Goal: Task Accomplishment & Management: Manage account settings

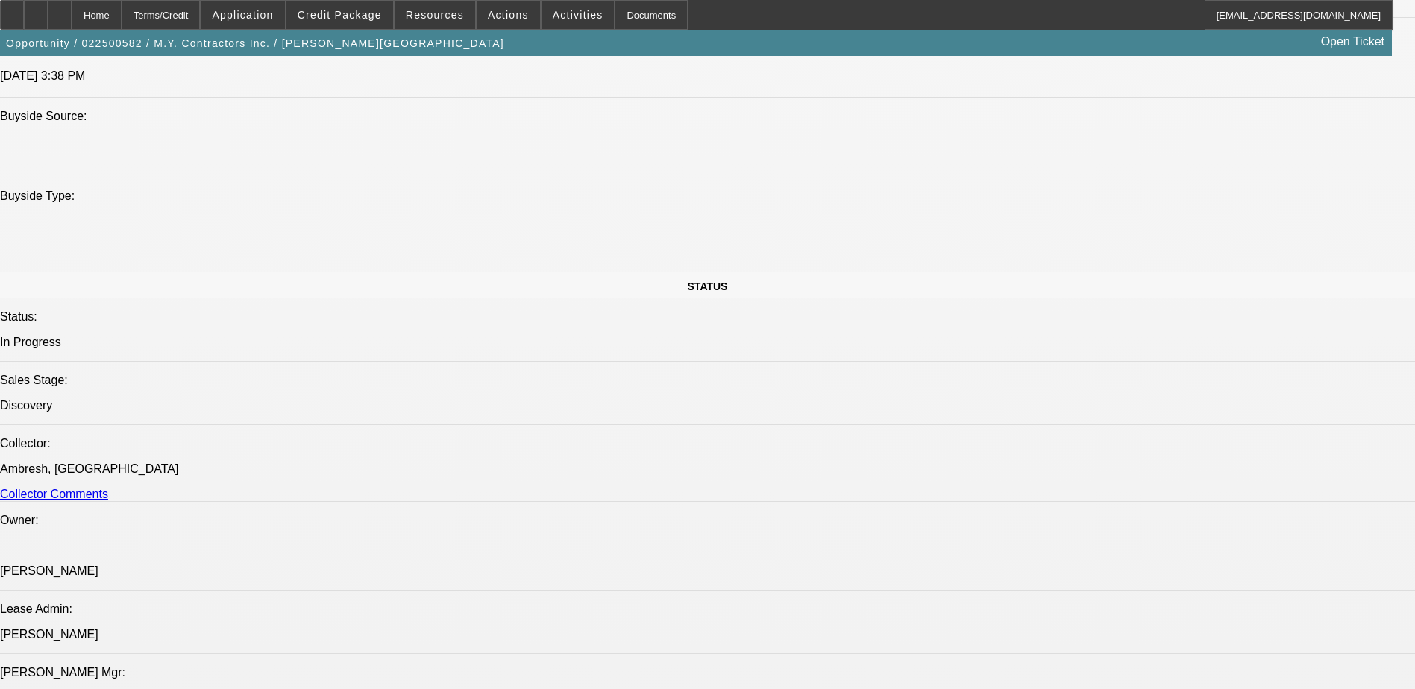
select select "0"
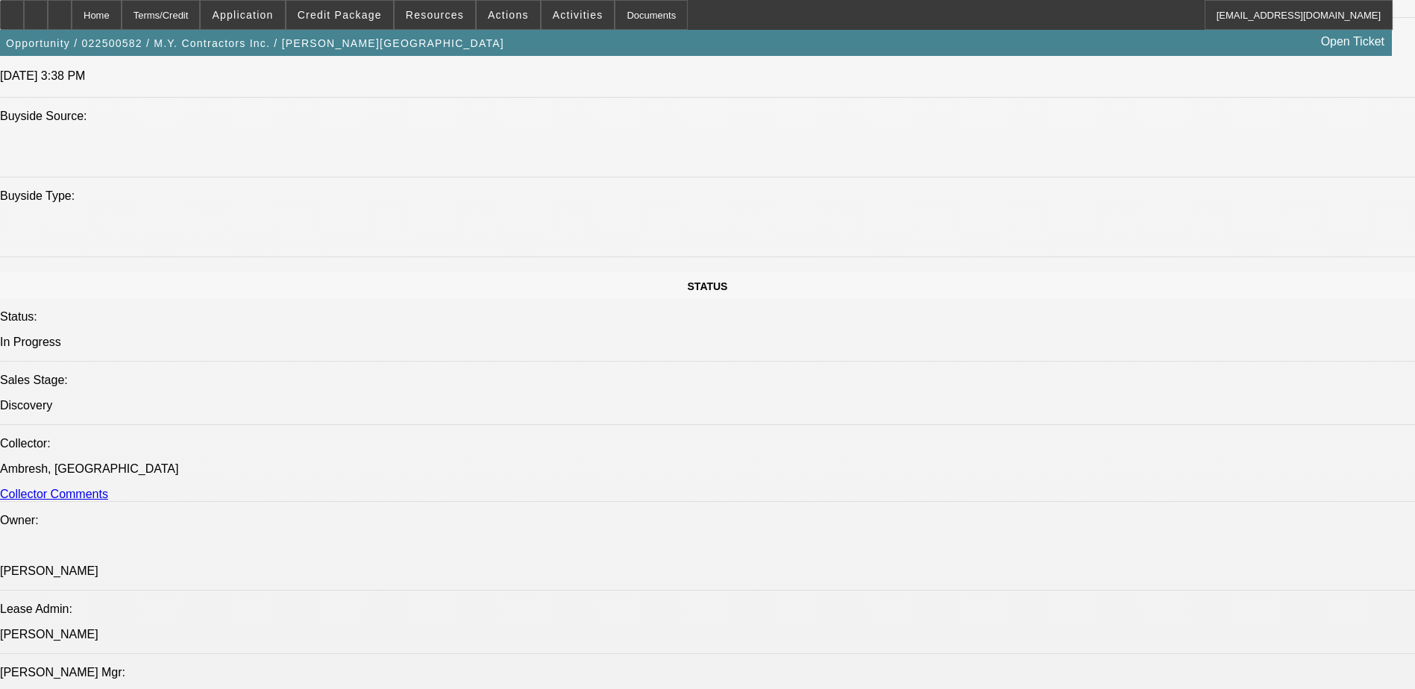
select select "0"
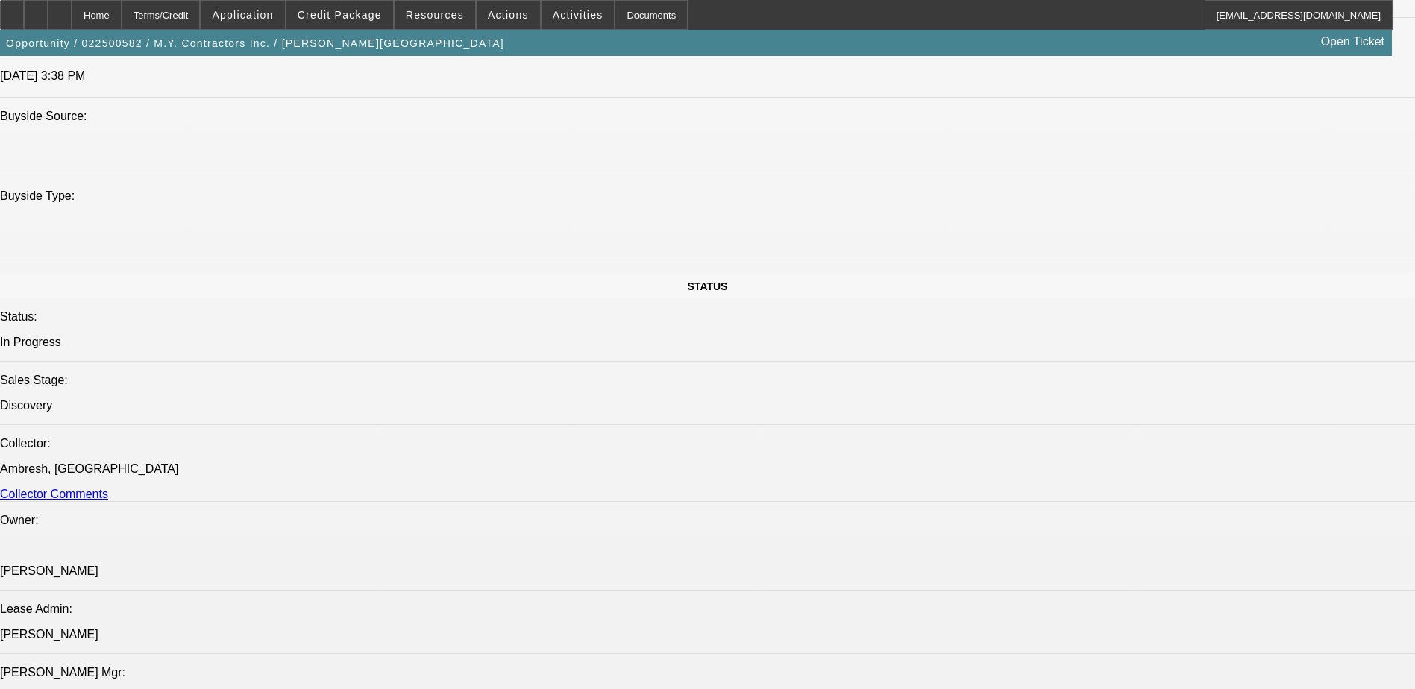
select select "0"
select select "1"
select select "6"
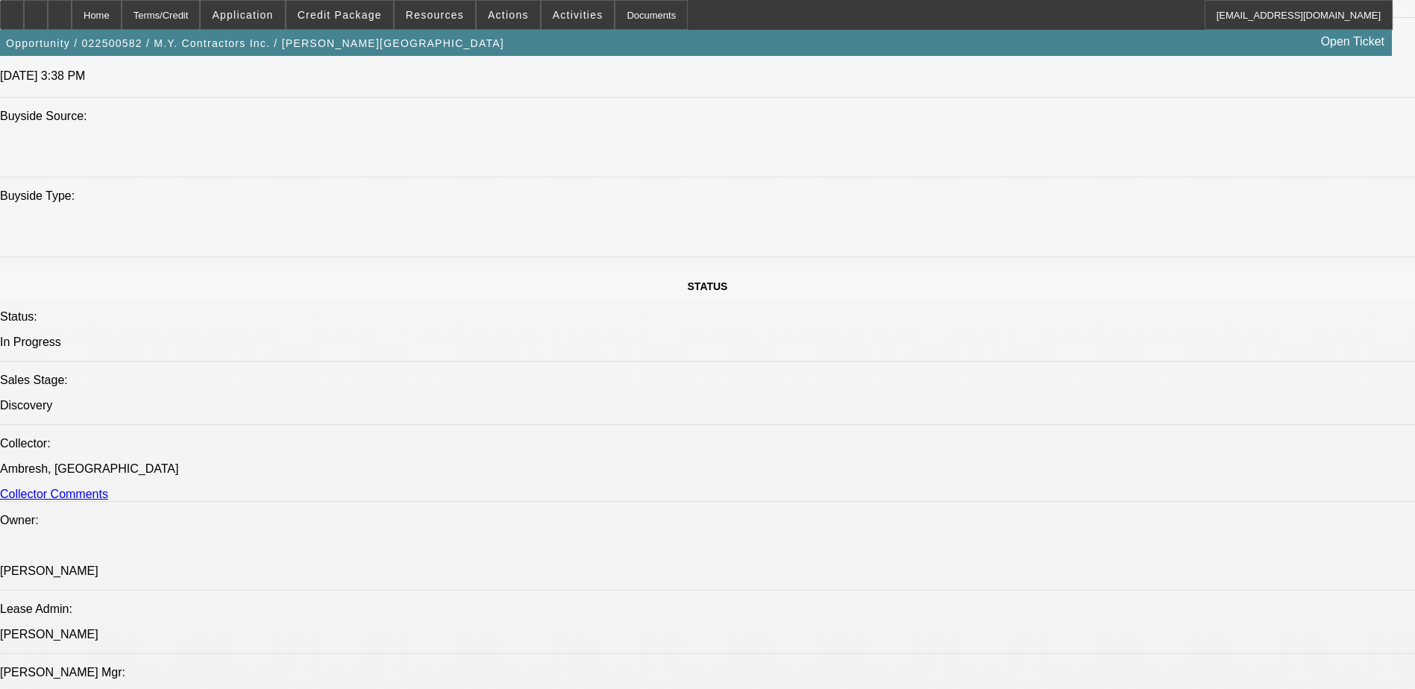
select select "1"
select select "6"
select select "1"
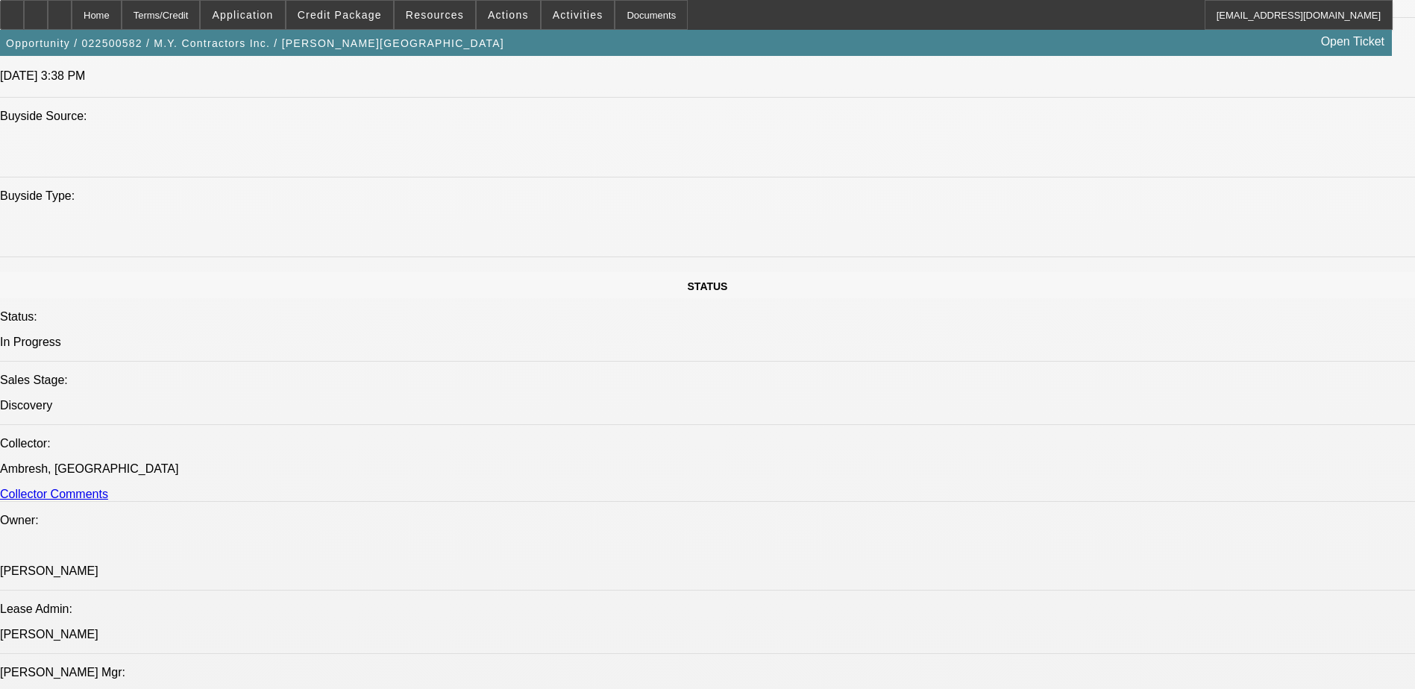
select select "6"
select select "1"
select select "6"
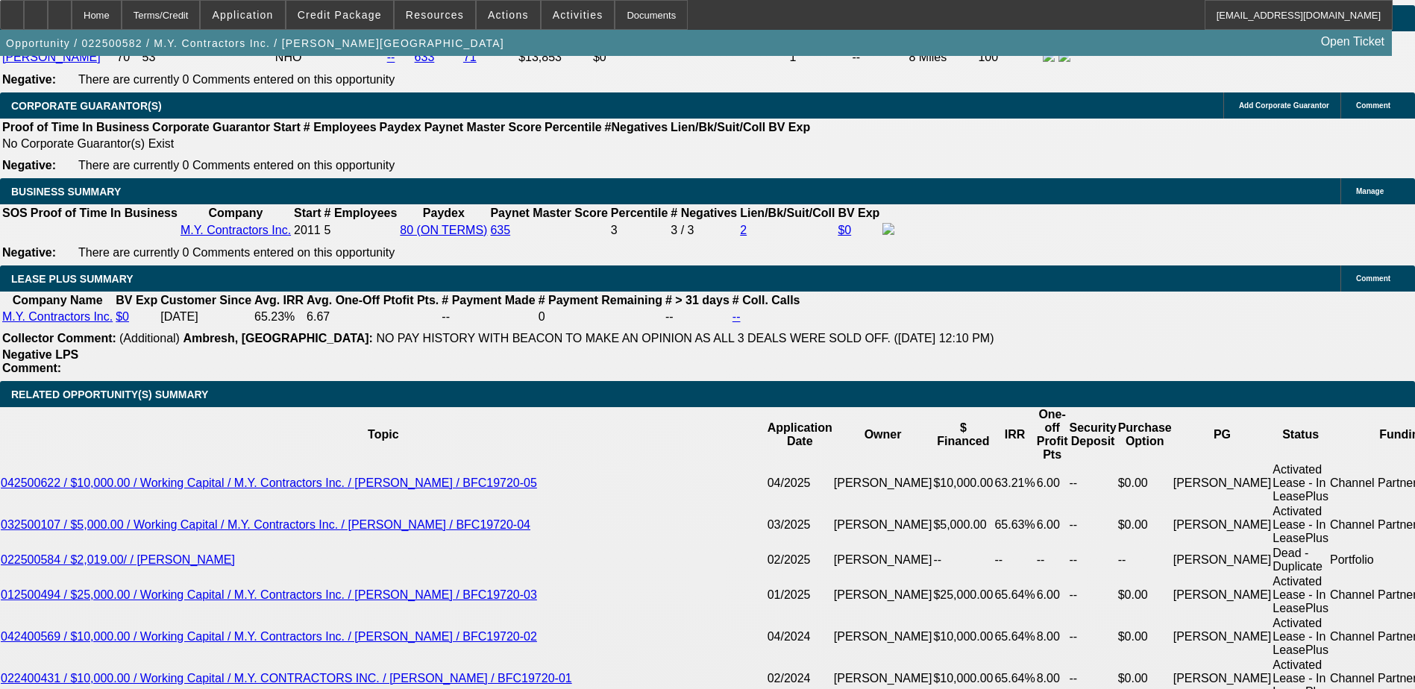
scroll to position [2571, 0]
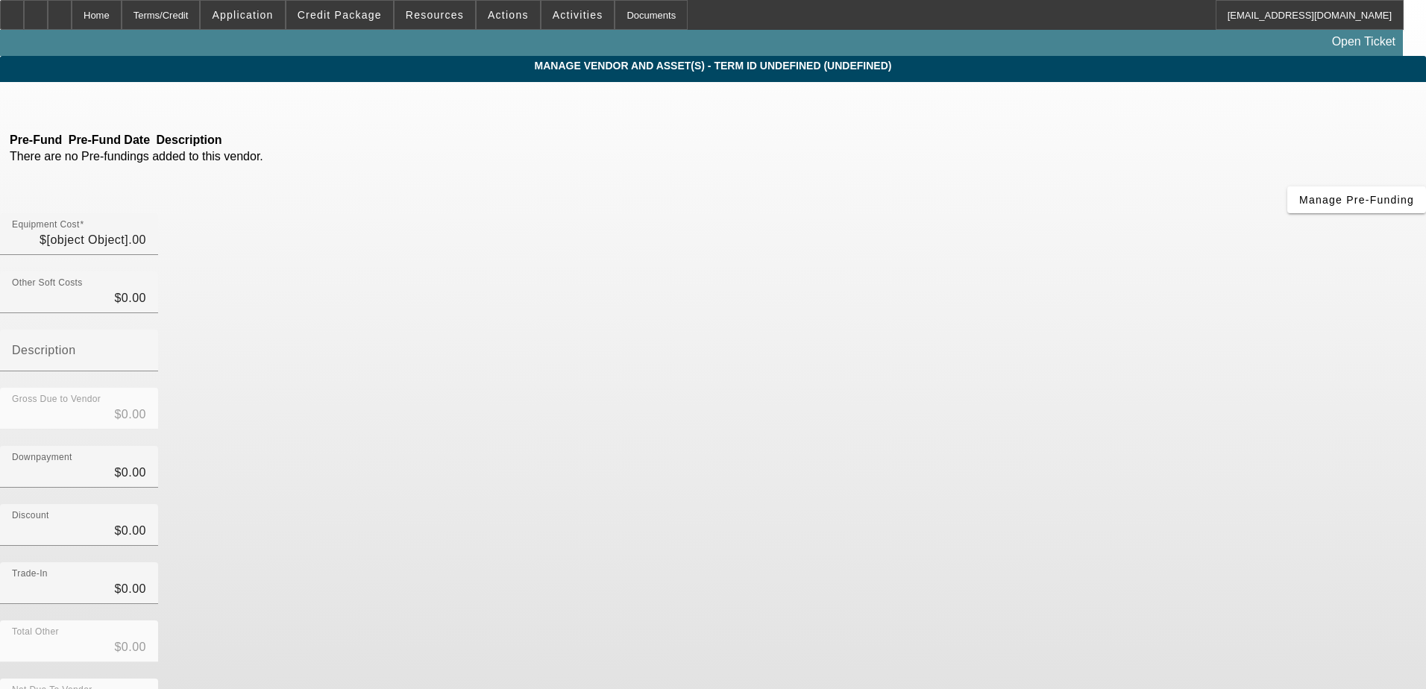
type input "$13,490.00"
type input "$2,428.59"
type input "Taxes and fees"
type input "$15,918.59"
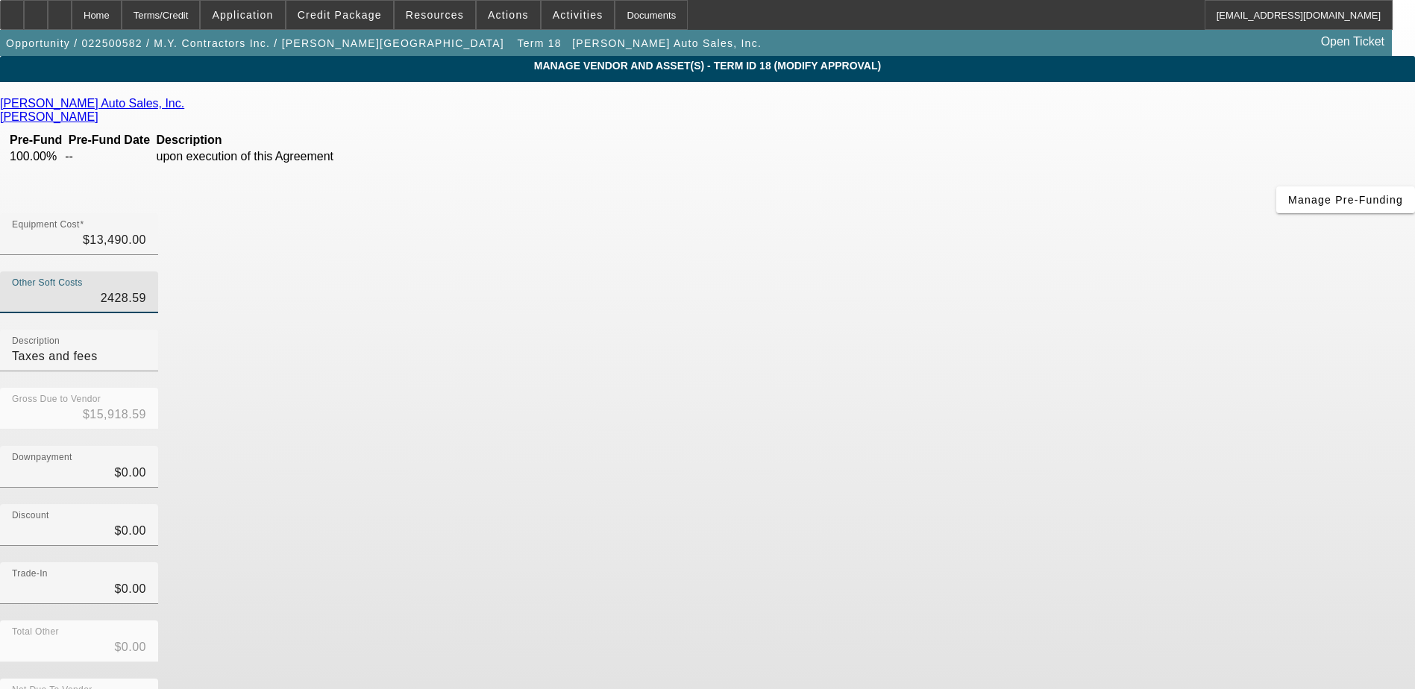
click at [146, 289] on input "2428.59" at bounding box center [79, 298] width 134 height 18
type input "0"
type input "$13,490.00"
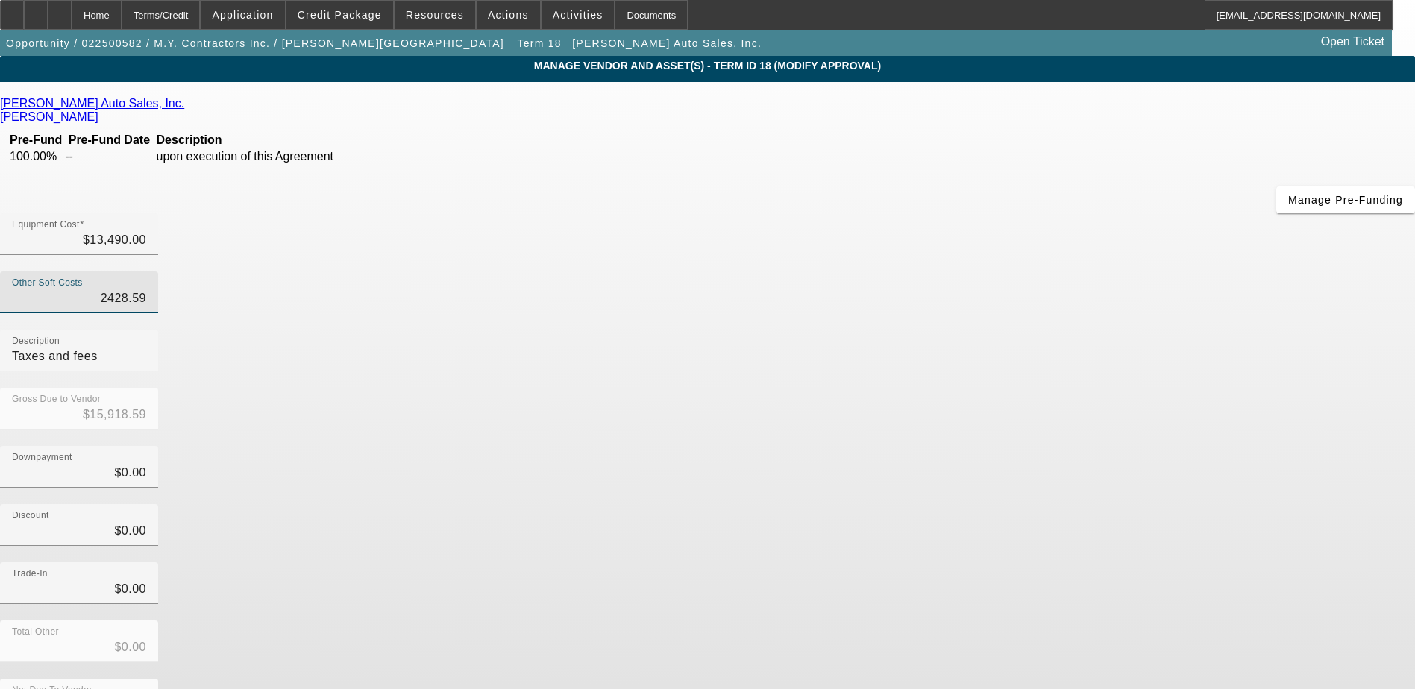
type input "$13,490.00"
type input "$0.00"
click at [158, 213] on div "Equipment Cost $13,490.00" at bounding box center [79, 234] width 158 height 42
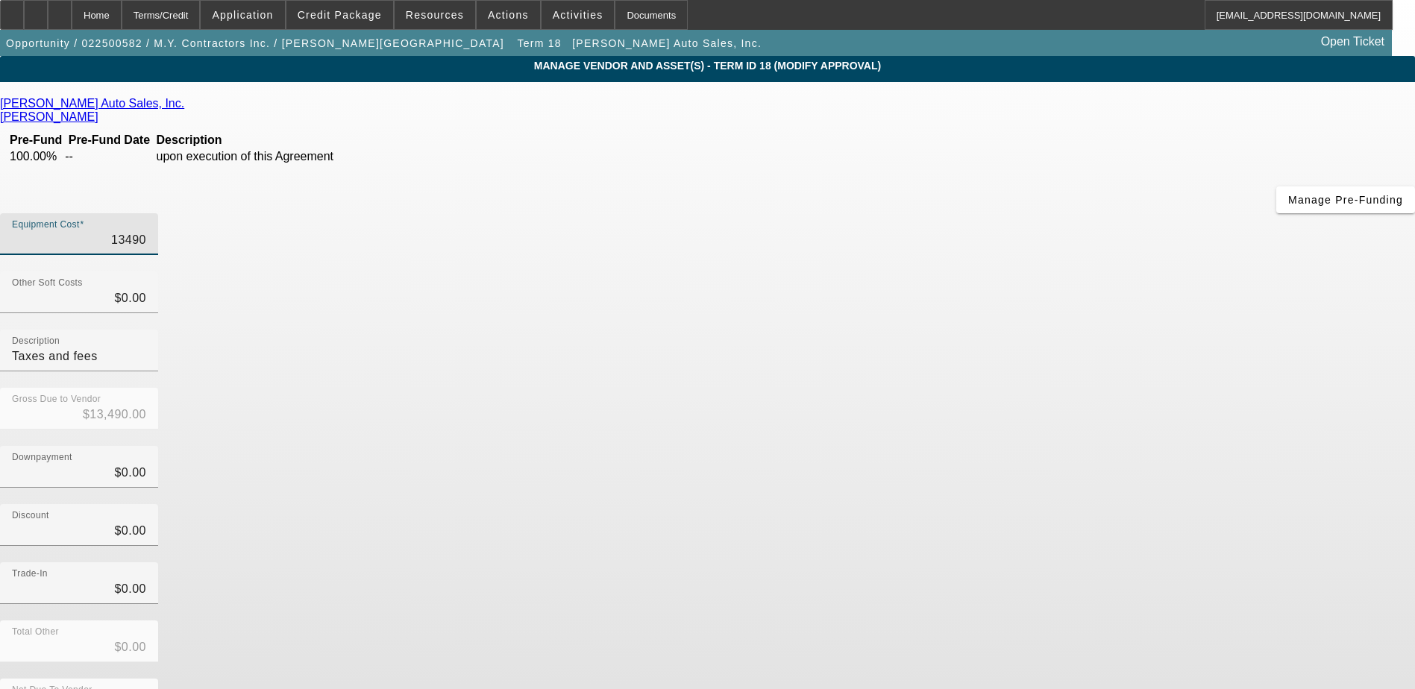
click at [146, 231] on input "13490" at bounding box center [79, 240] width 134 height 18
type input "1"
type input "$1.00"
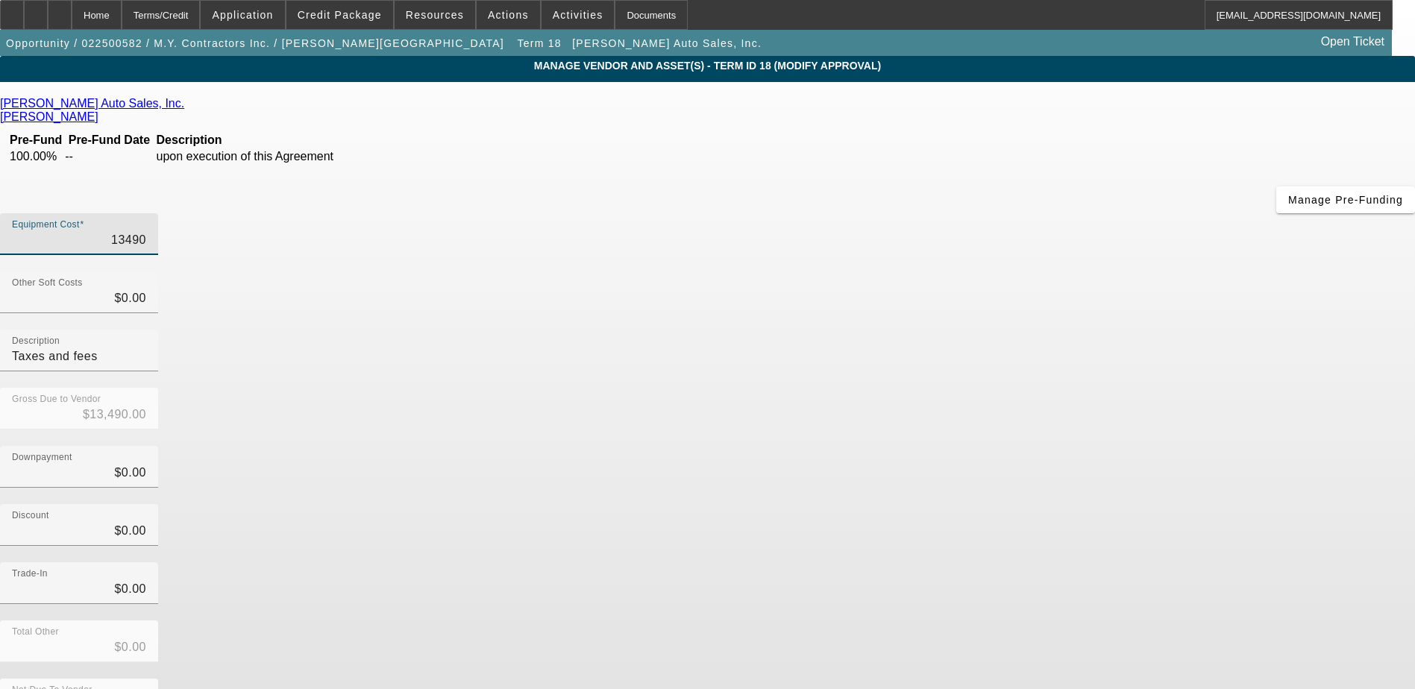
type input "$1.00"
type input "15"
type input "$15.00"
type input "150"
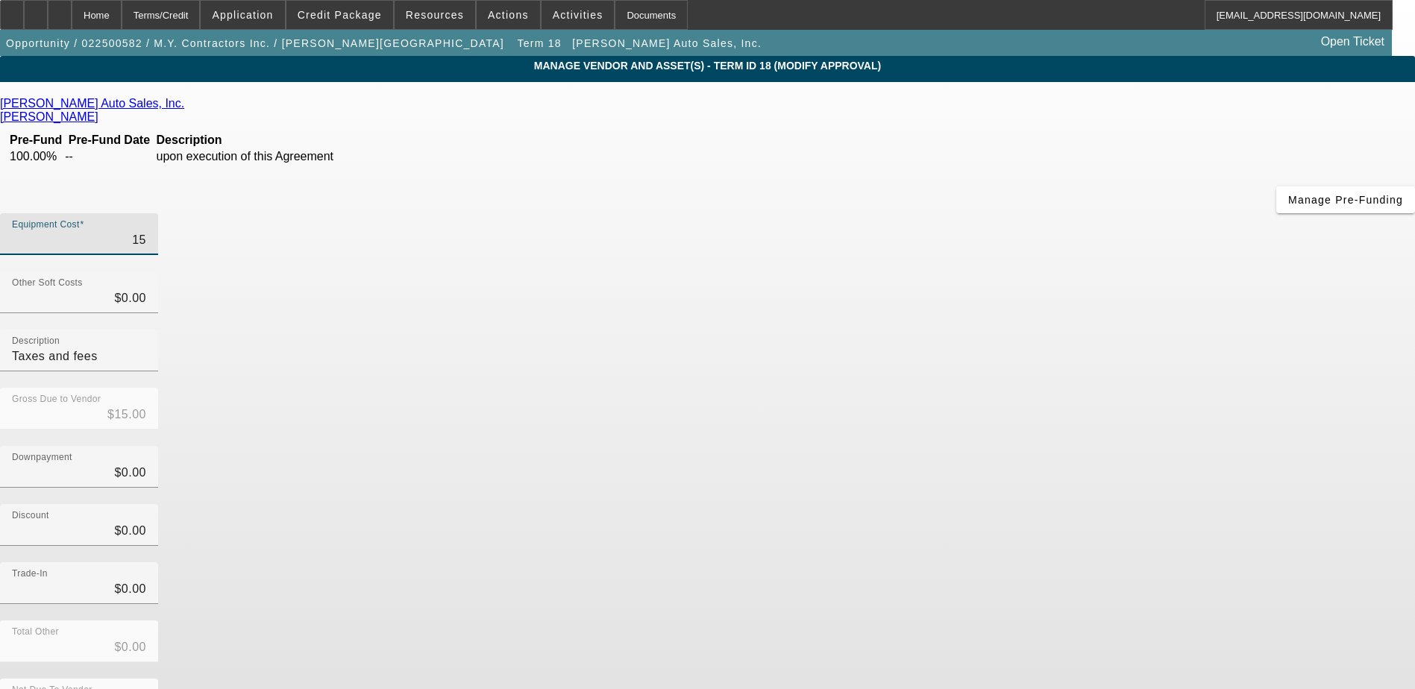
type input "$150.00"
type input "1500"
type input "$1,500.00"
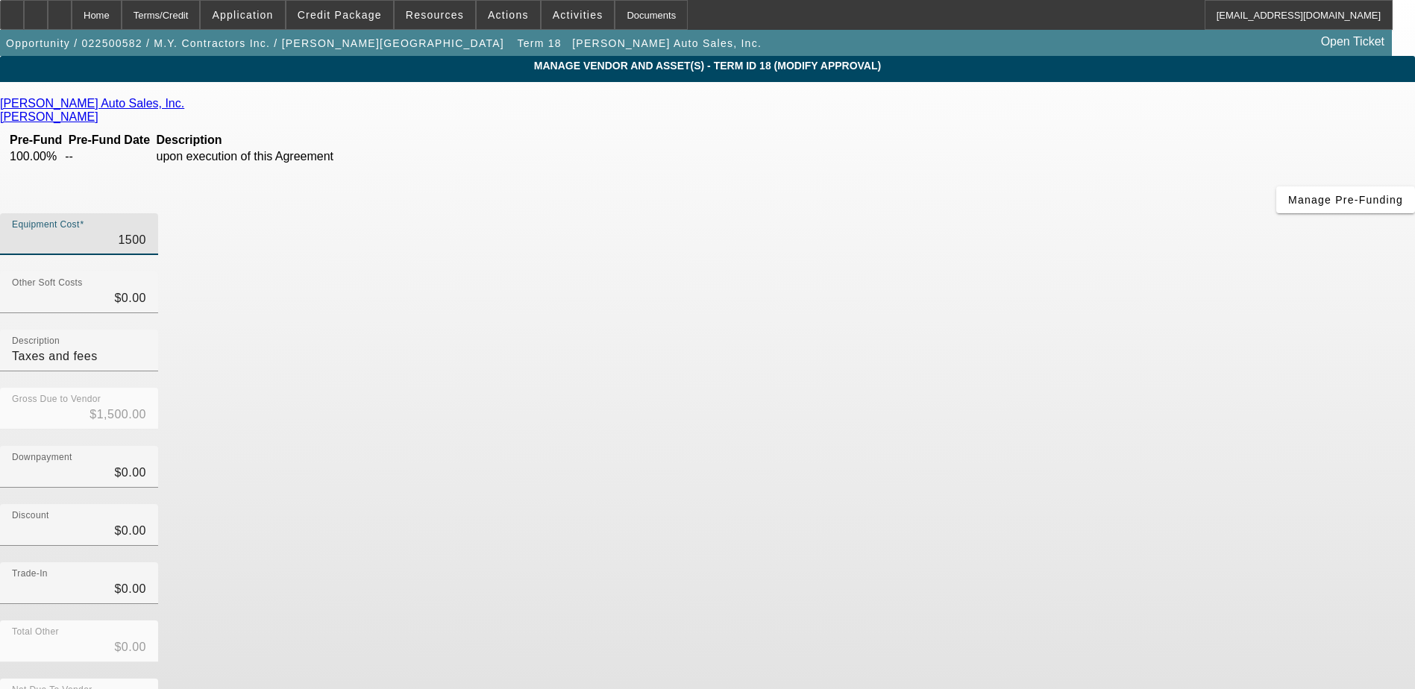
type input "15000"
type input "$15,000.00"
click at [988, 446] on div "Downpayment $0.00" at bounding box center [707, 475] width 1415 height 58
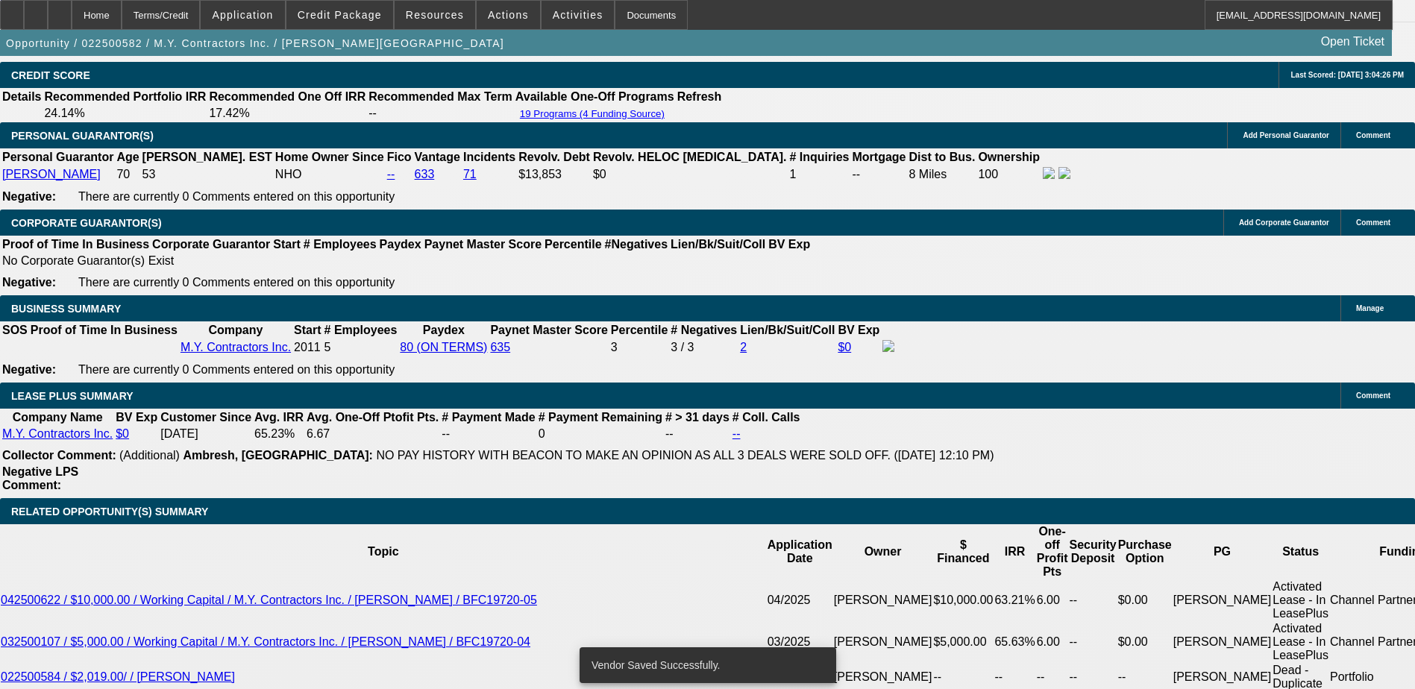
select select "0"
select select "6"
select select "0"
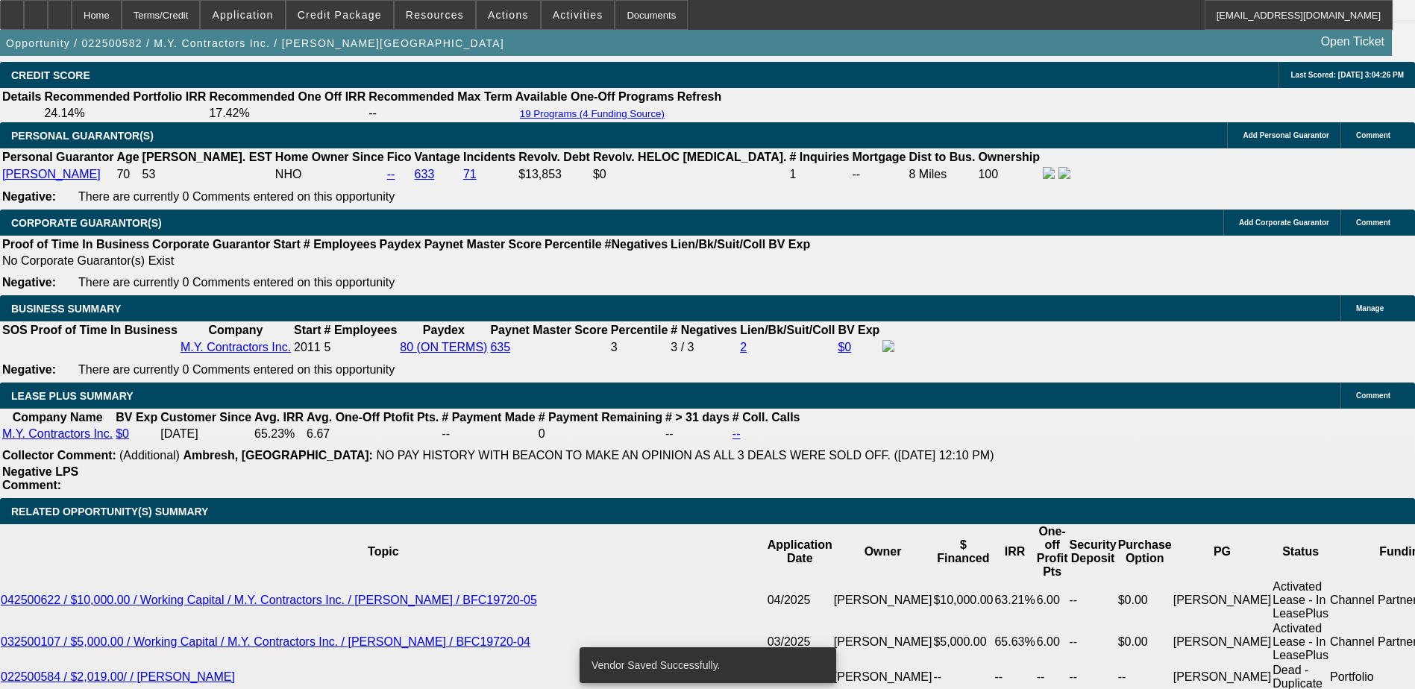
select select "0"
select select "6"
select select "0"
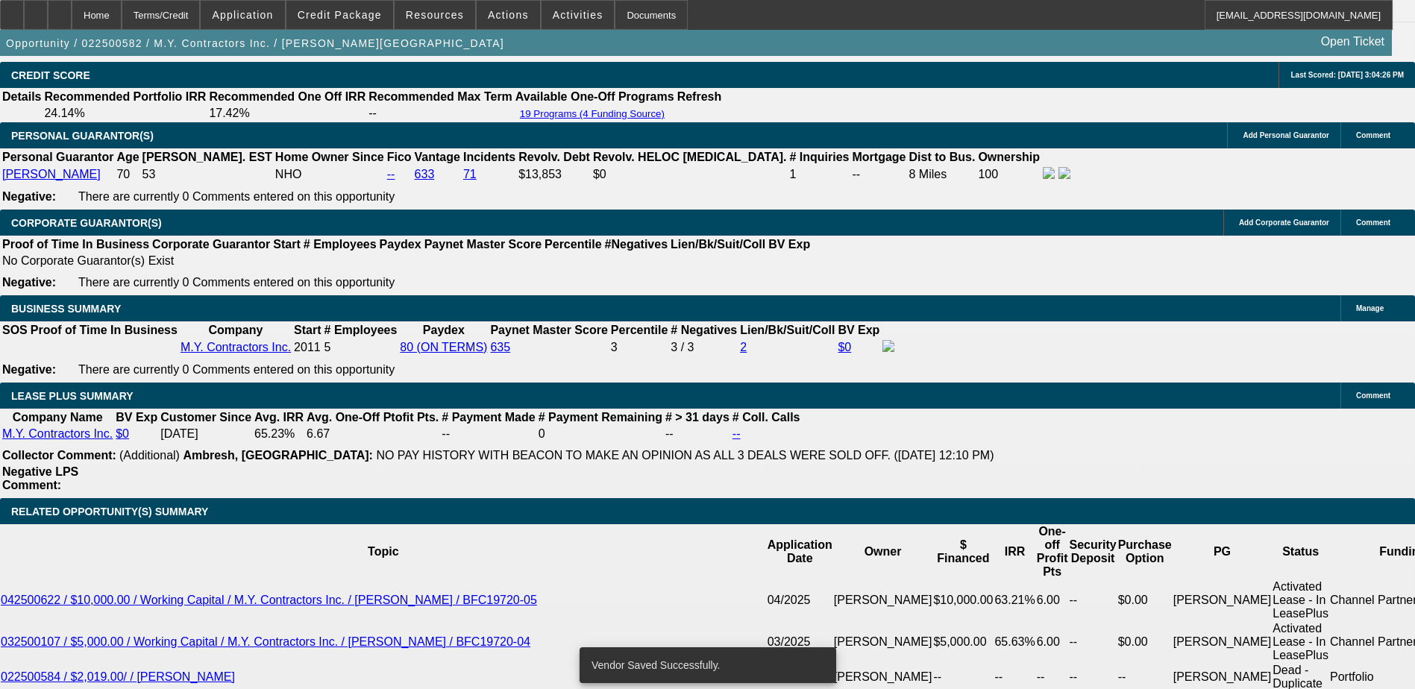
select select "0"
select select "6"
select select "0"
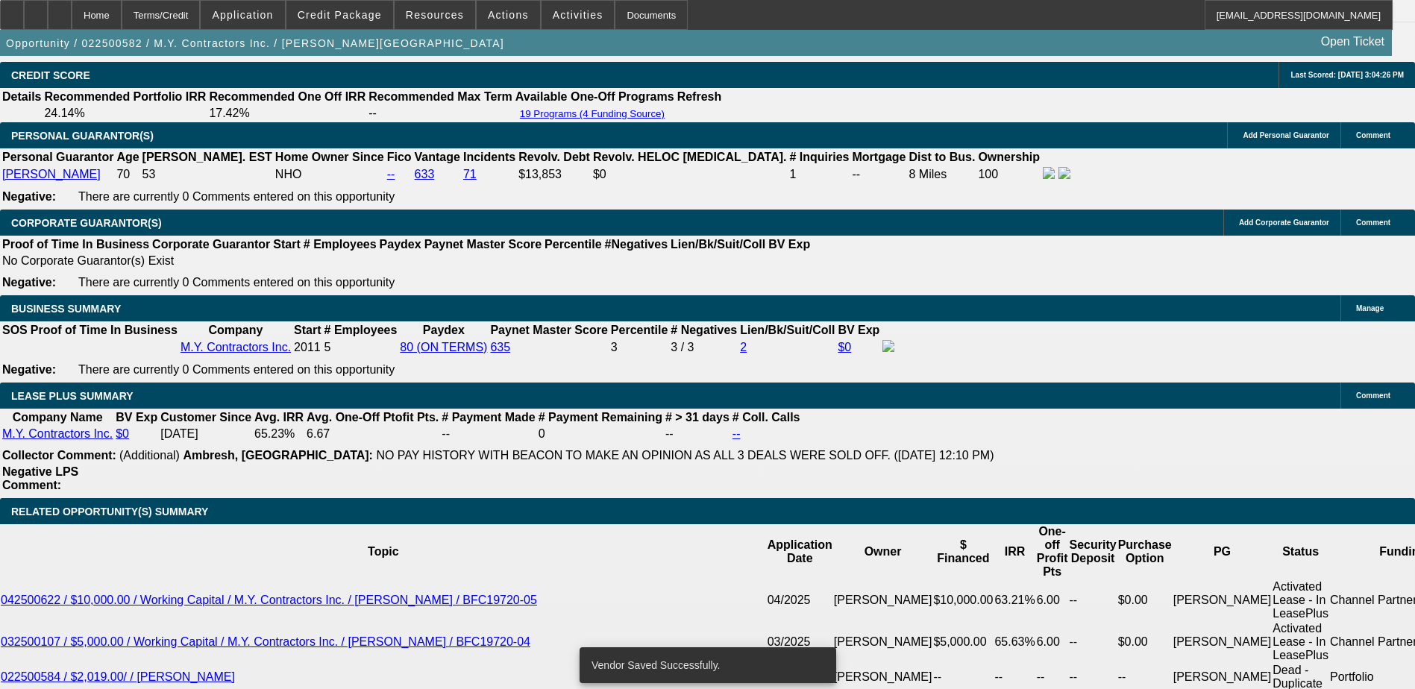
select select "6"
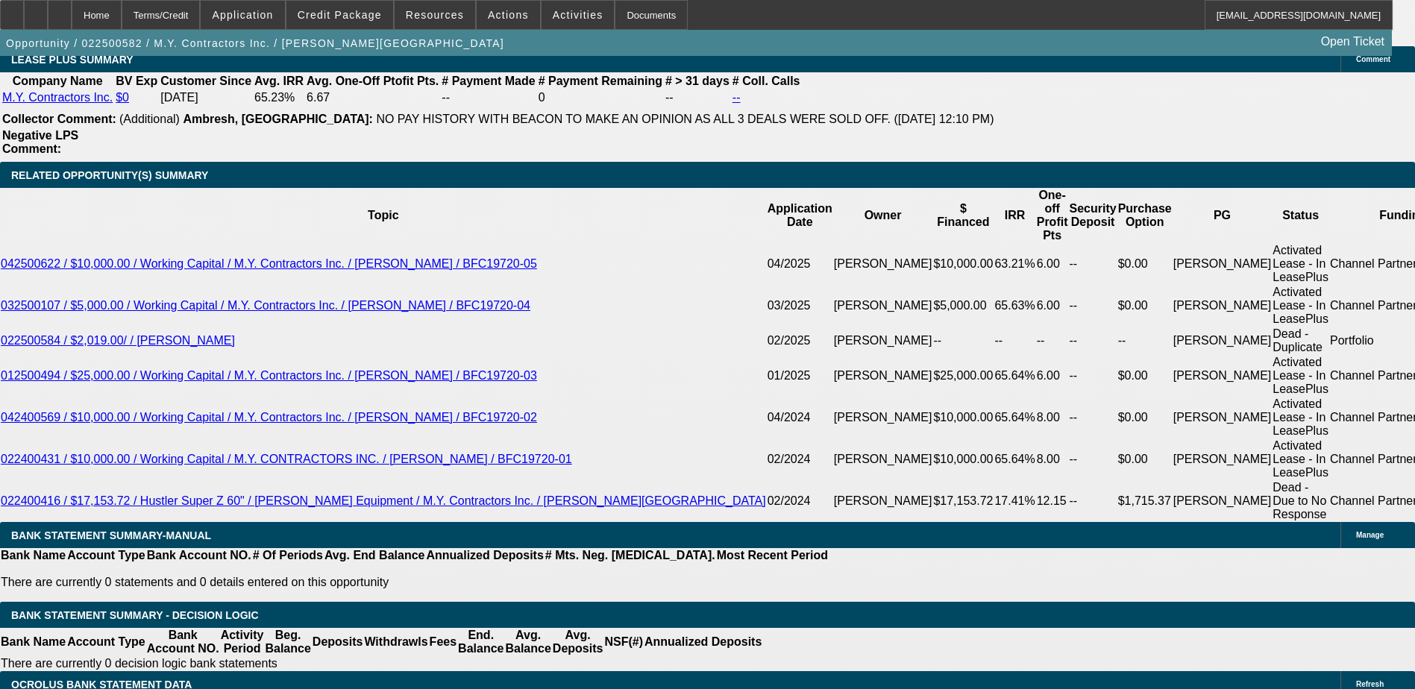
scroll to position [2658, 0]
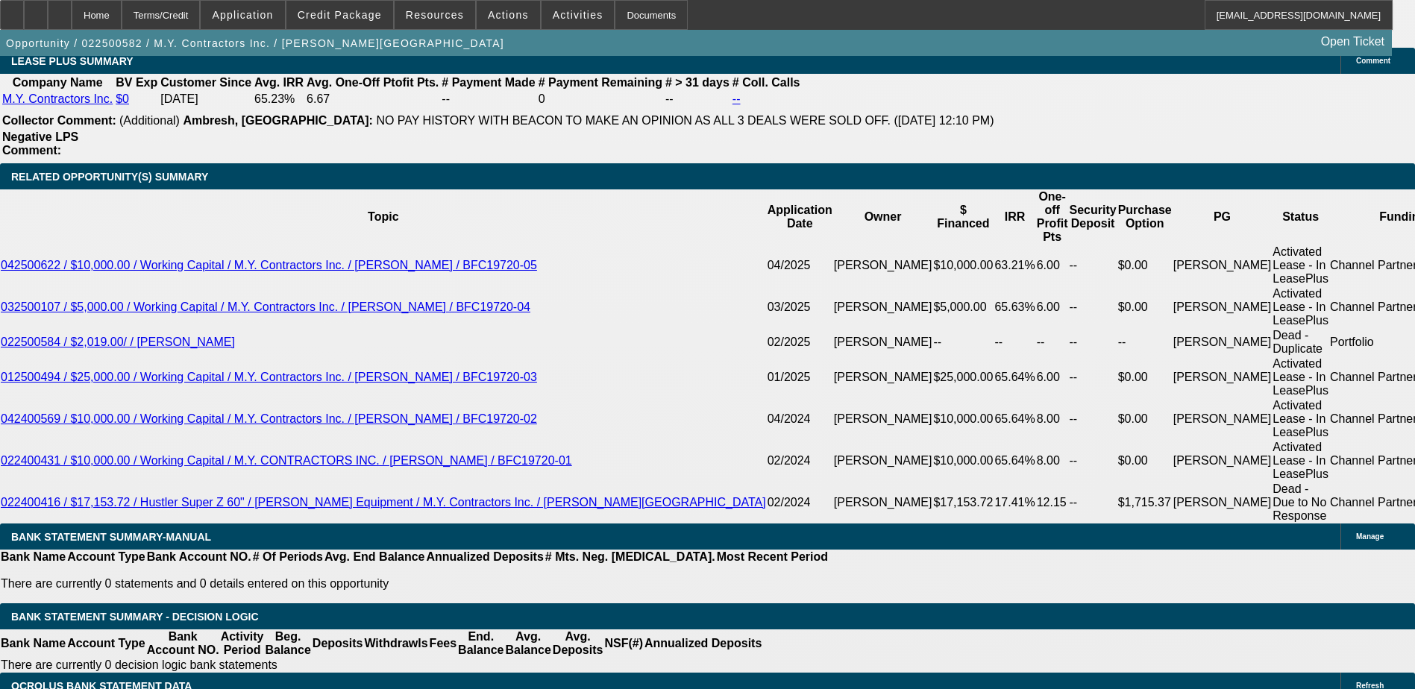
type input "UNKNOWN"
type input "15."
type input "$417.46"
type input "15.5"
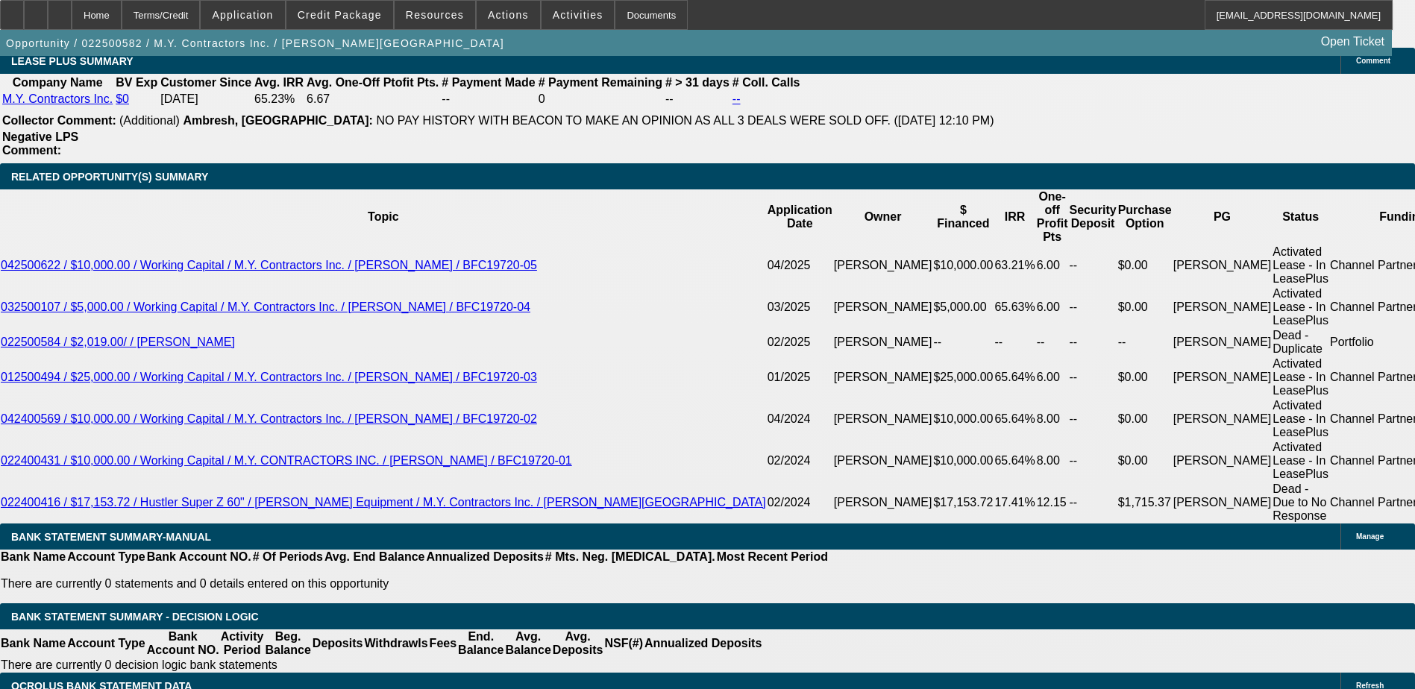
type input "$421.27"
type input "15.5"
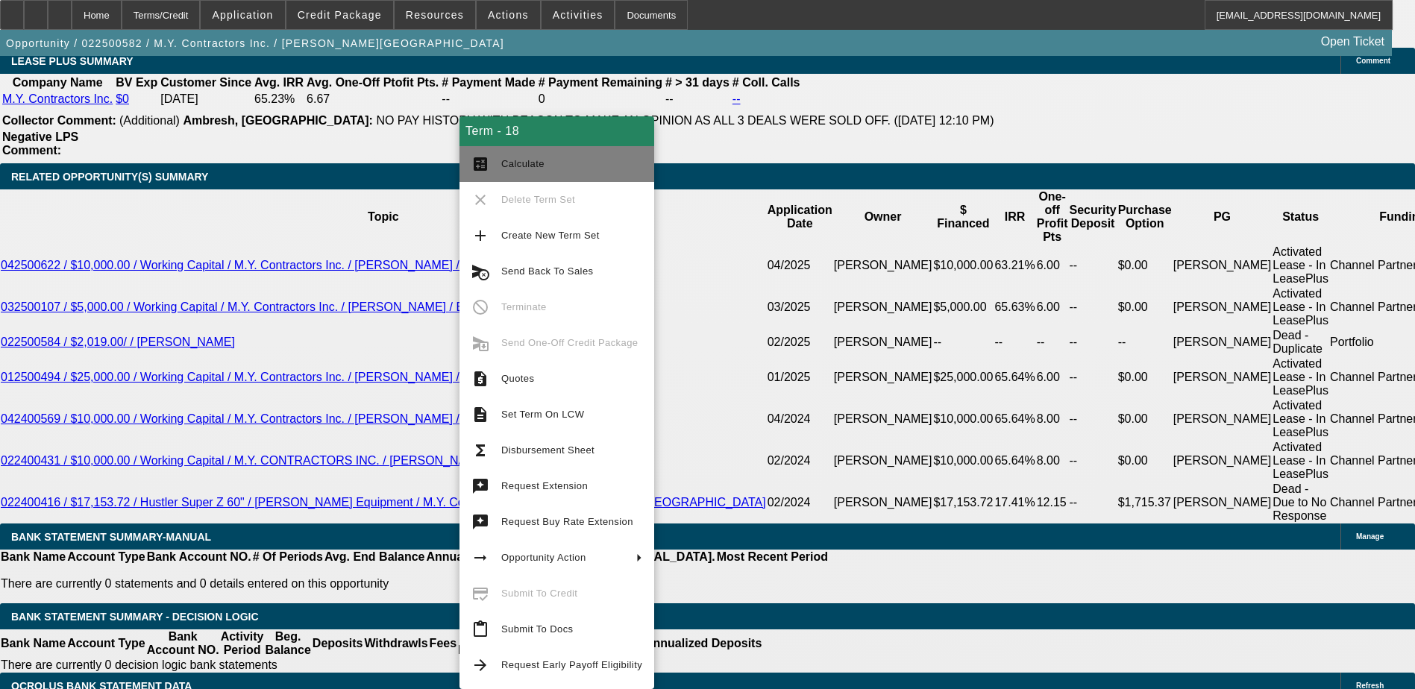
click at [543, 173] on button "calculate Calculate" at bounding box center [556, 164] width 195 height 36
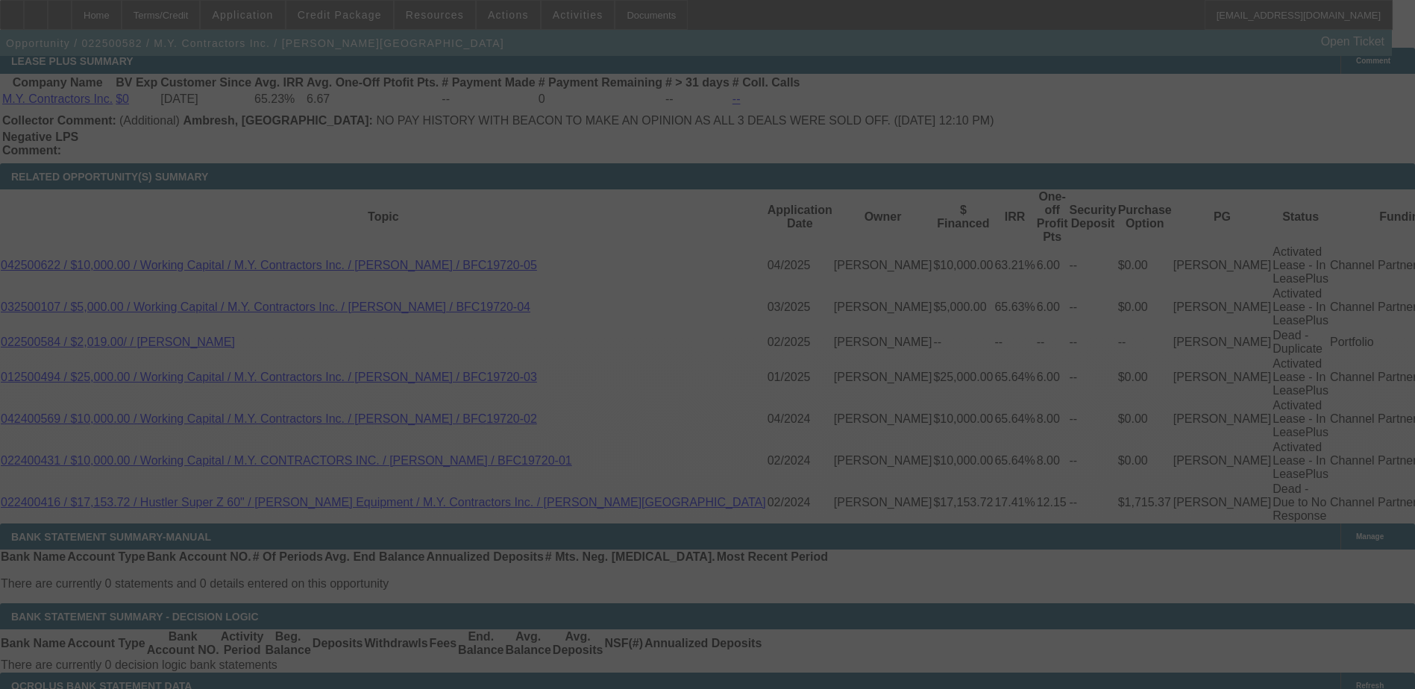
select select "0"
select select "6"
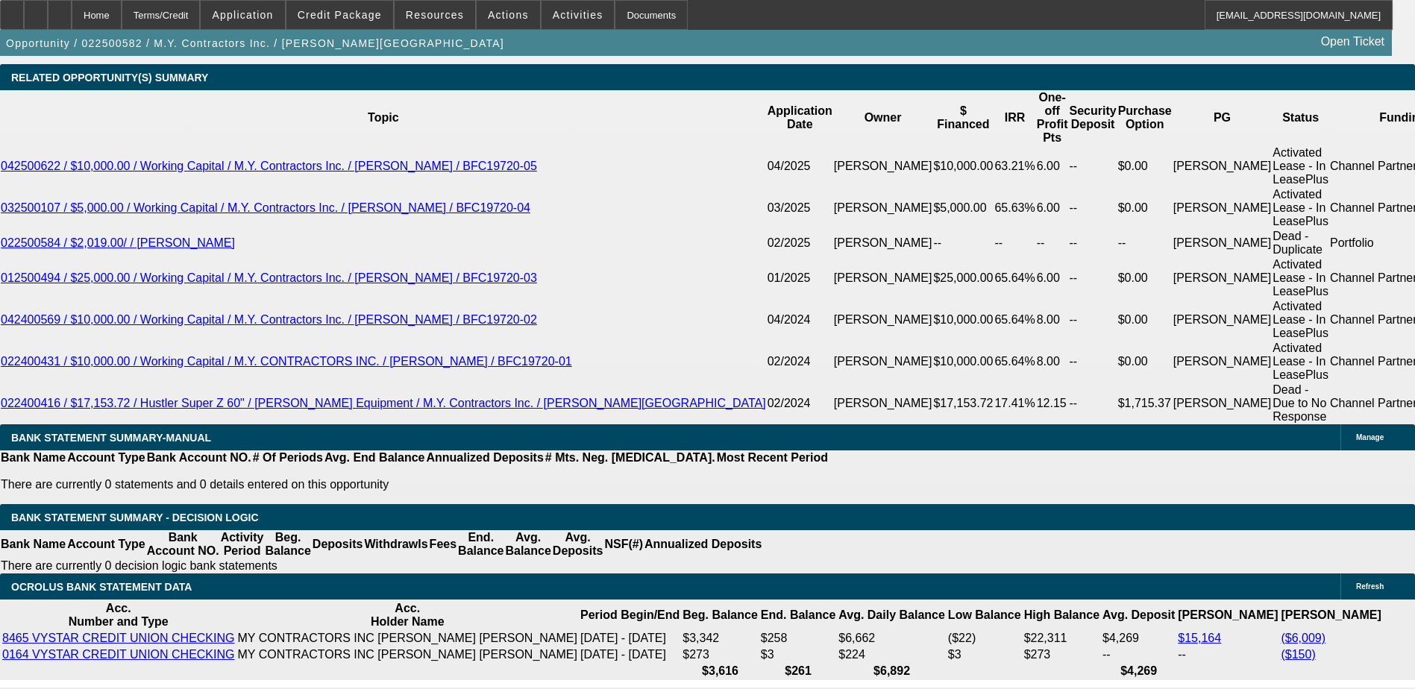
scroll to position [2685, 0]
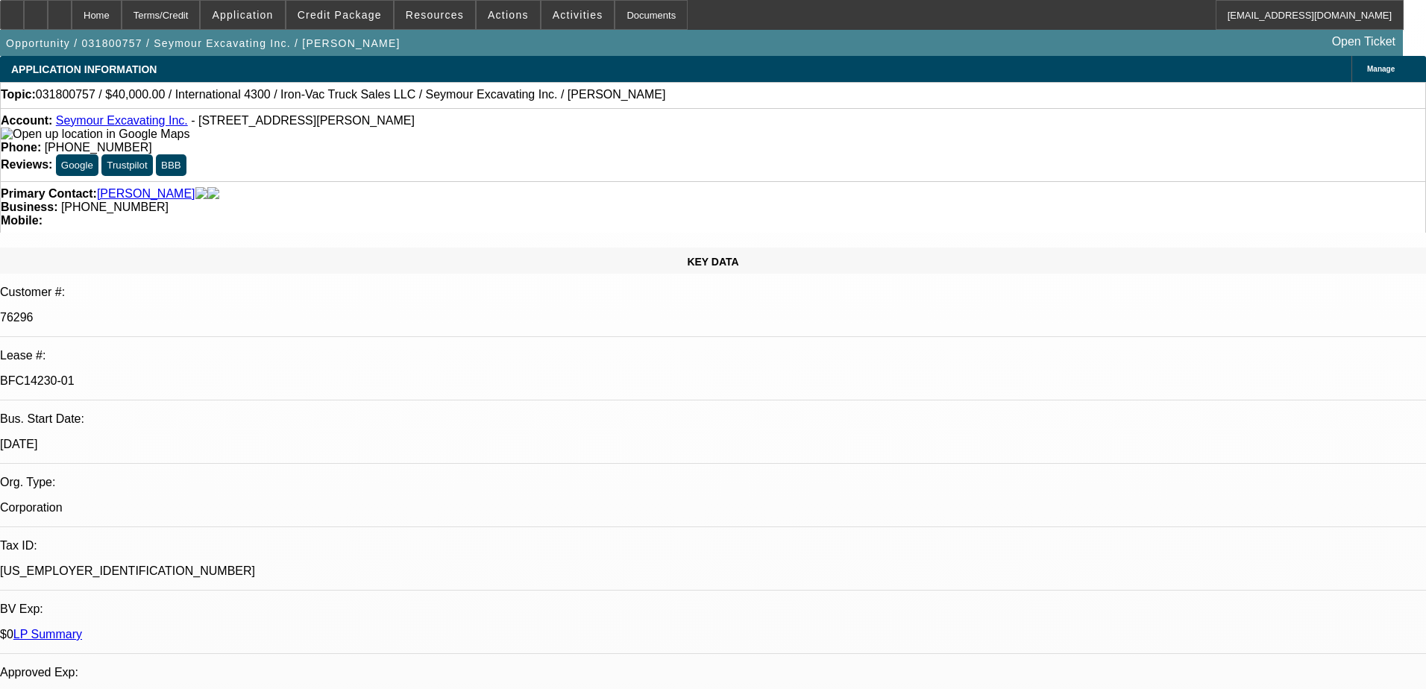
select select "0"
select select "2"
select select "0"
select select "6"
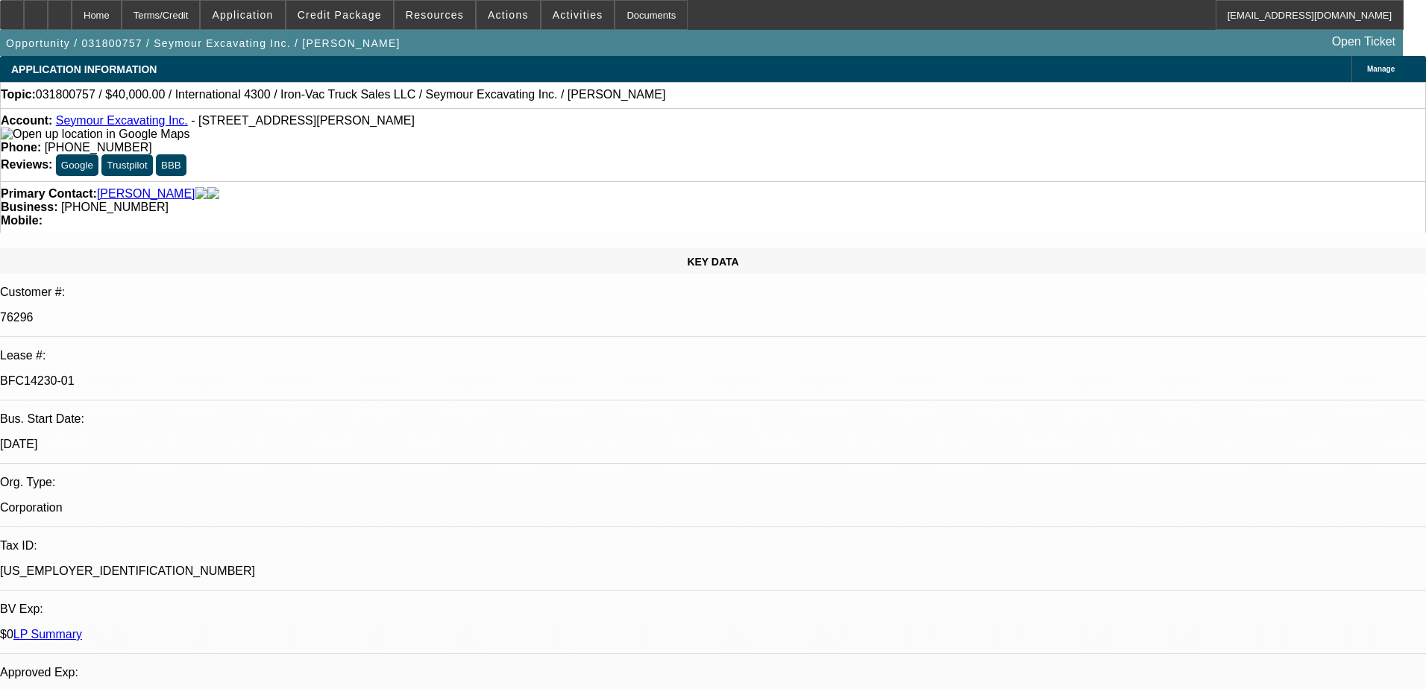
select select "0"
select select "2"
select select "0"
select select "6"
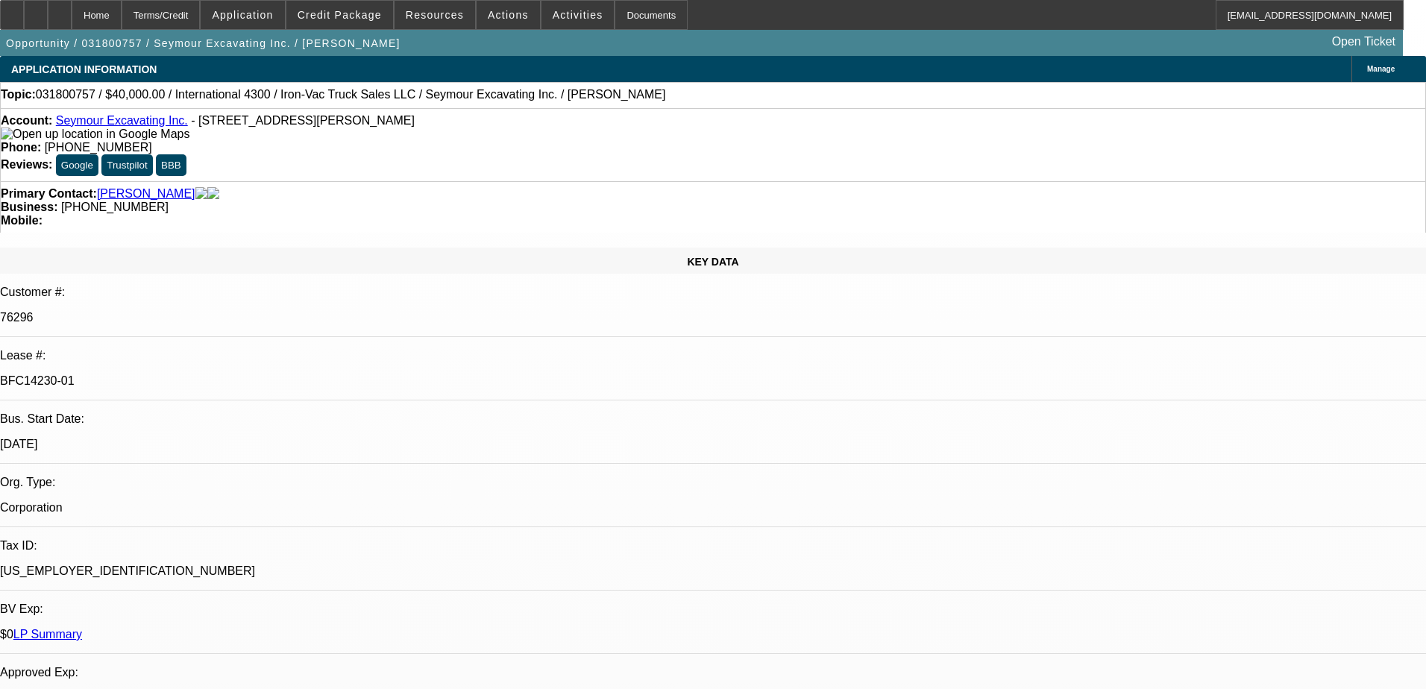
select select "0"
select select "2"
select select "0"
select select "6"
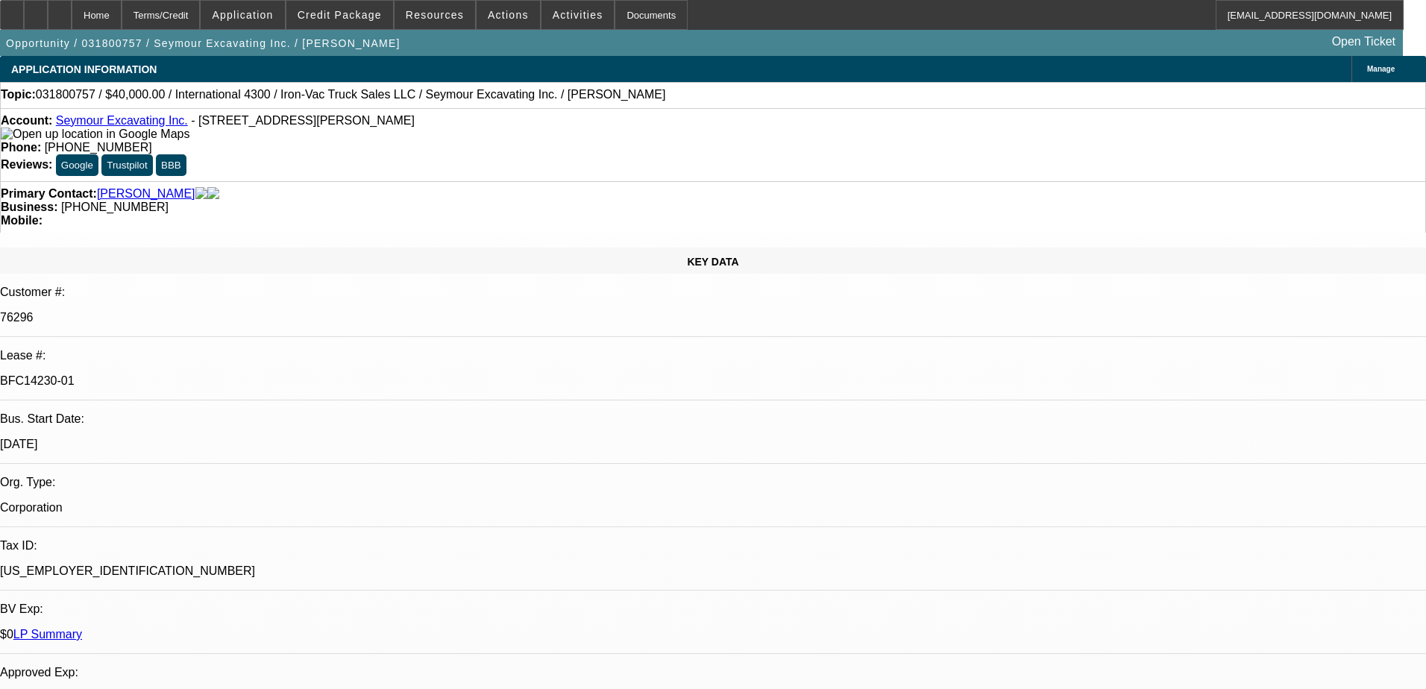
select select "0"
select select "2"
select select "0"
select select "6"
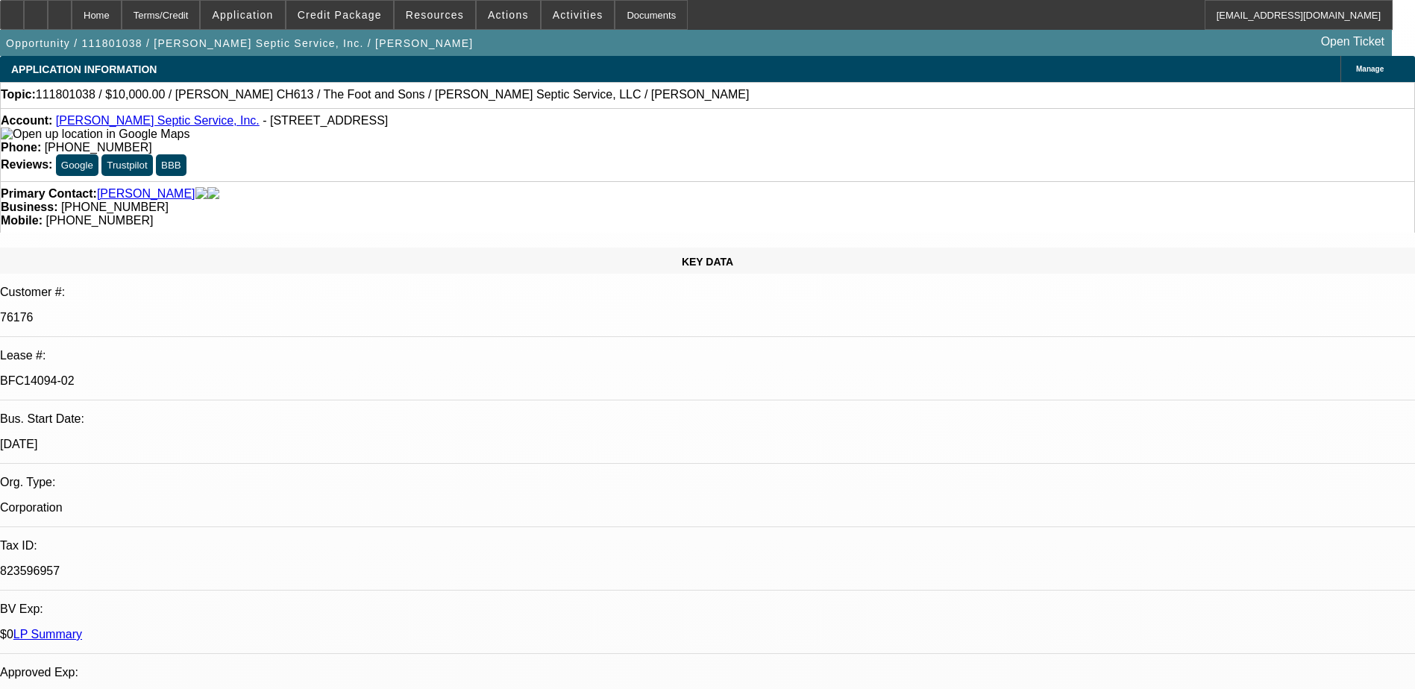
select select "0"
select select "1.5"
select select "0"
select select "1.5"
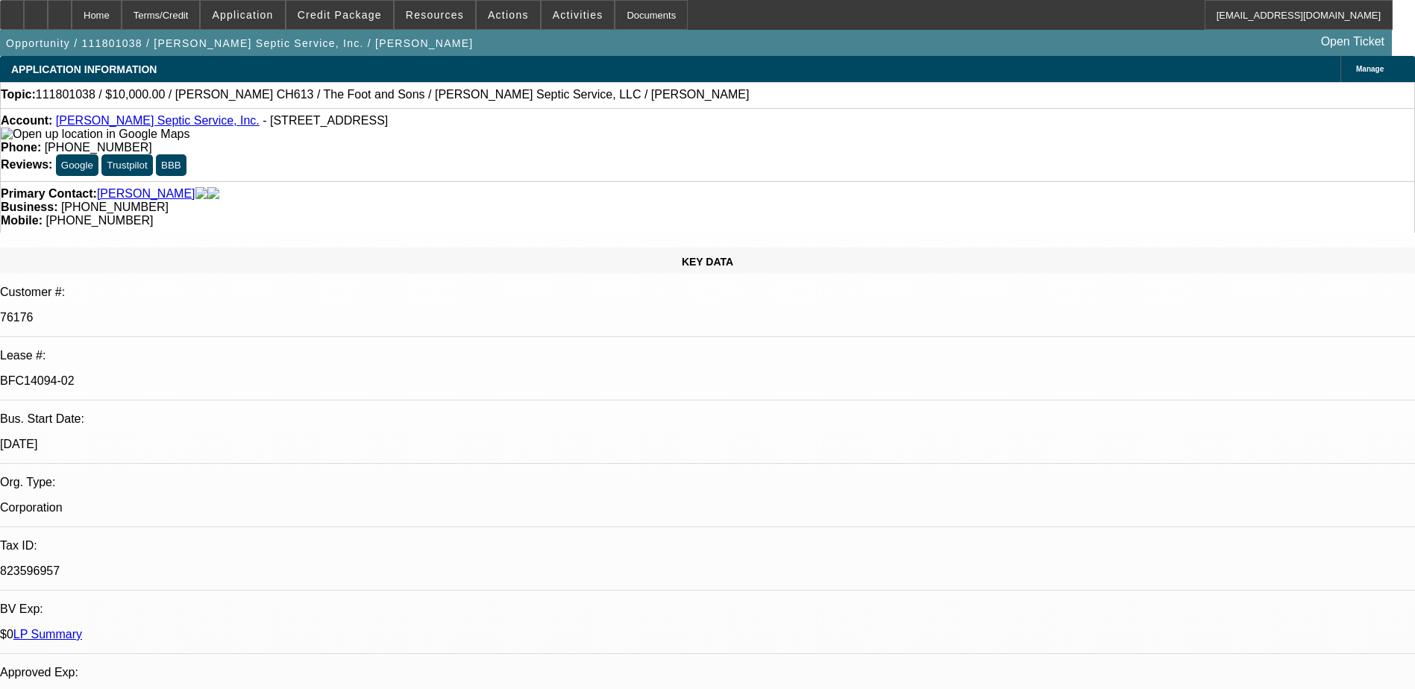
select select "0"
select select "1.5"
select select "0"
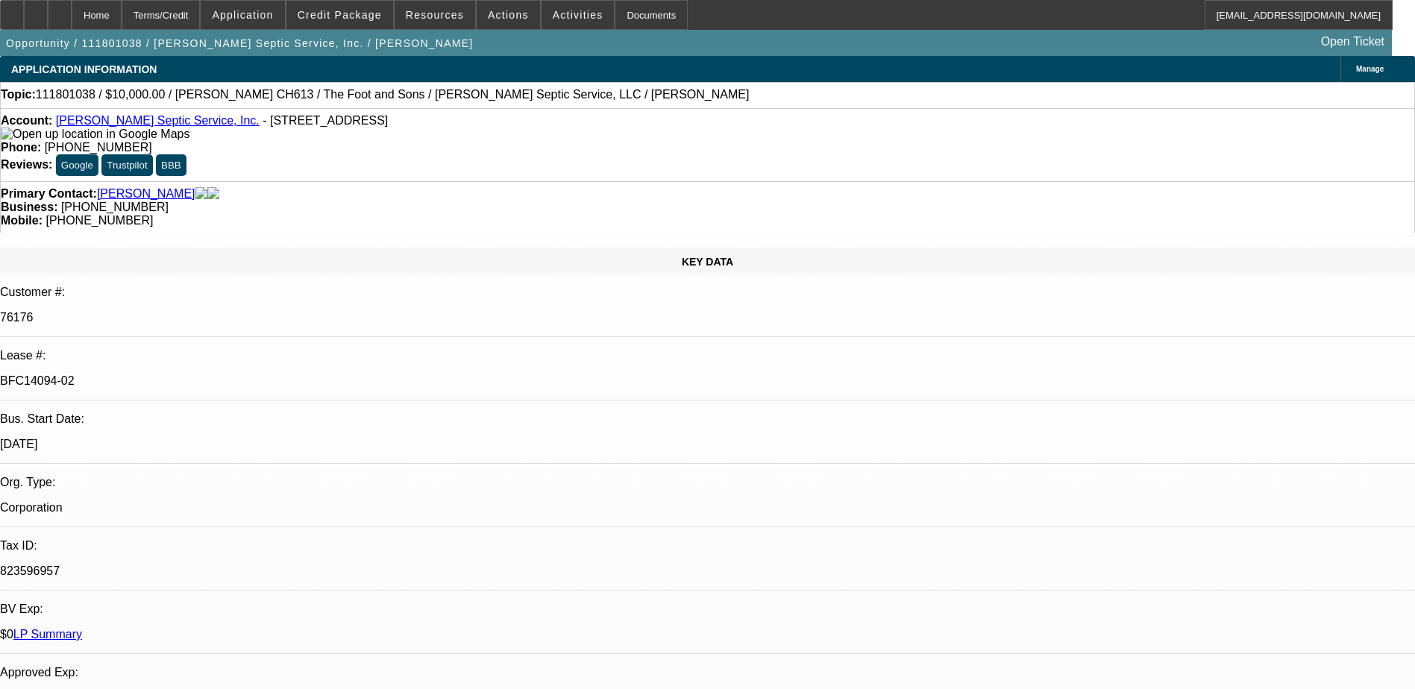
select select "2"
select select "0"
select select "1"
select select "2"
select select "6"
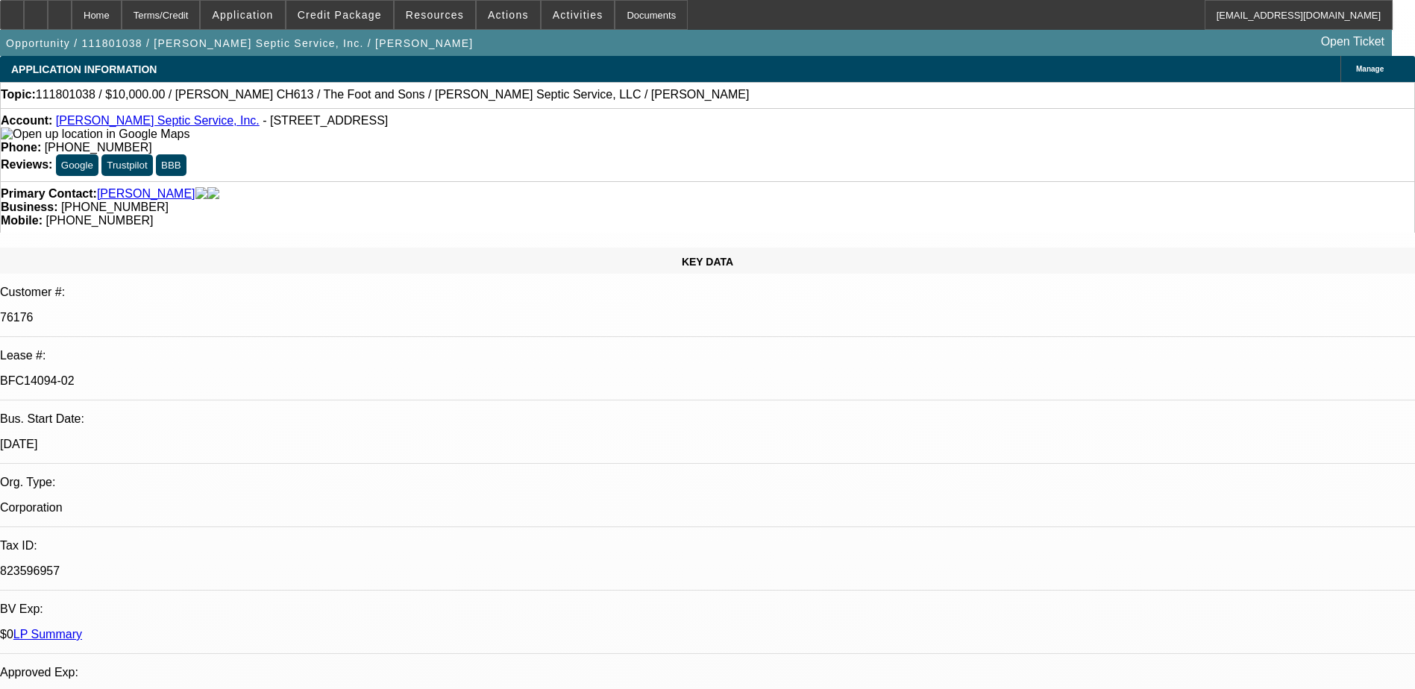
select select "1"
select select "2"
select select "6"
select select "1"
select select "2"
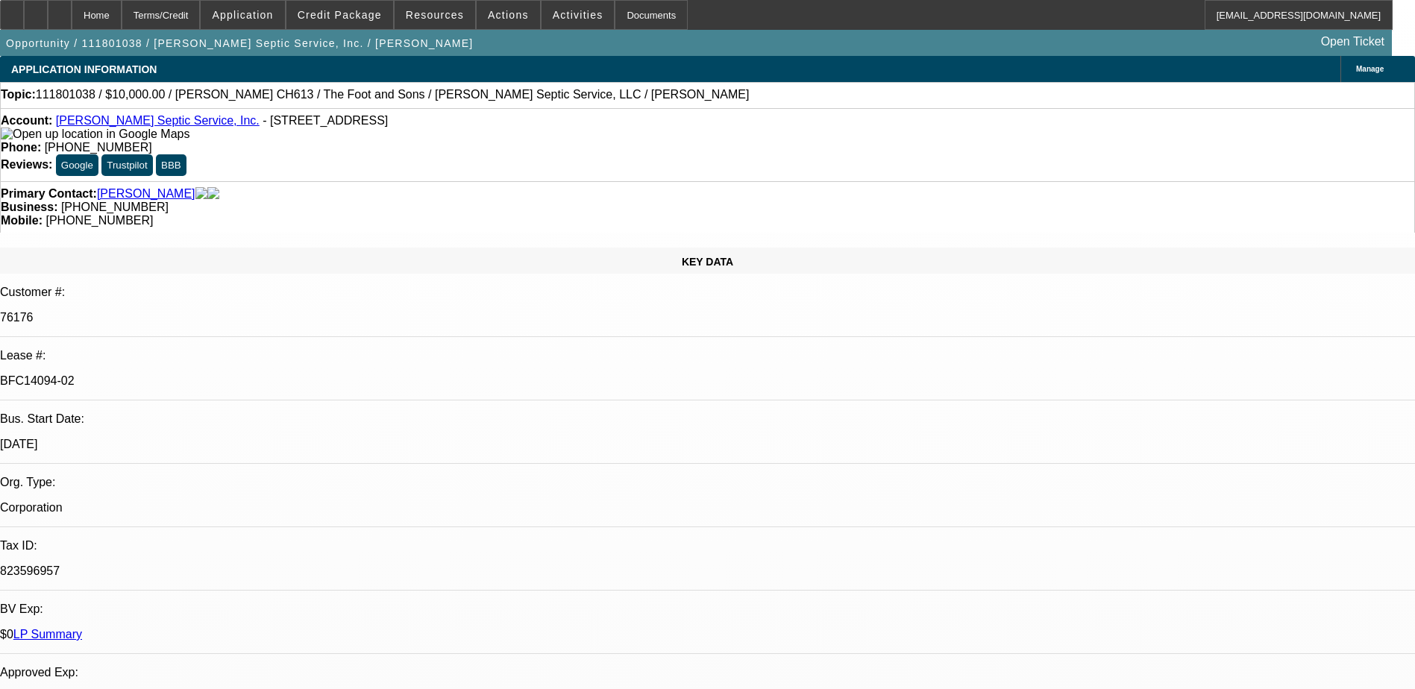
select select "6"
select select "1"
select select "2"
select select "6"
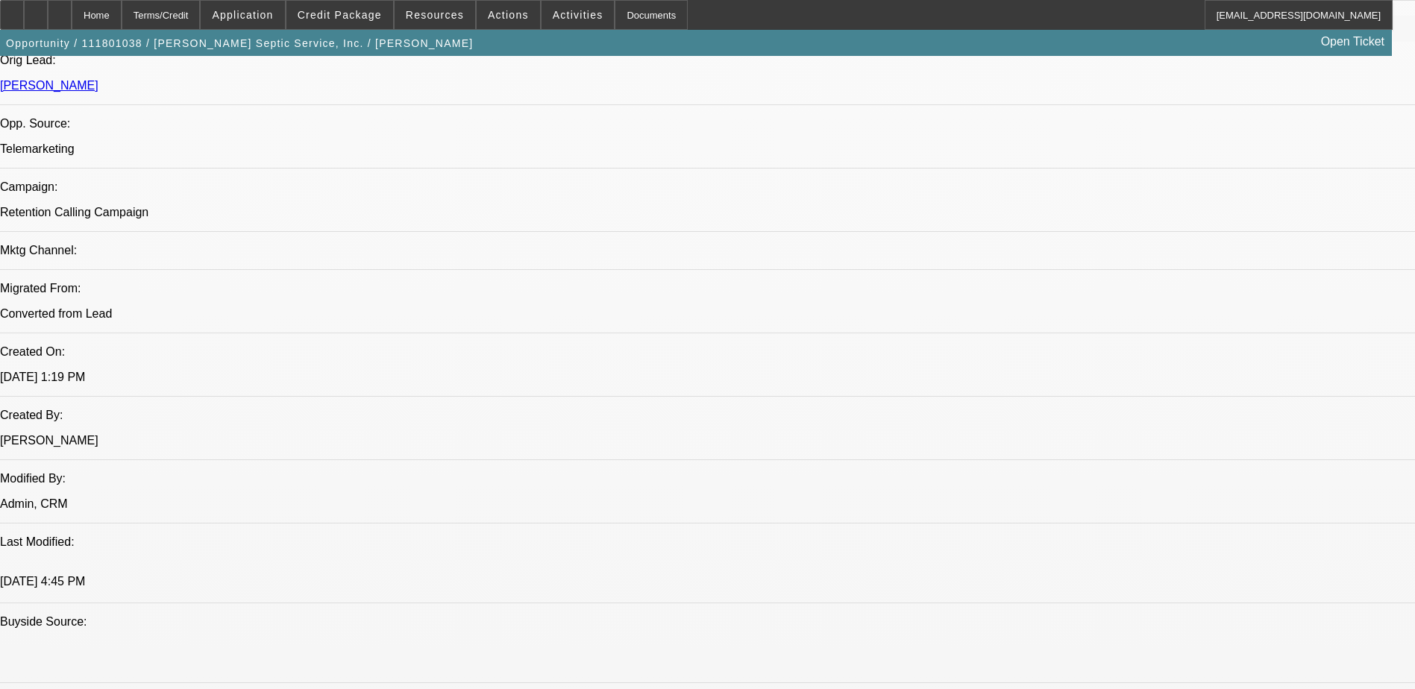
scroll to position [1044, 0]
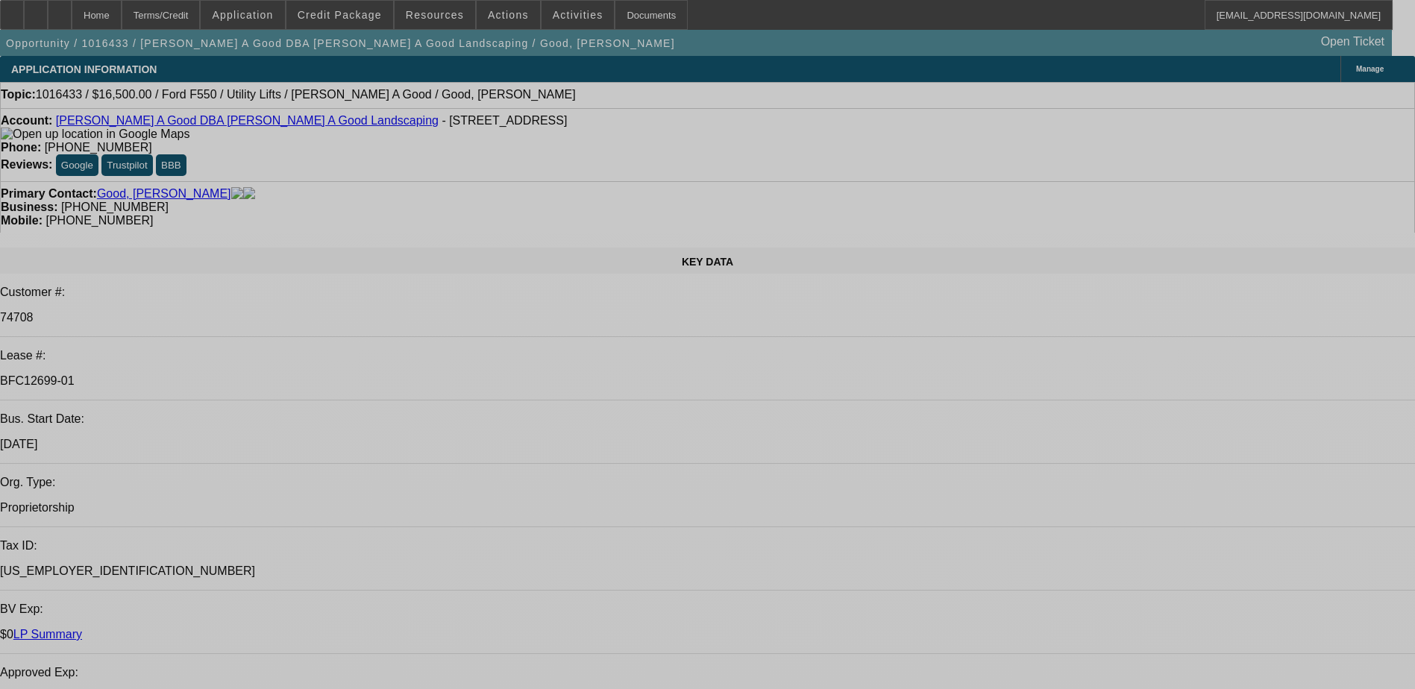
select select "0"
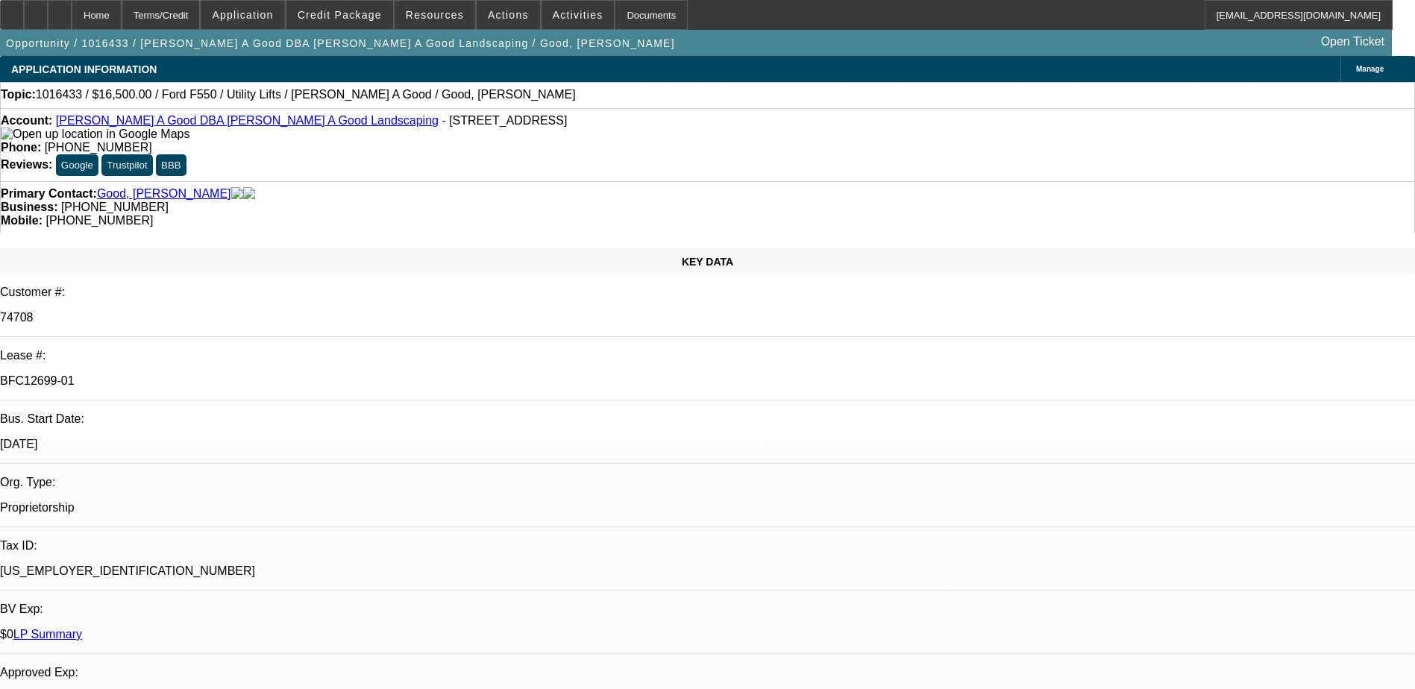
select select "2"
select select "0"
select select "2"
select select "0"
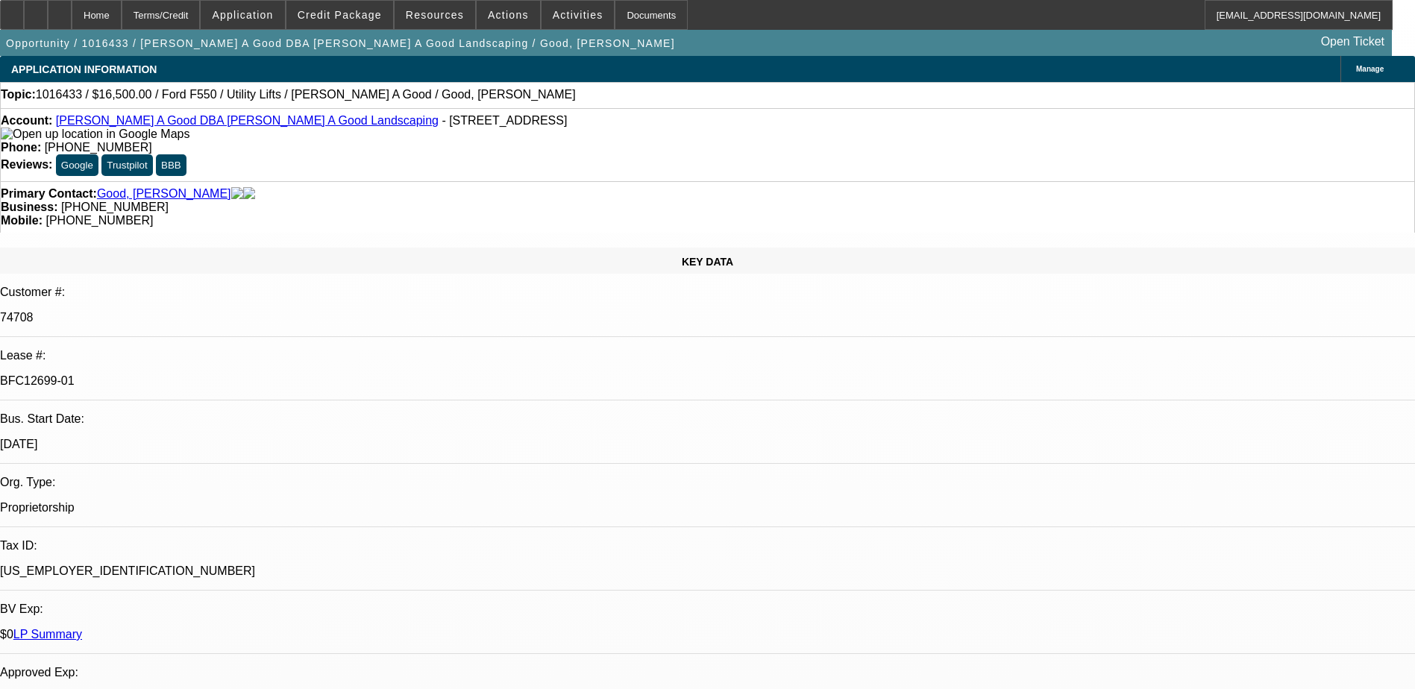
select select "0"
select select "2"
select select "0"
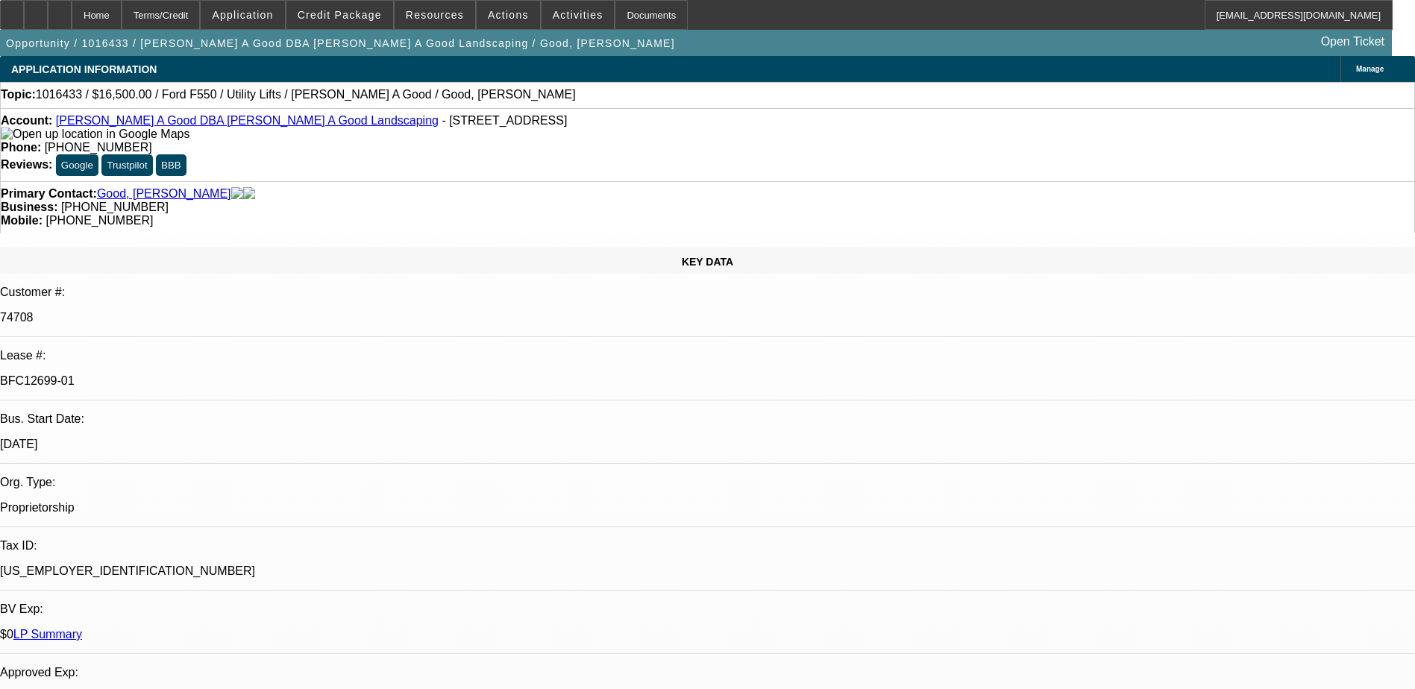
select select "0"
select select "1"
select select "2"
select select "1"
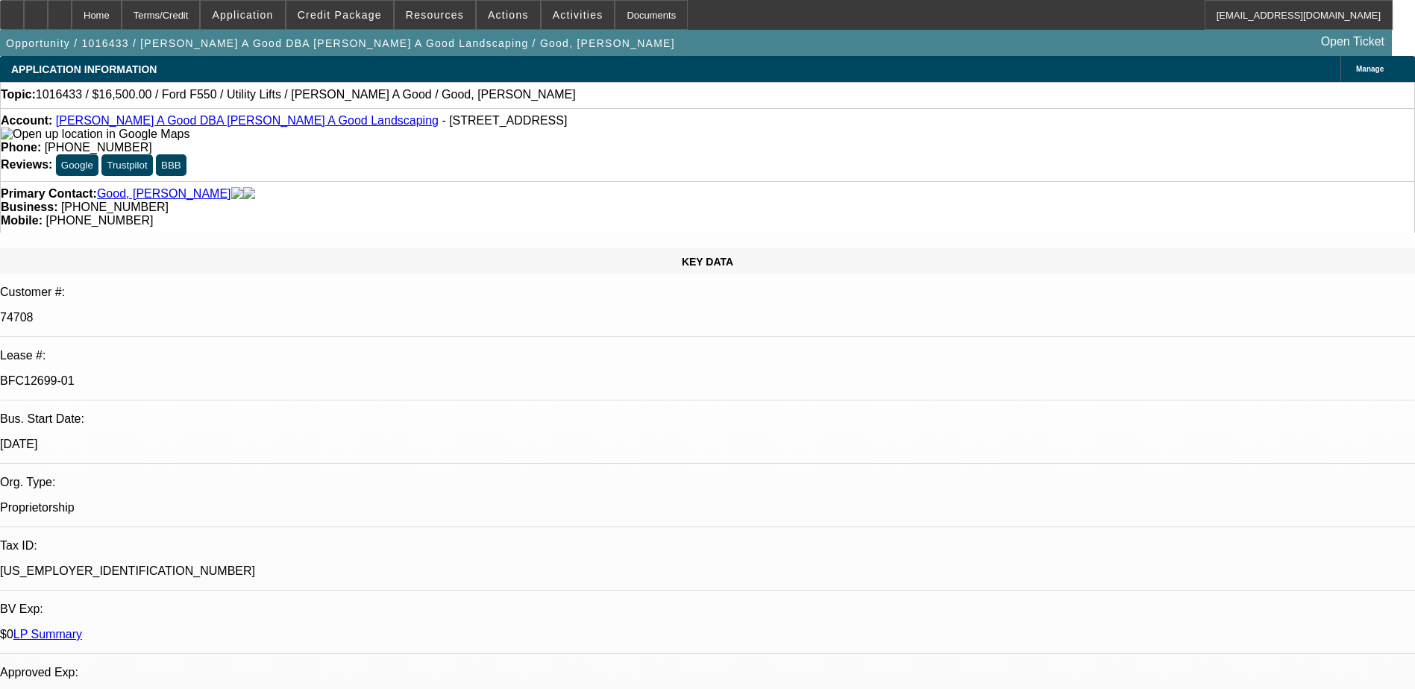
select select "2"
select select "1"
select select "2"
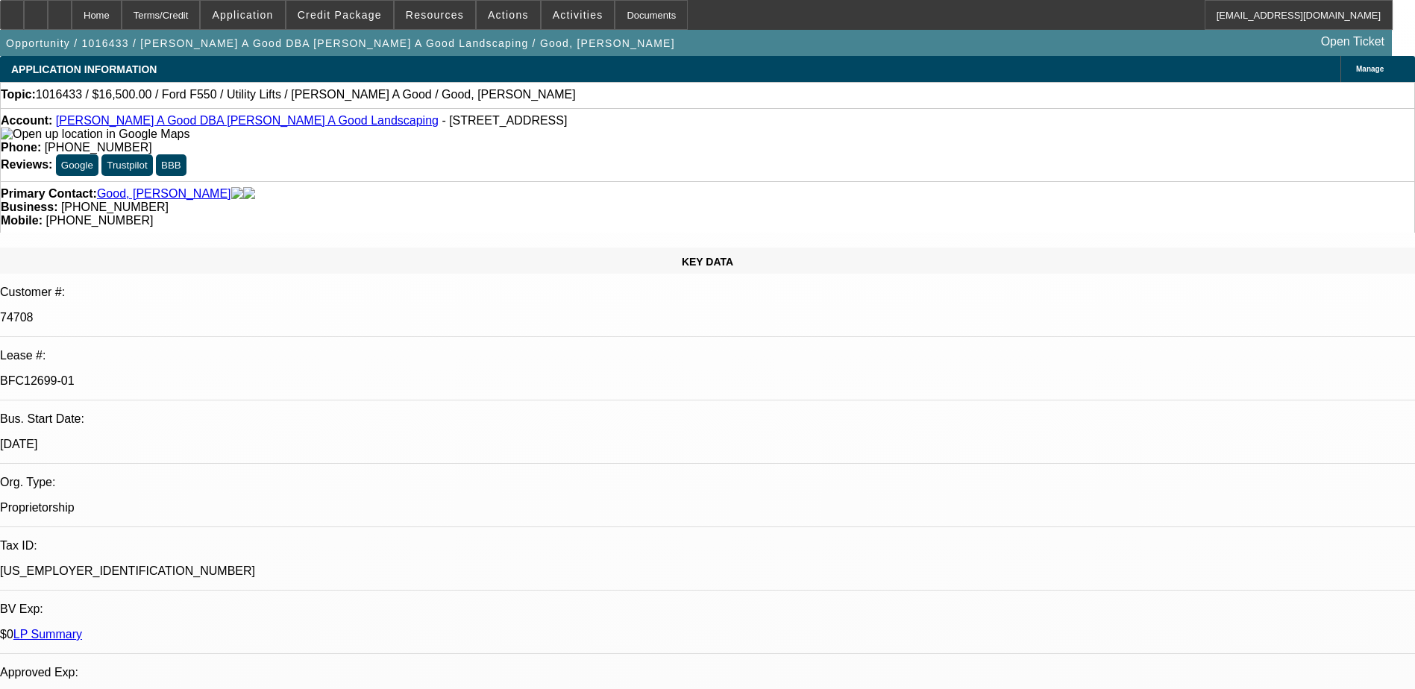
select select "1"
select select "2"
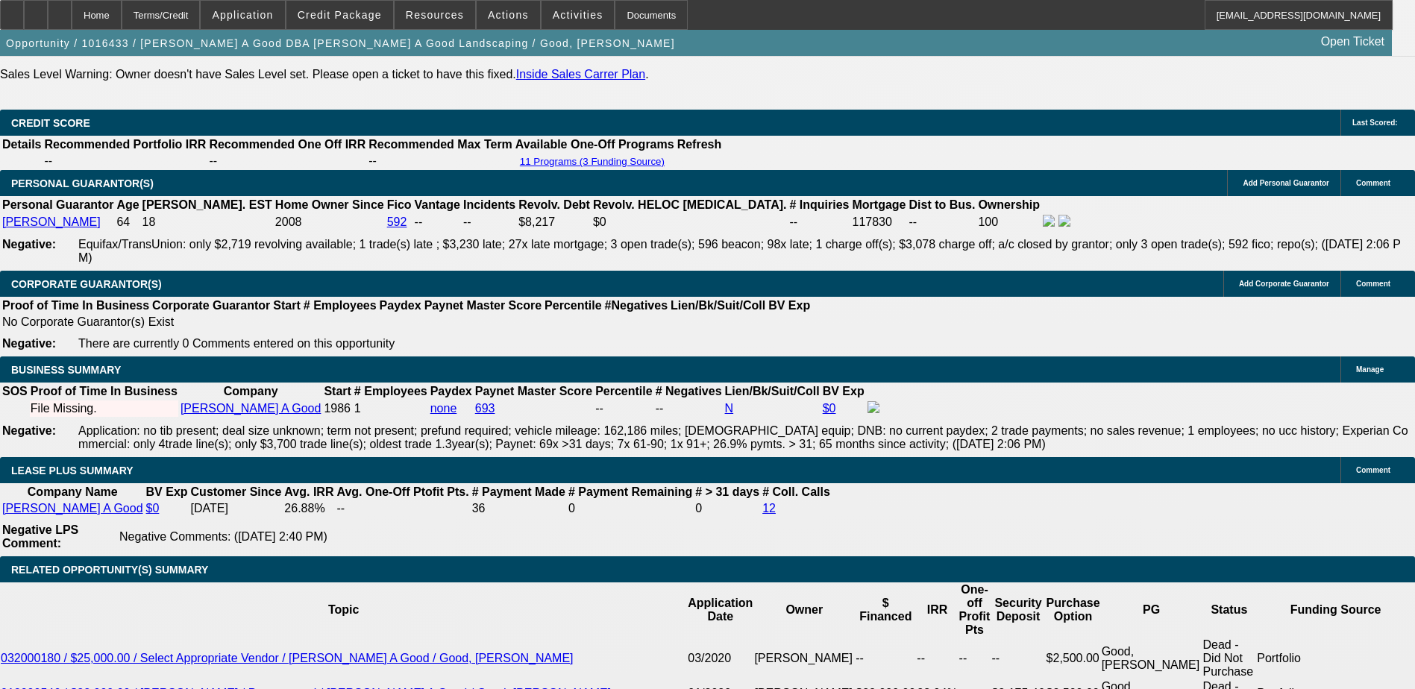
scroll to position [2387, 0]
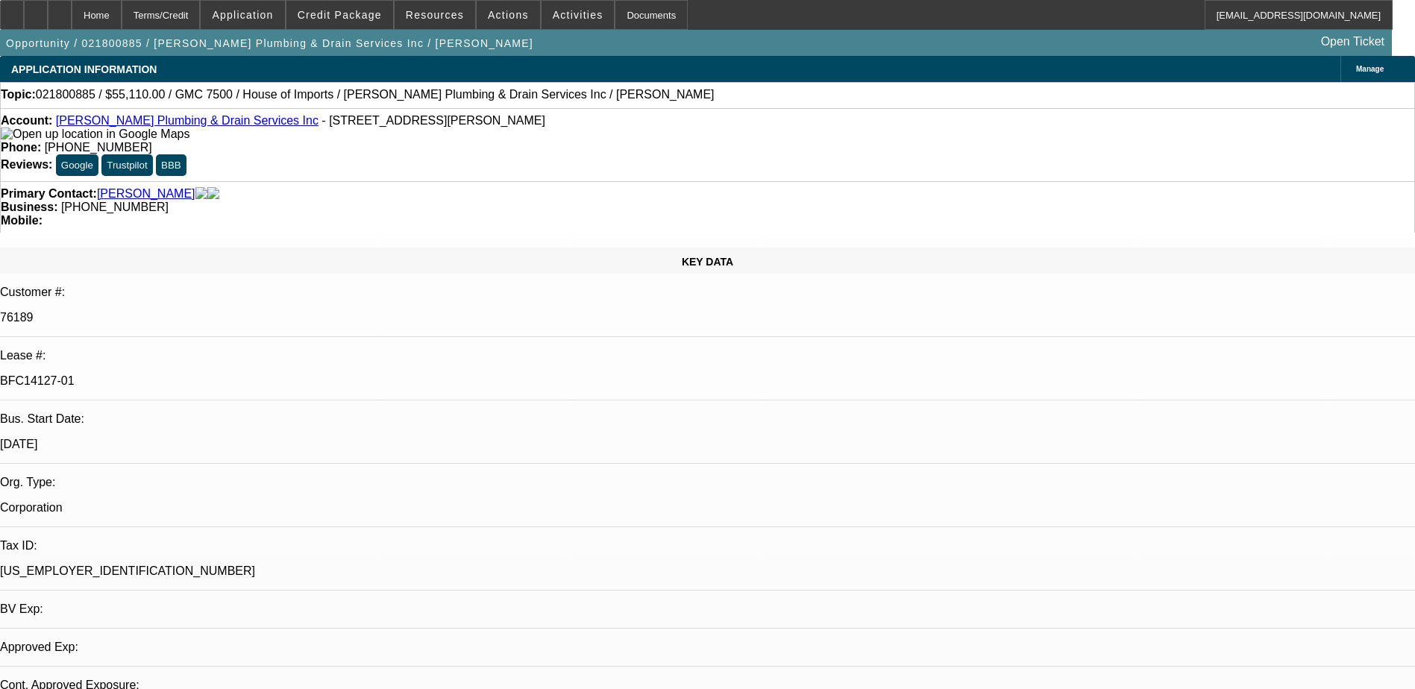
select select "0"
select select "2"
select select "0"
select select "6"
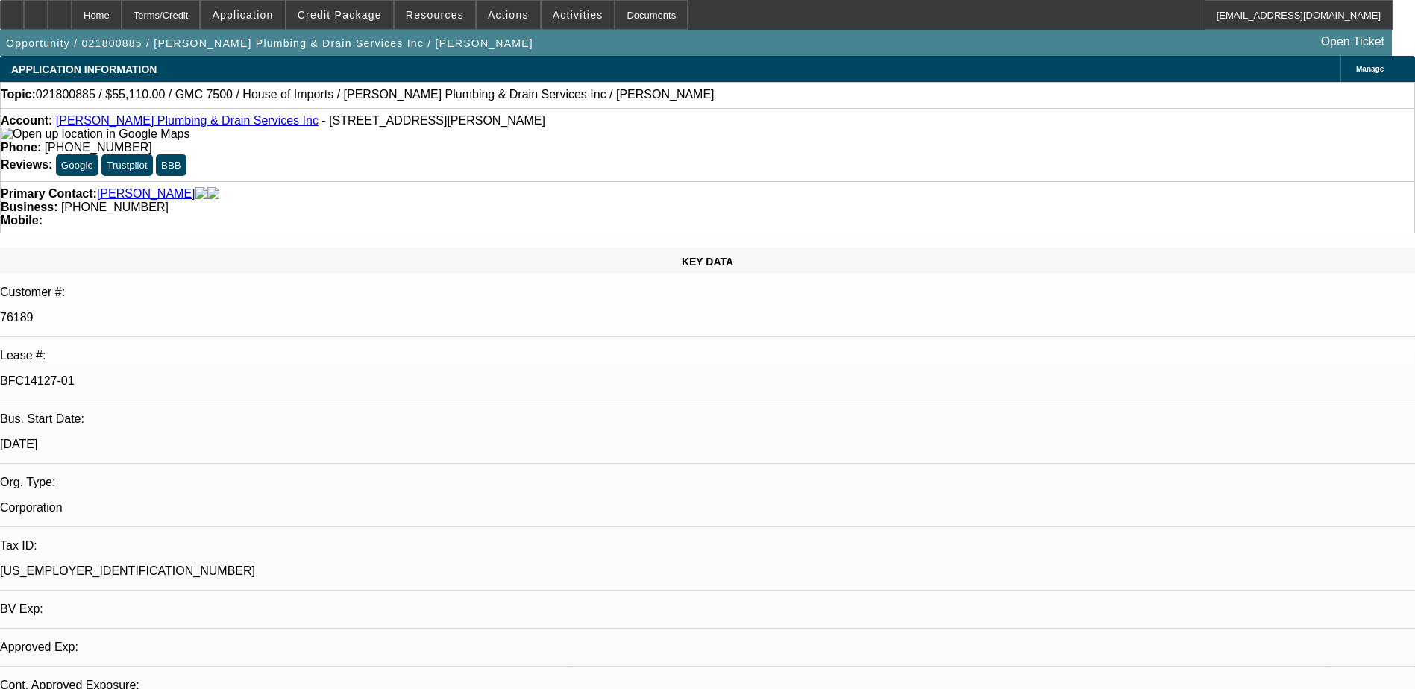
select select "0"
select select "2"
select select "0"
select select "6"
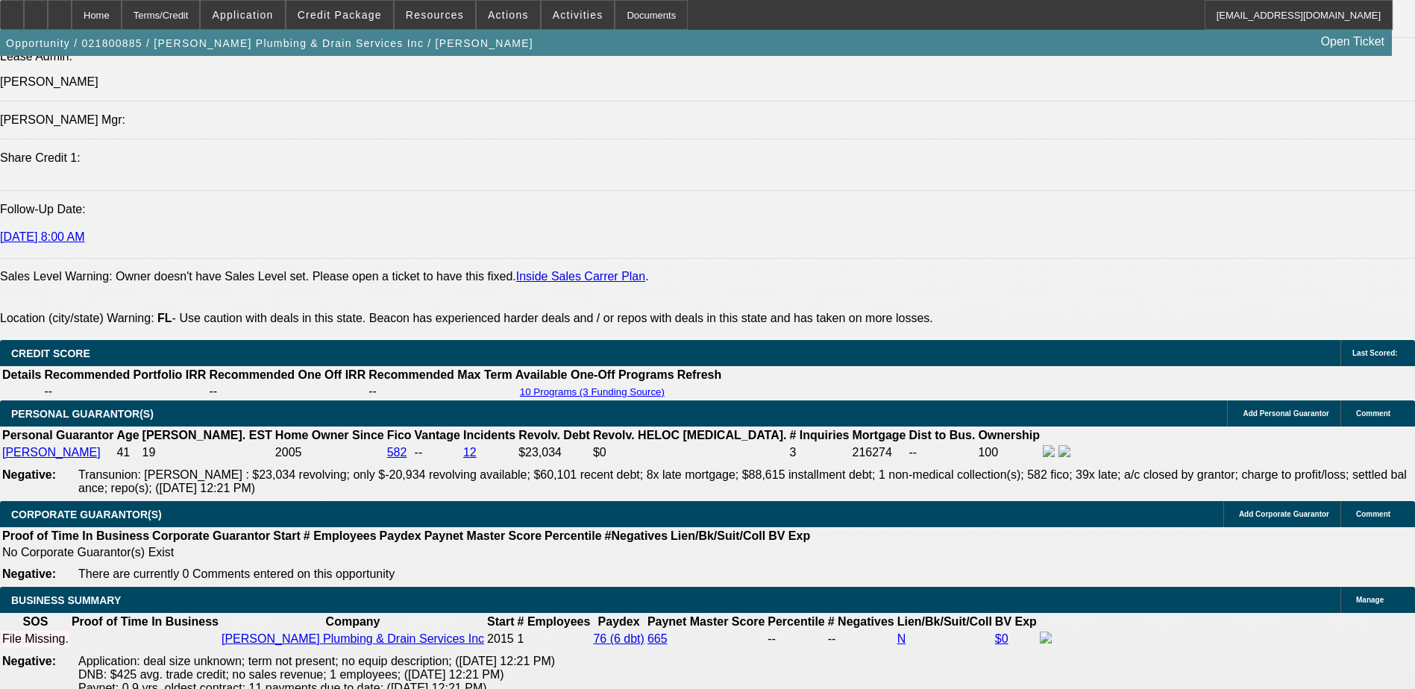
scroll to position [1939, 0]
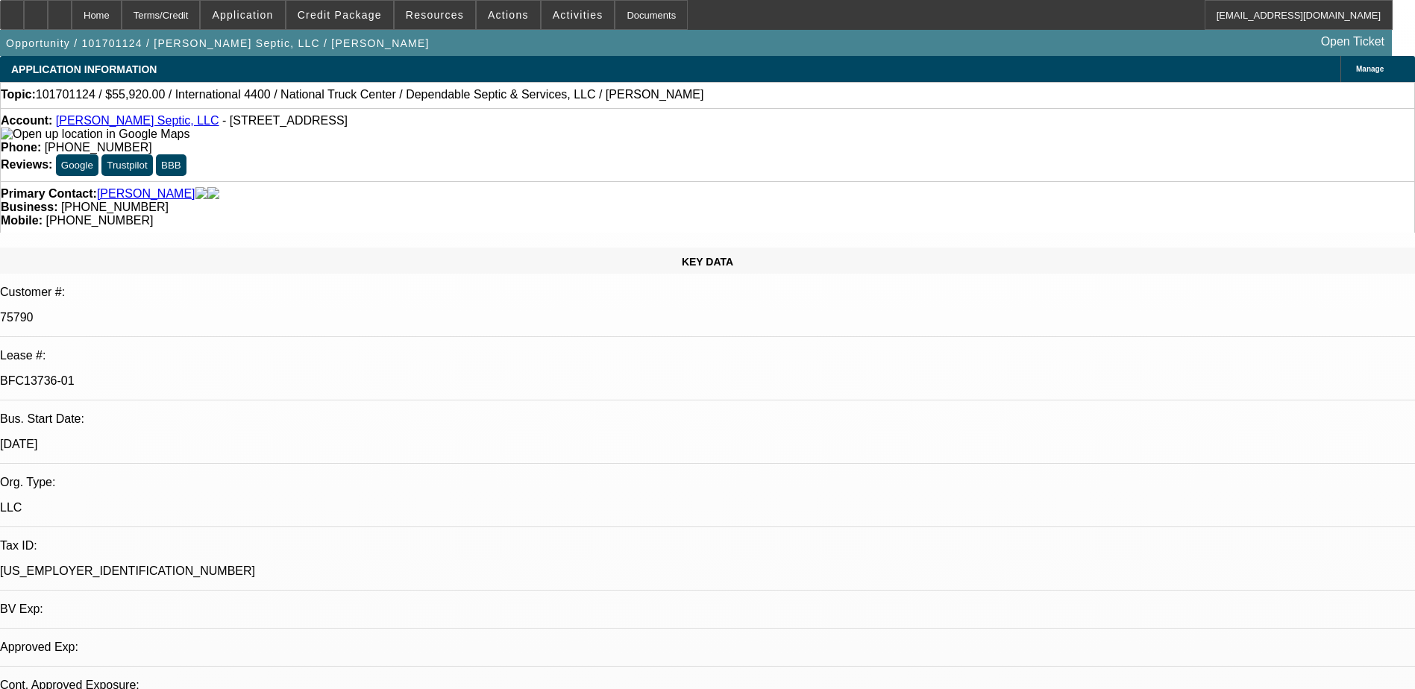
select select "0"
select select "2"
select select "0"
select select "2"
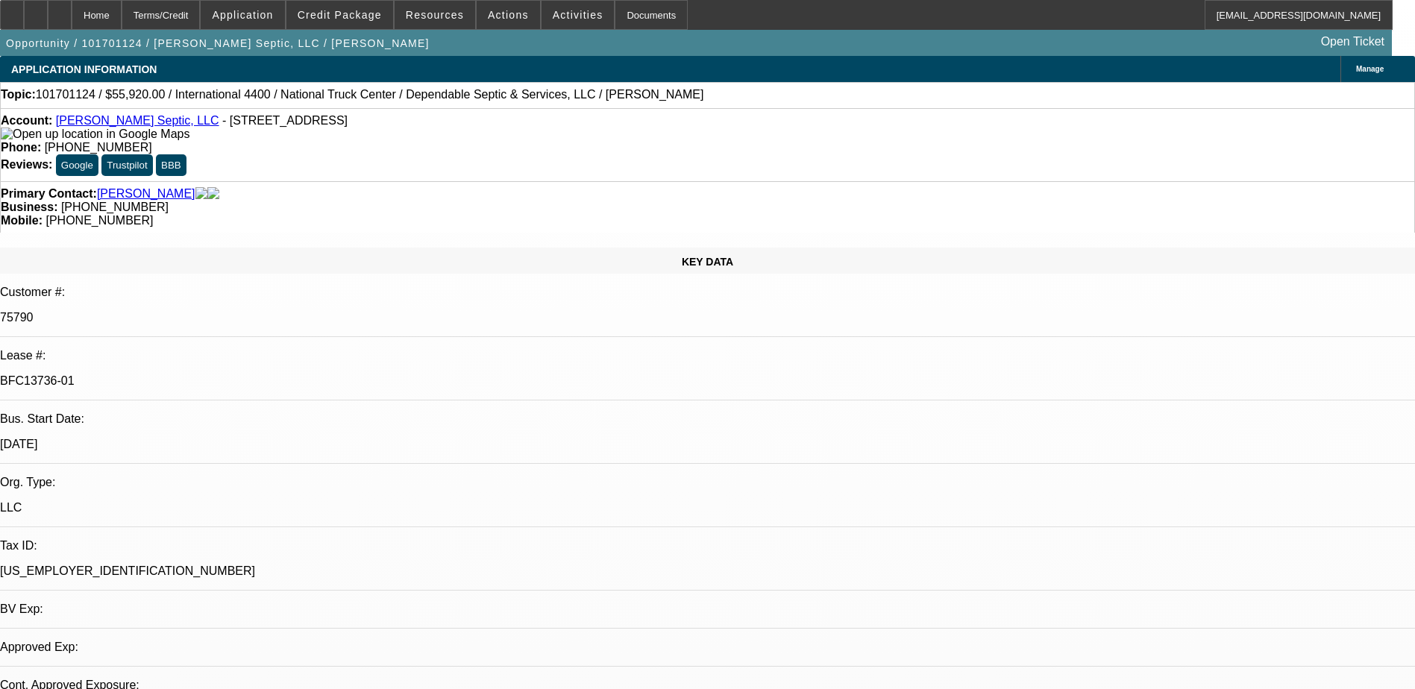
select select "0"
select select "2"
select select "0"
select select "1"
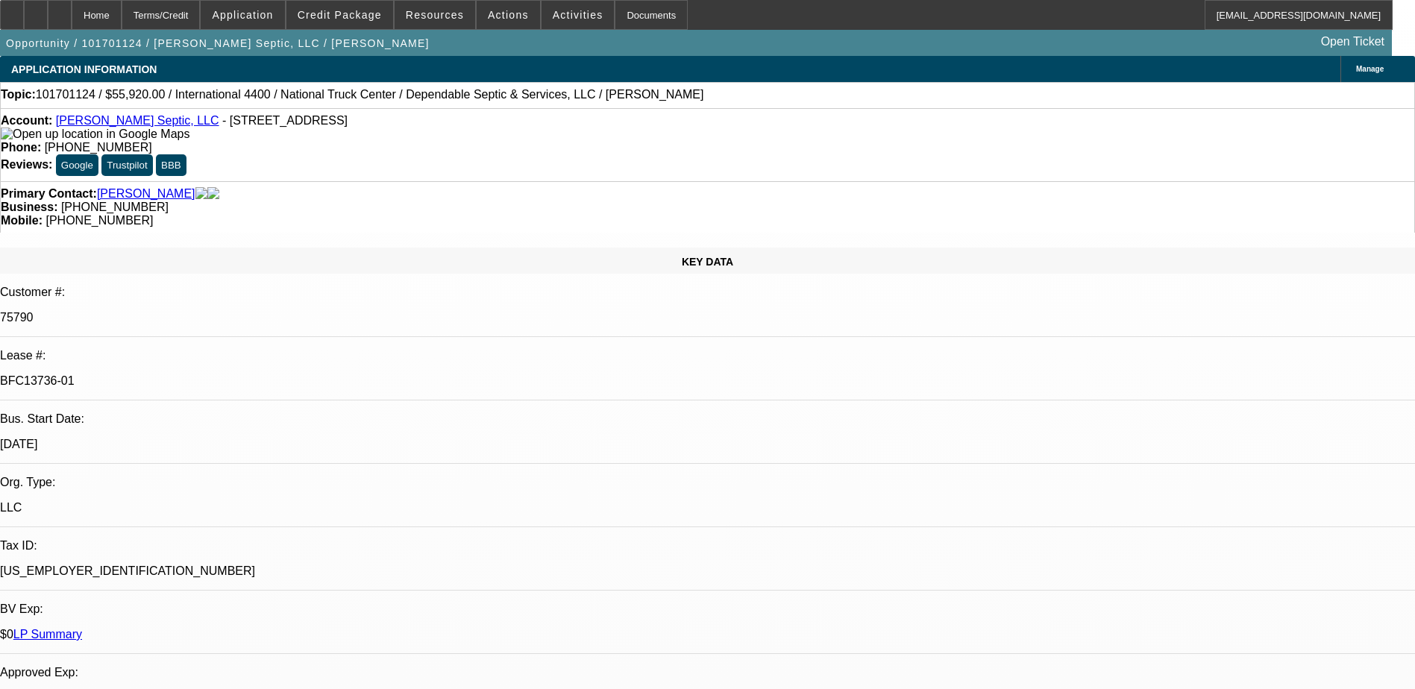
select select "2"
select select "6"
select select "1"
select select "2"
select select "6"
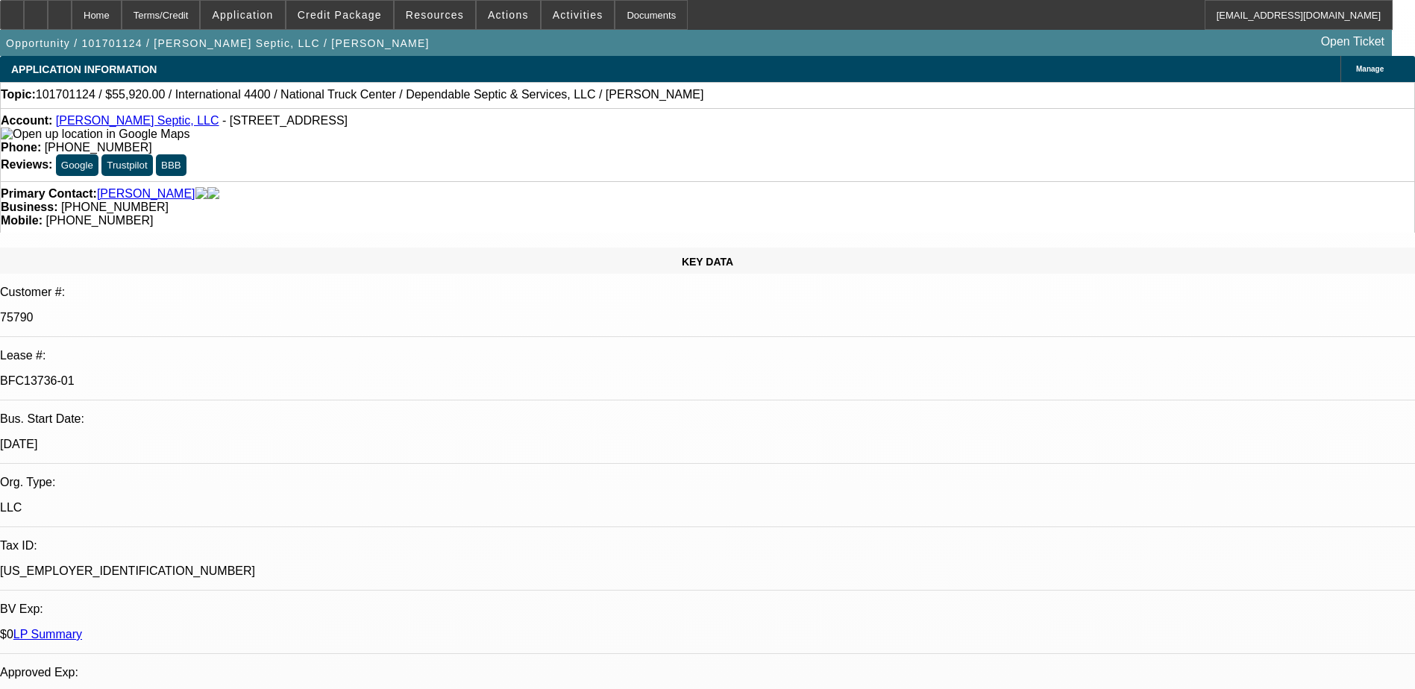
select select "1"
select select "2"
select select "6"
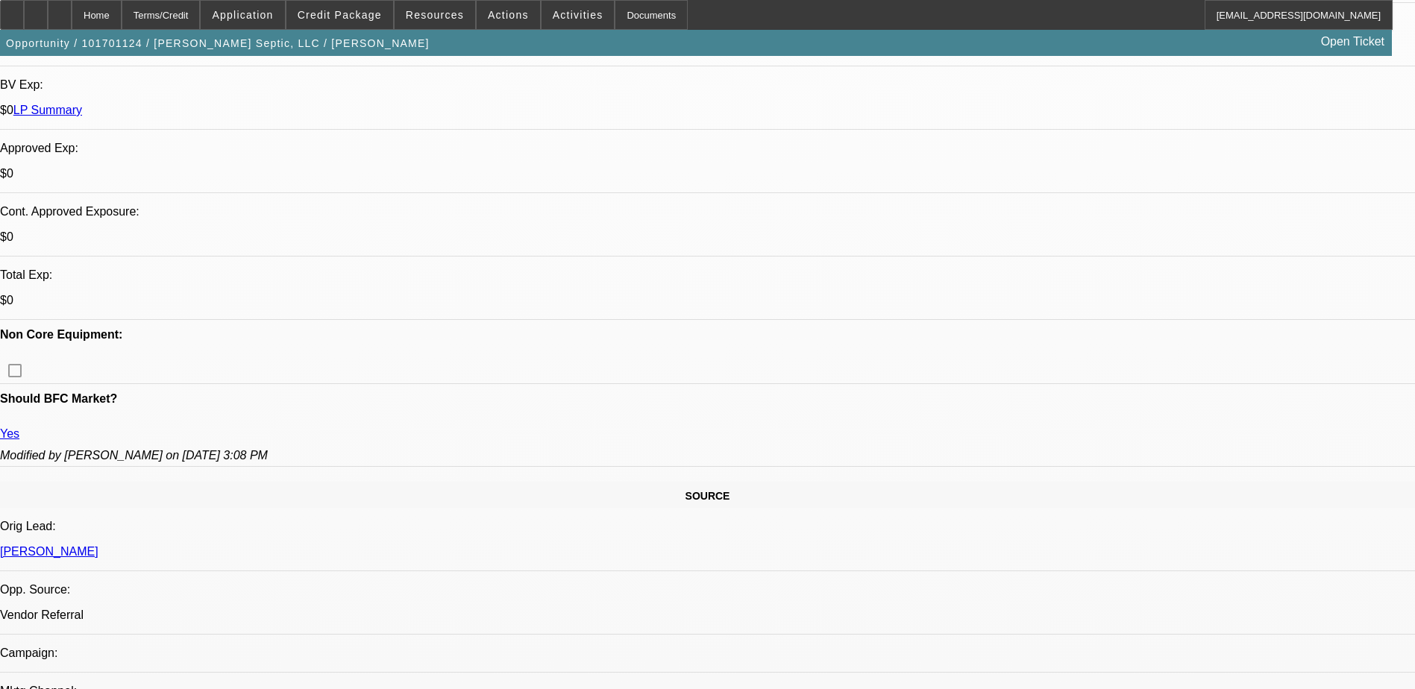
scroll to position [298, 0]
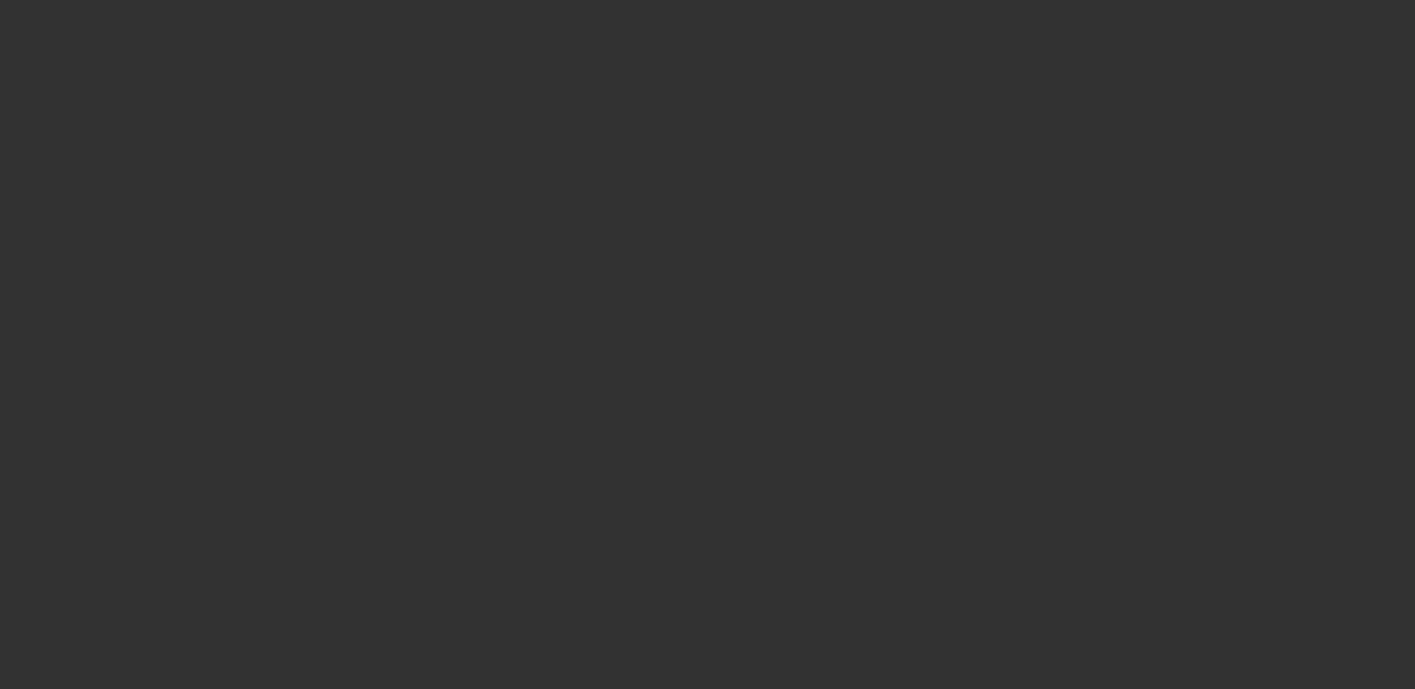
select select "0"
select select "2"
select select "0.1"
select select "8"
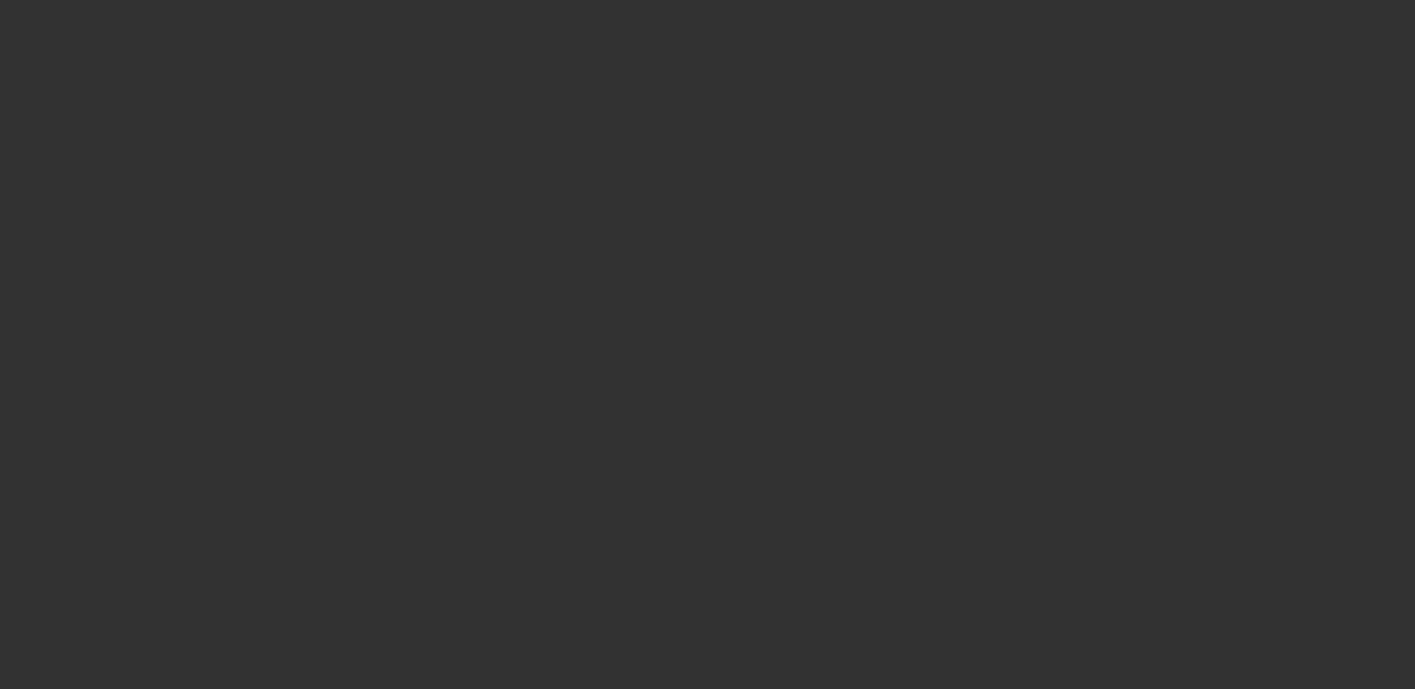
select select "0"
select select "2"
select select "0.1"
select select "8"
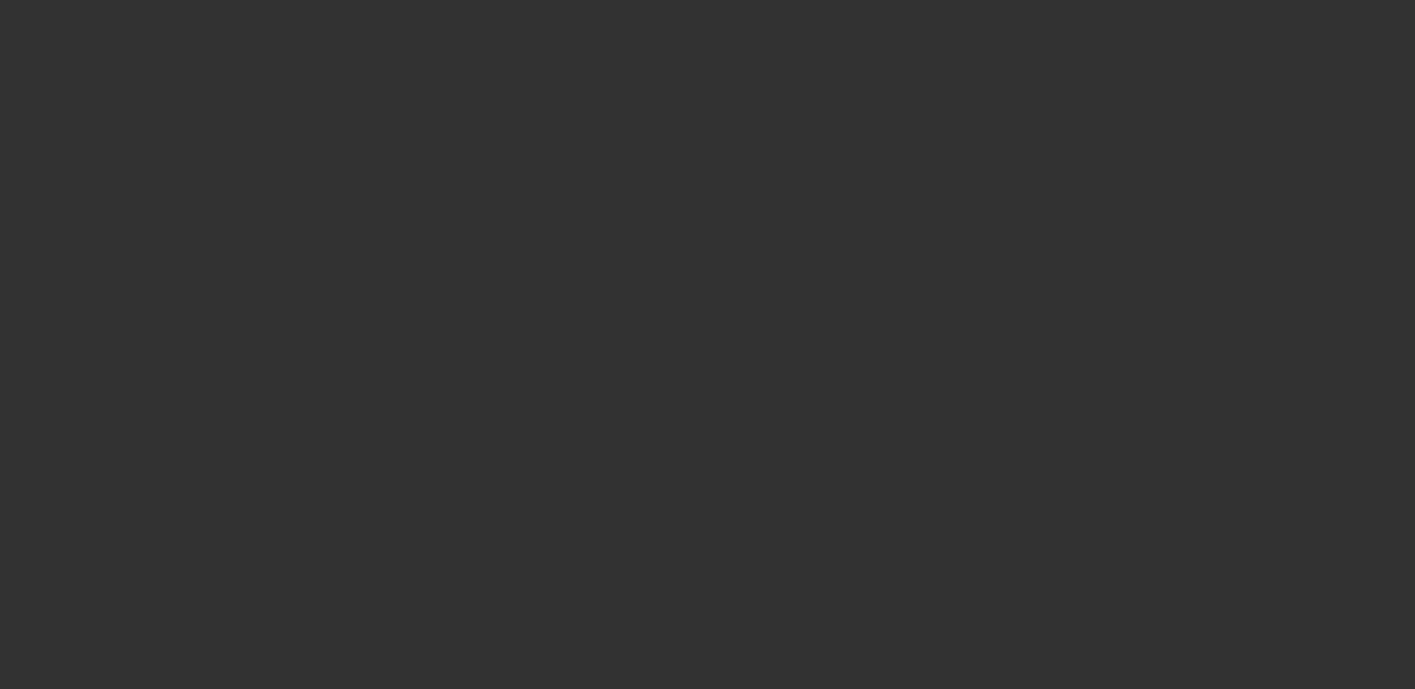
select select "0"
select select "2"
select select "0.1"
select select "8"
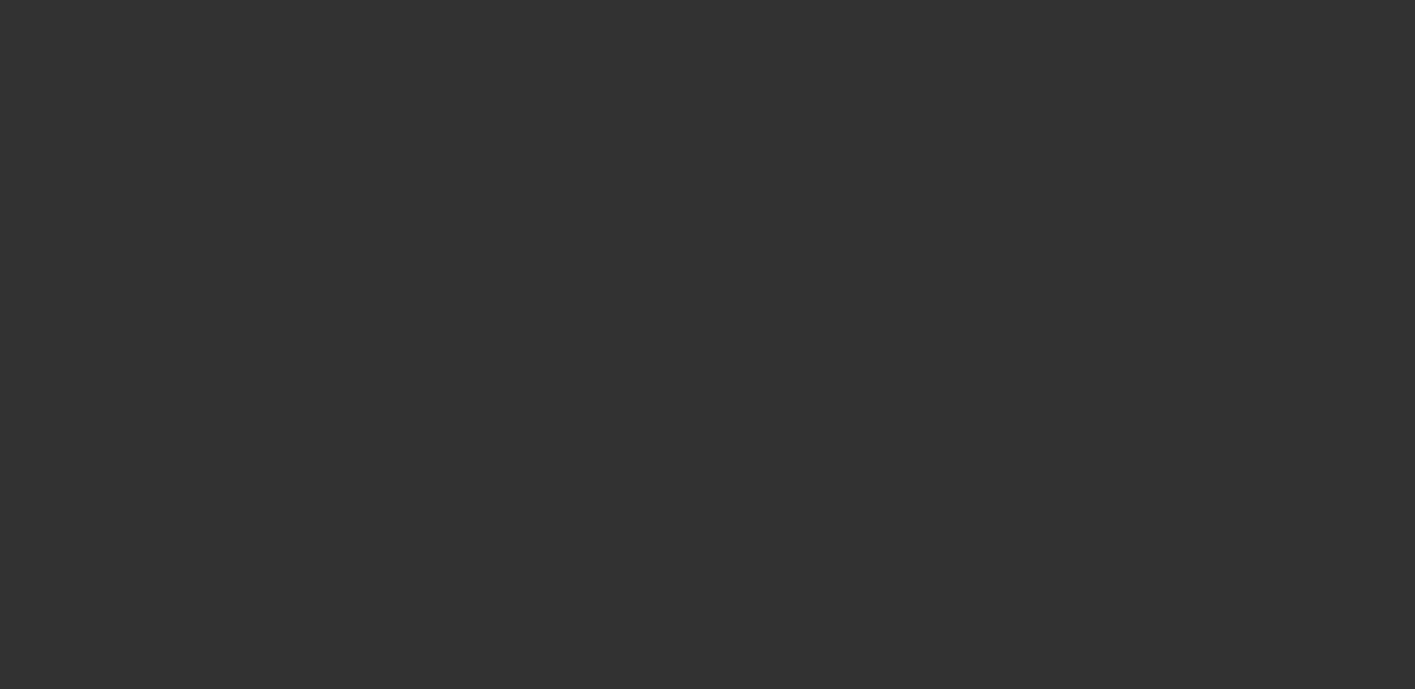
select select "0"
select select "2"
select select "0.1"
select select "8"
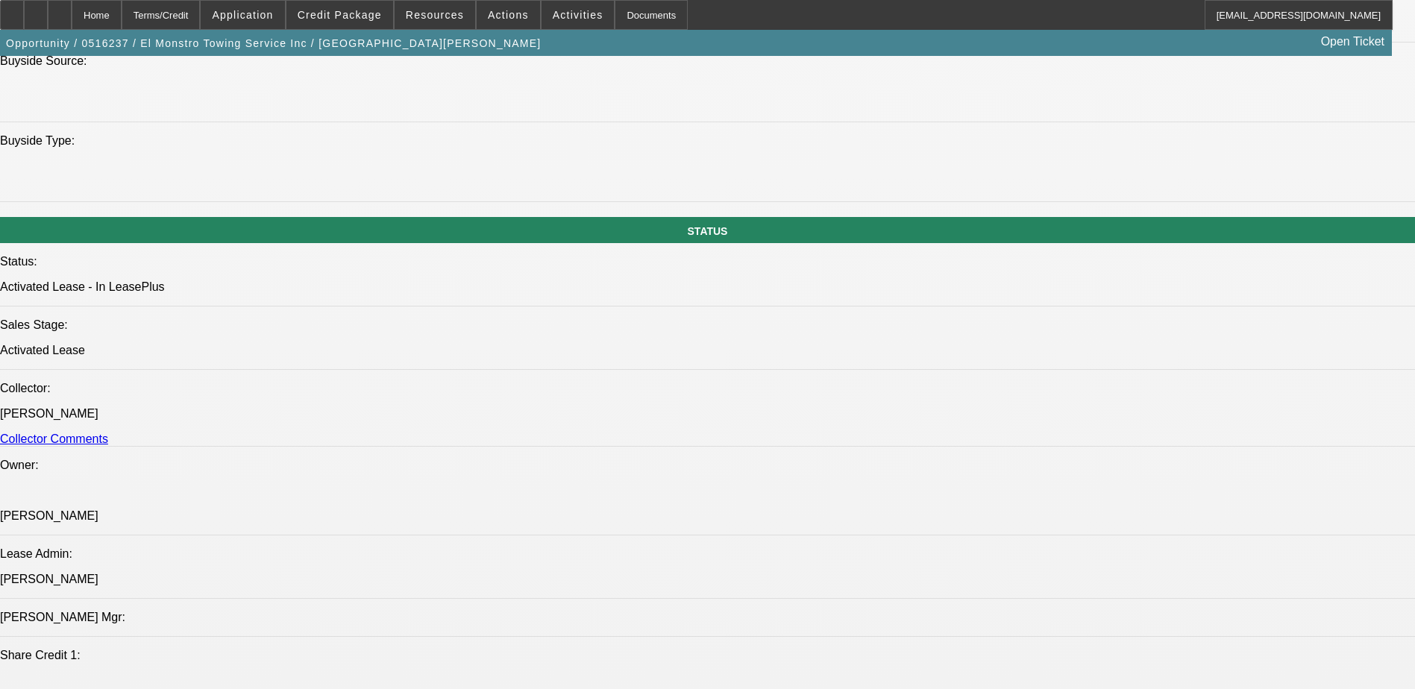
scroll to position [1566, 0]
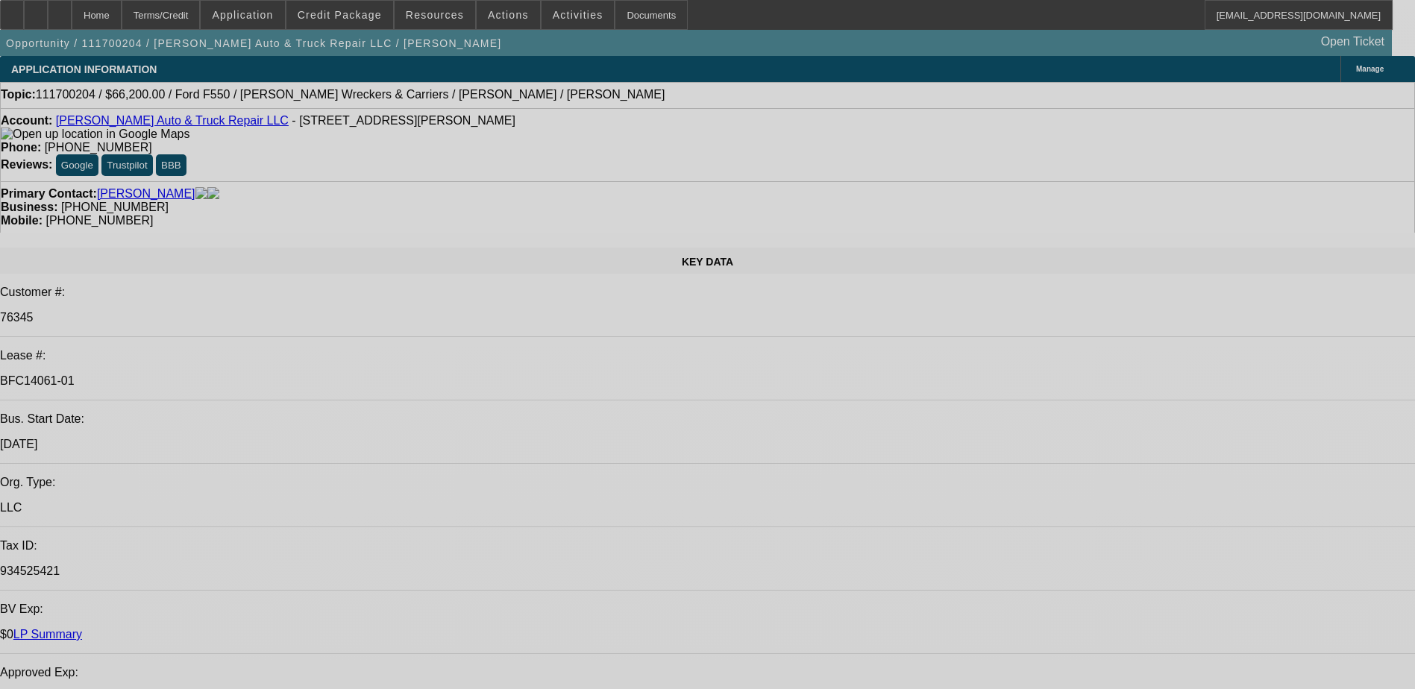
select select "0"
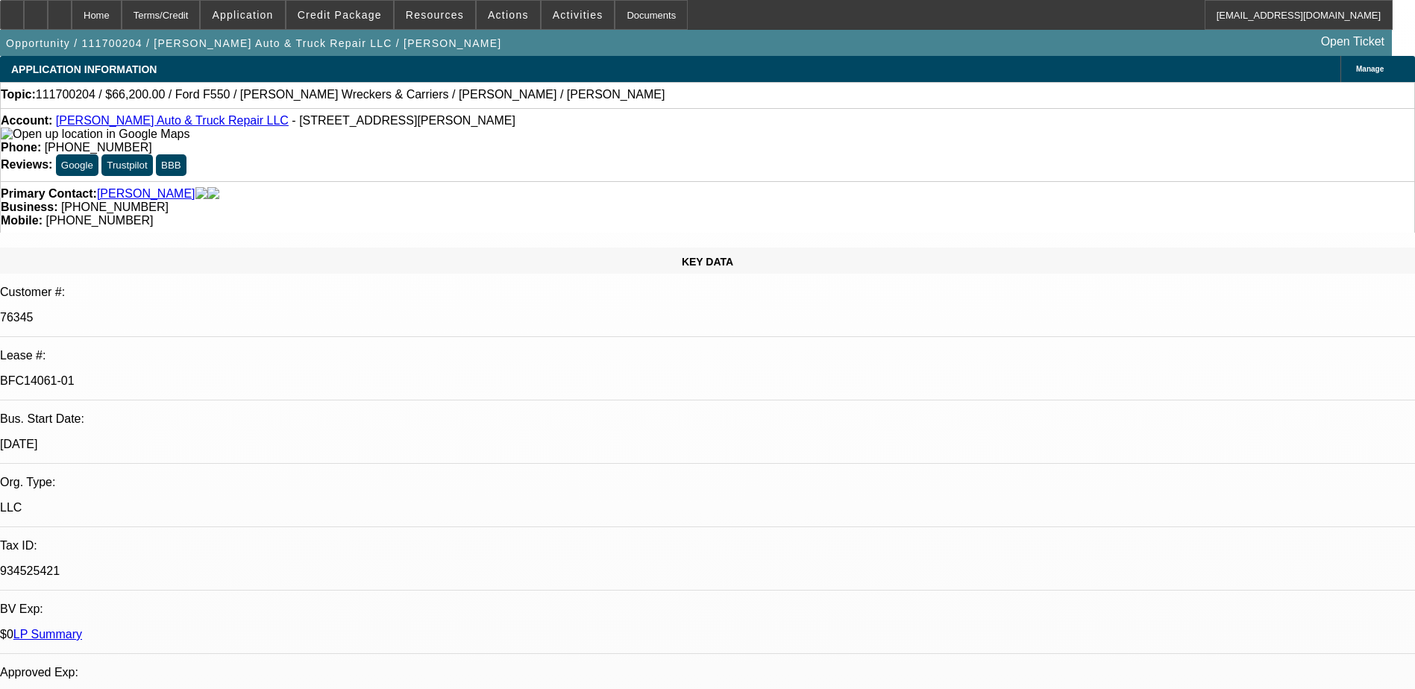
select select "2"
select select "0.1"
select select "0"
select select "2"
select select "0.1"
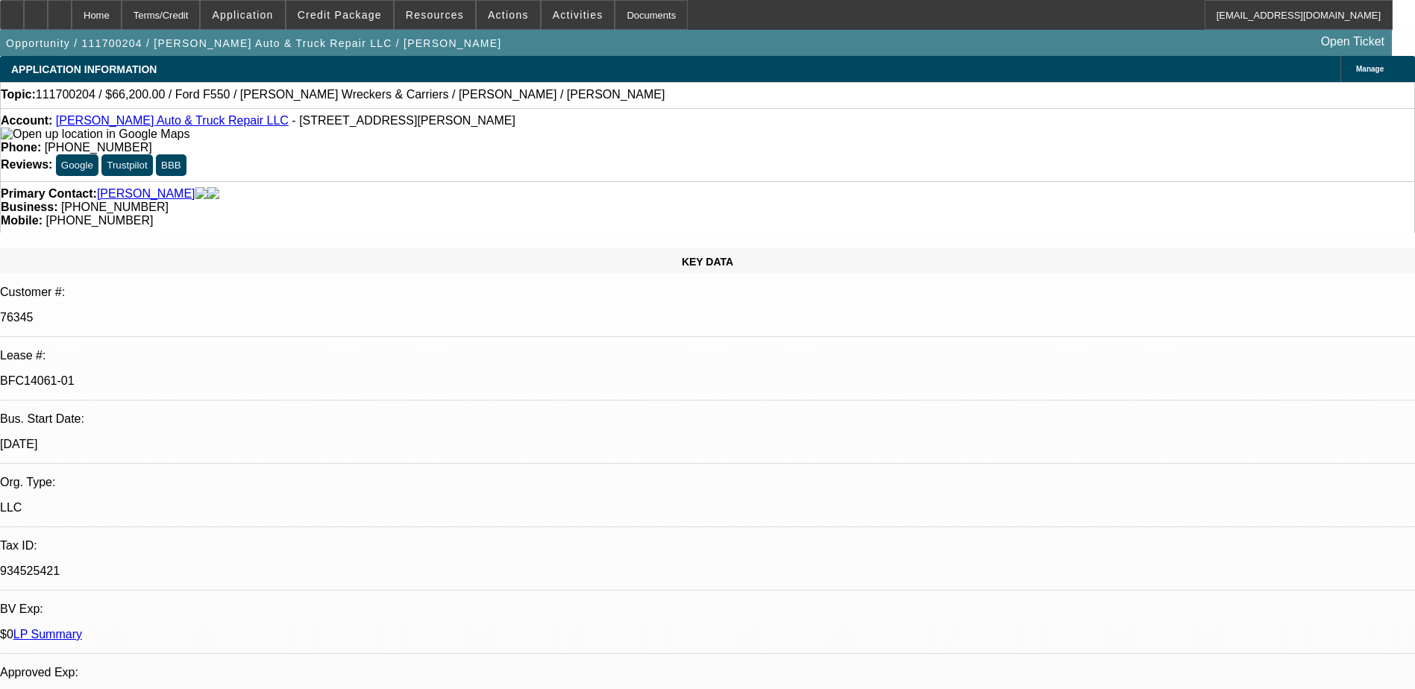
select select "0"
select select "2"
select select "0.1"
select select "0"
select select "2"
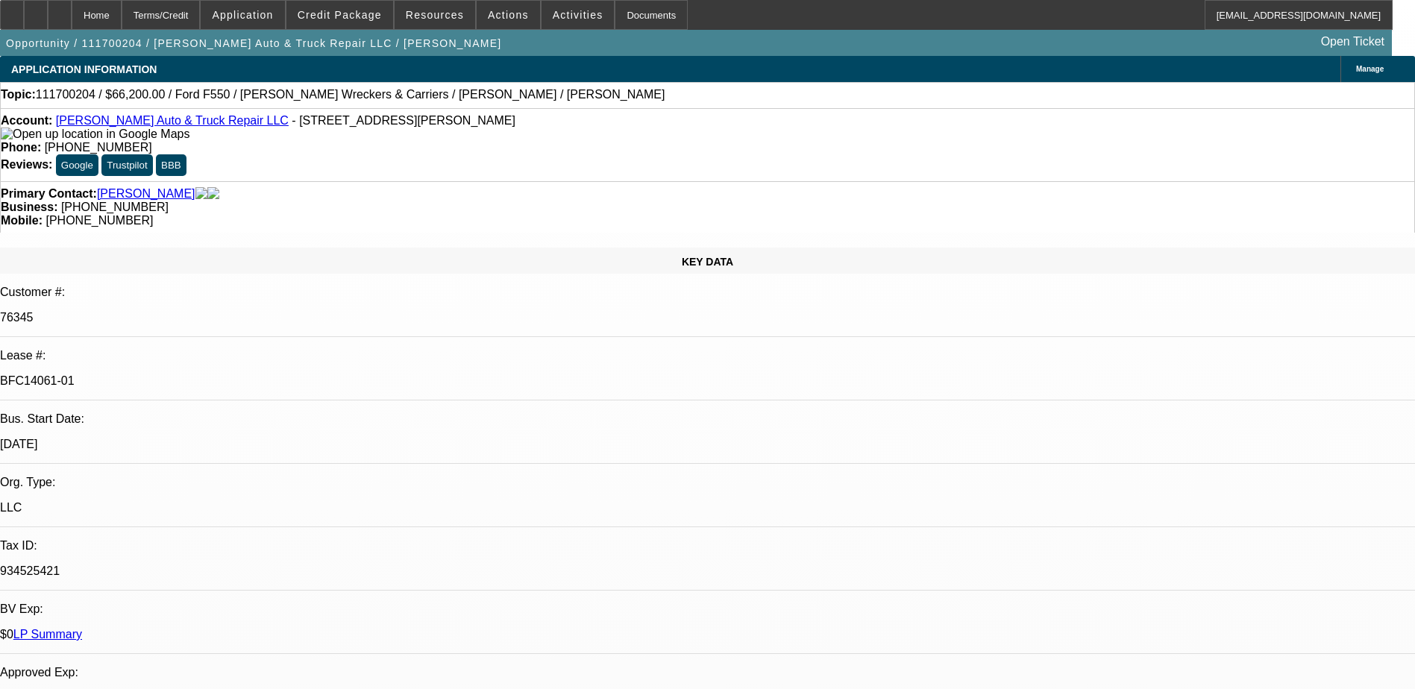
select select "0.1"
select select "1"
select select "2"
select select "4"
select select "1"
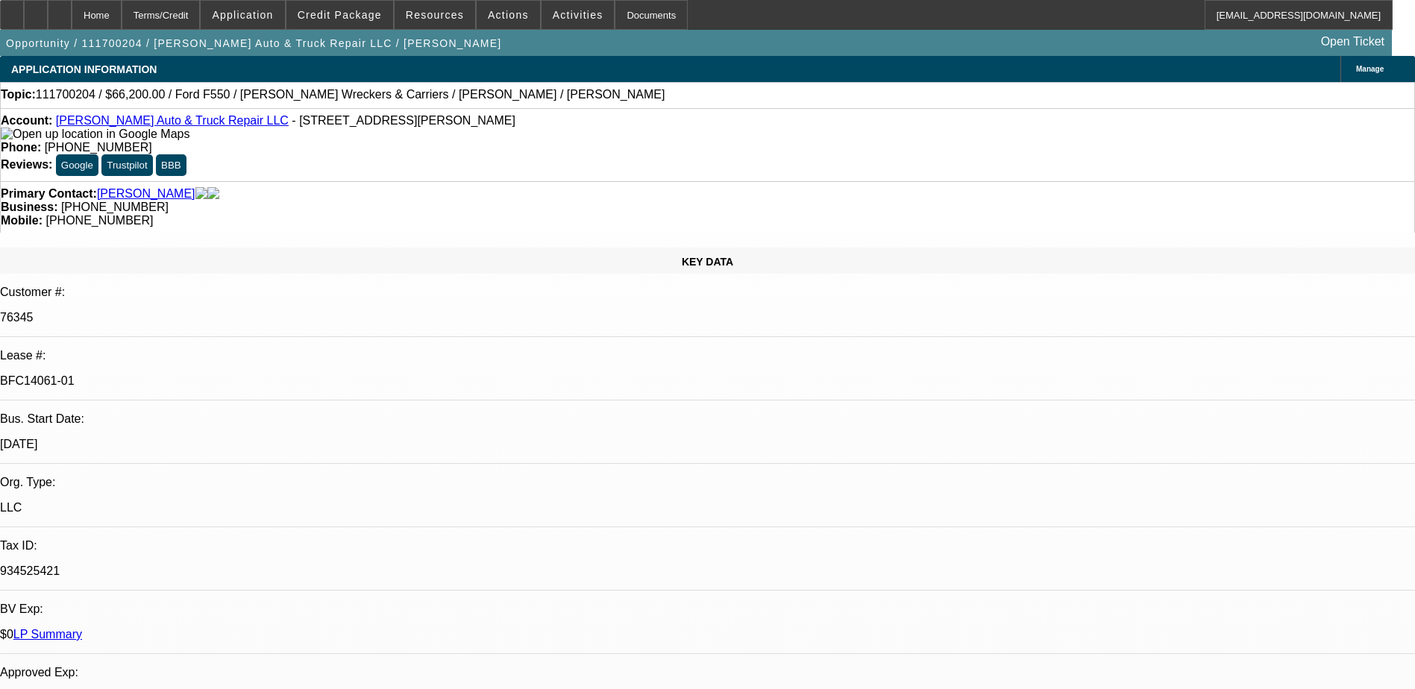
select select "2"
select select "4"
select select "1"
select select "2"
select select "4"
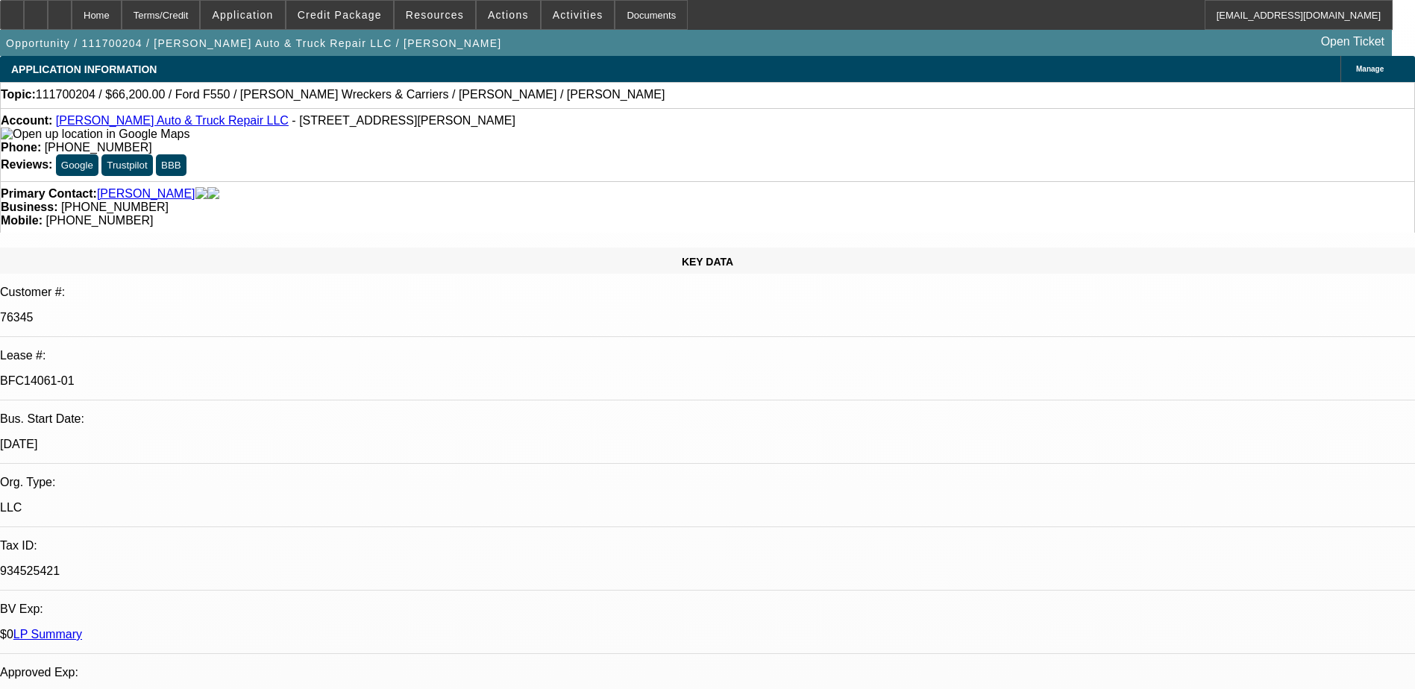
select select "1"
select select "2"
select select "4"
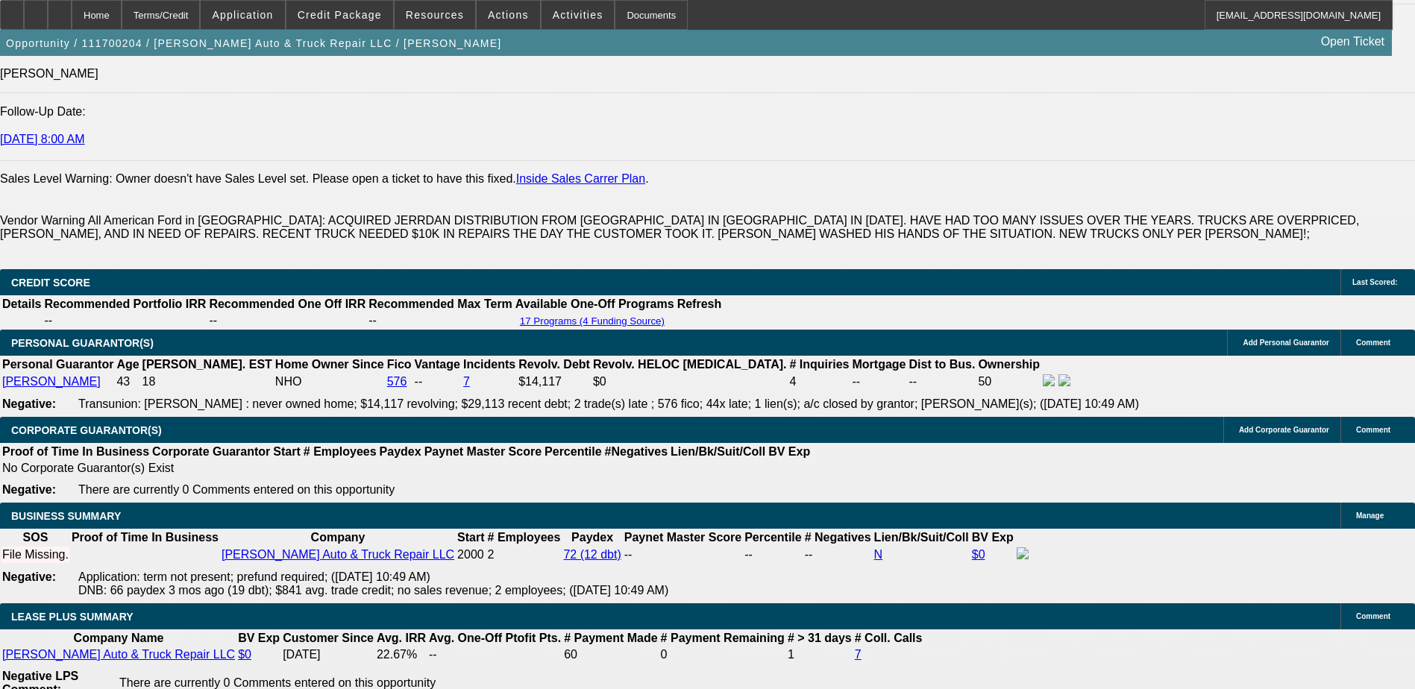
scroll to position [2089, 0]
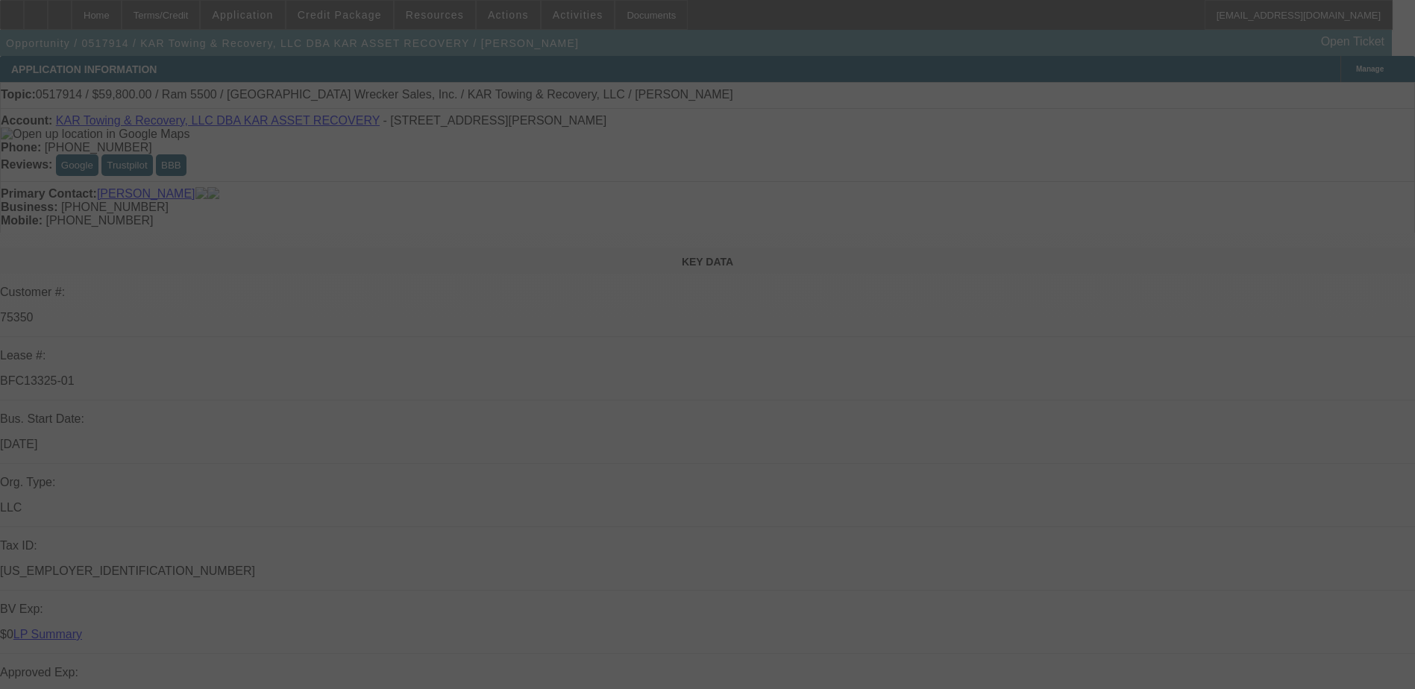
select select "0"
select select "2"
select select "0.1"
select select "0"
select select "2"
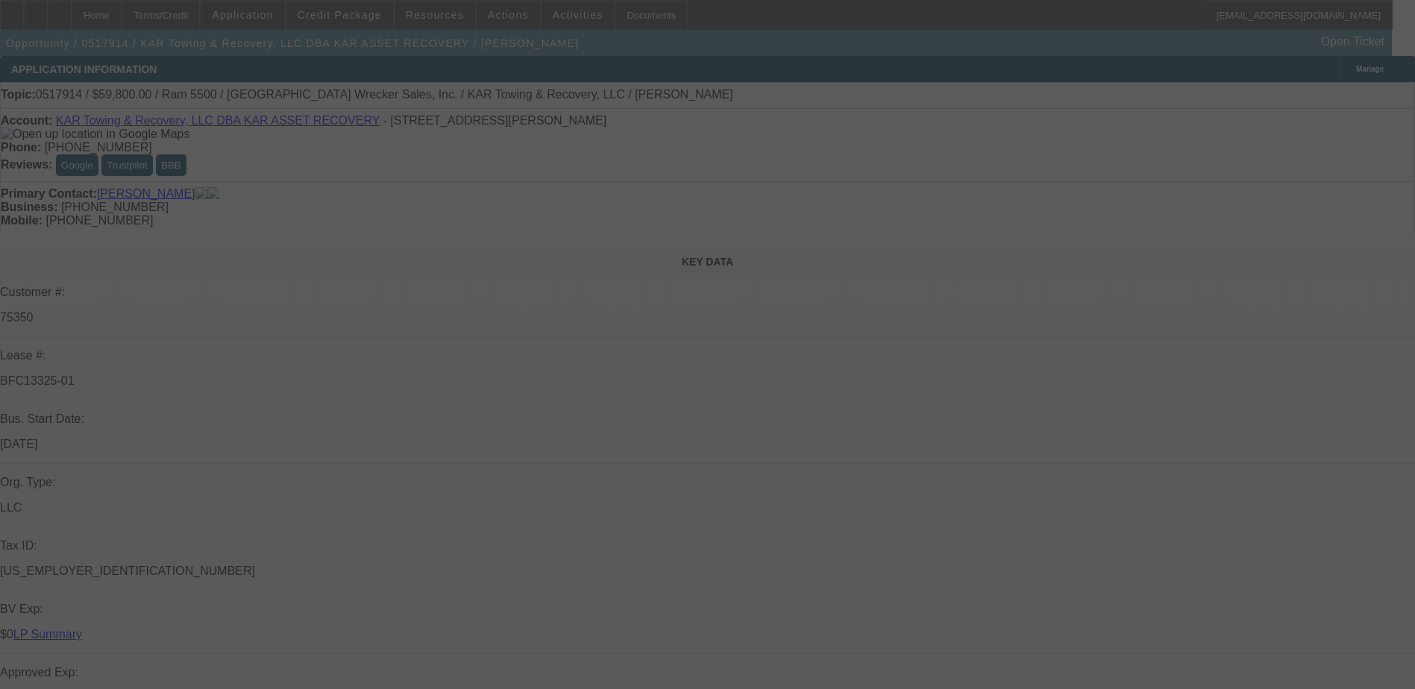
select select "0.1"
select select "0"
select select "2"
select select "0.1"
select select "0"
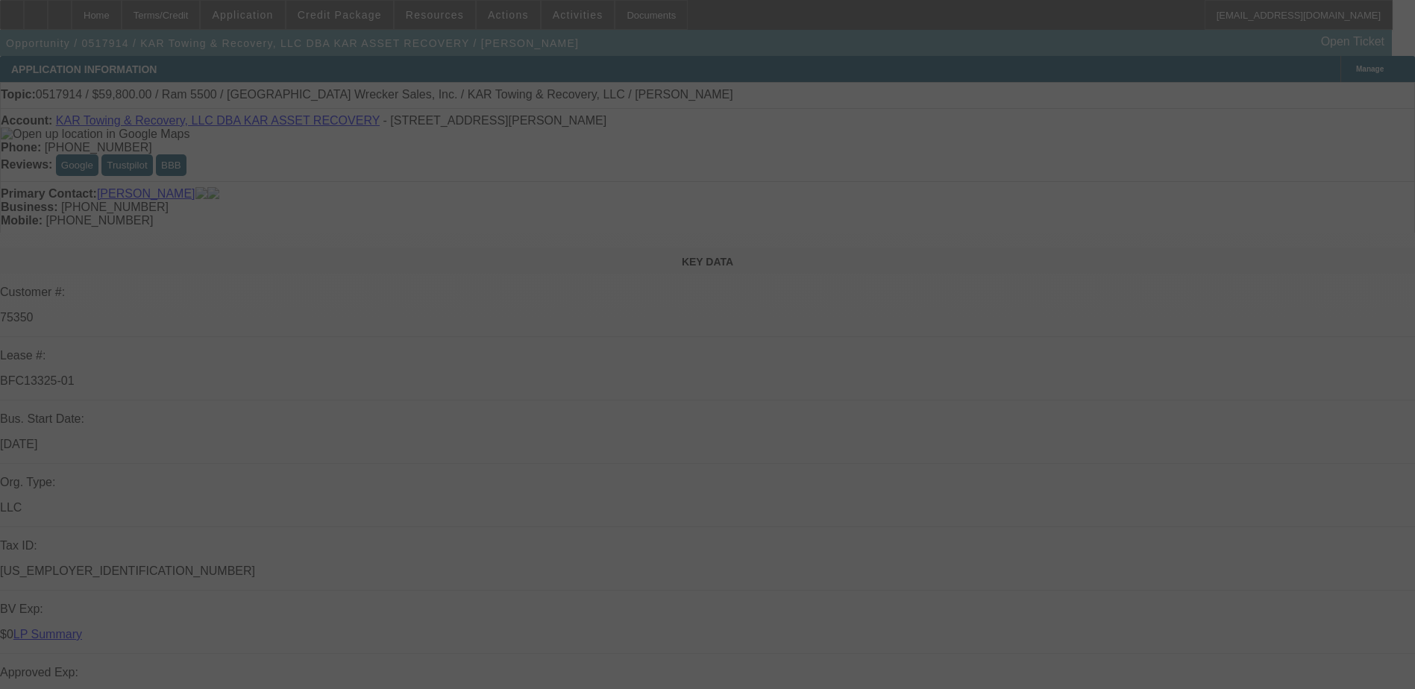
select select "2"
select select "0.1"
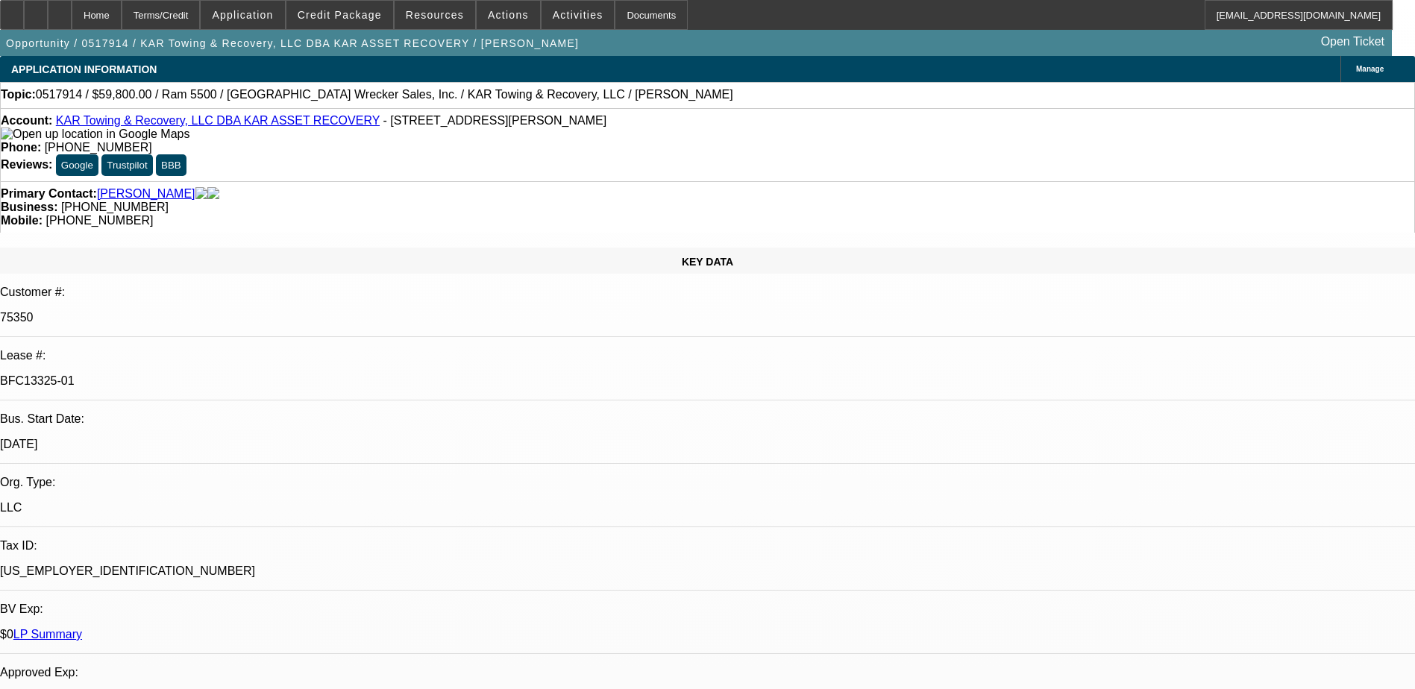
select select "1"
select select "2"
select select "4"
select select "1"
select select "2"
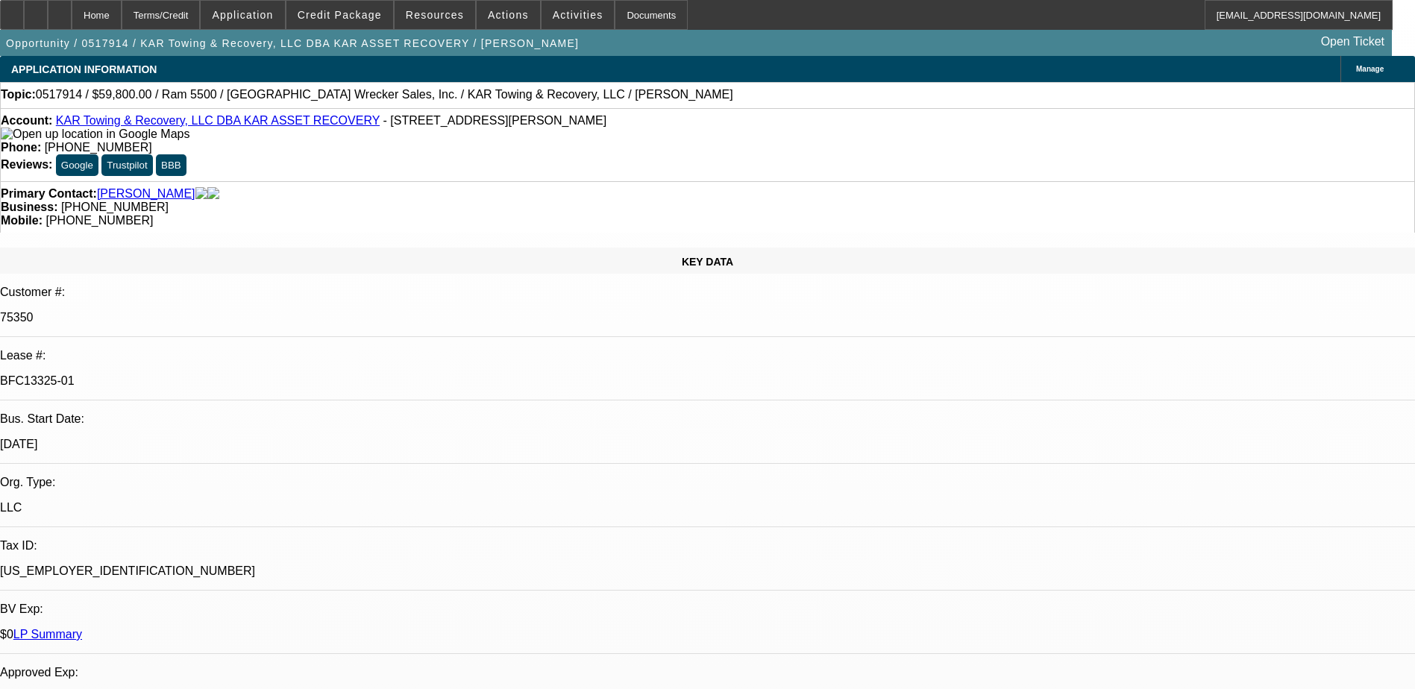
select select "4"
select select "1"
select select "2"
select select "4"
select select "1"
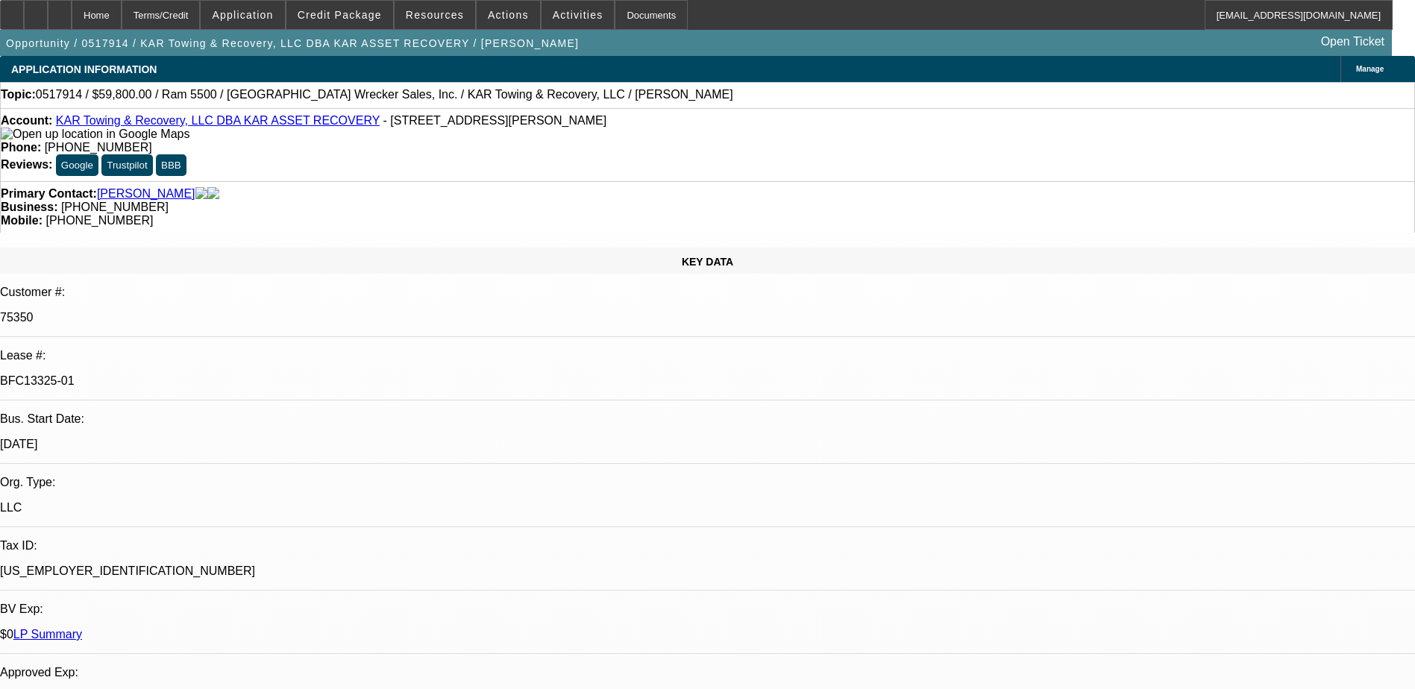
select select "2"
select select "4"
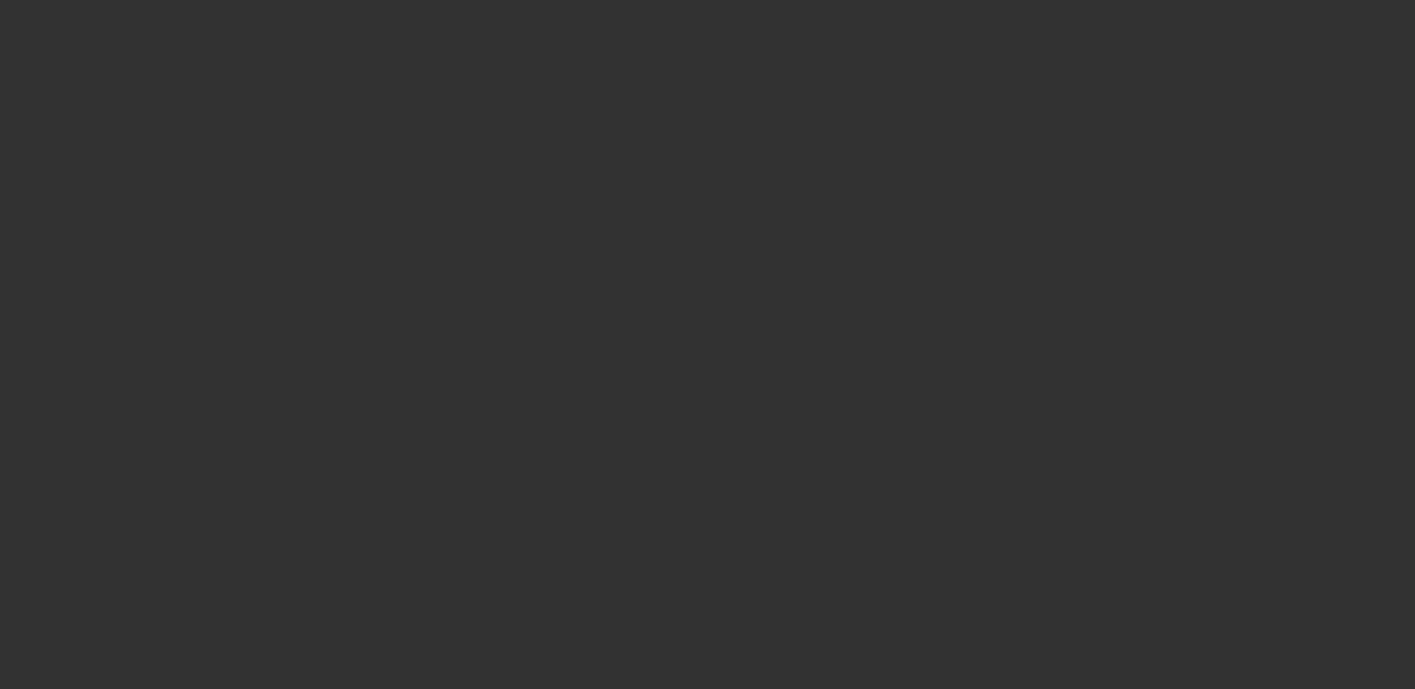
select select "0.2"
select select "0"
select select "0.1"
select select "4"
select select "0.2"
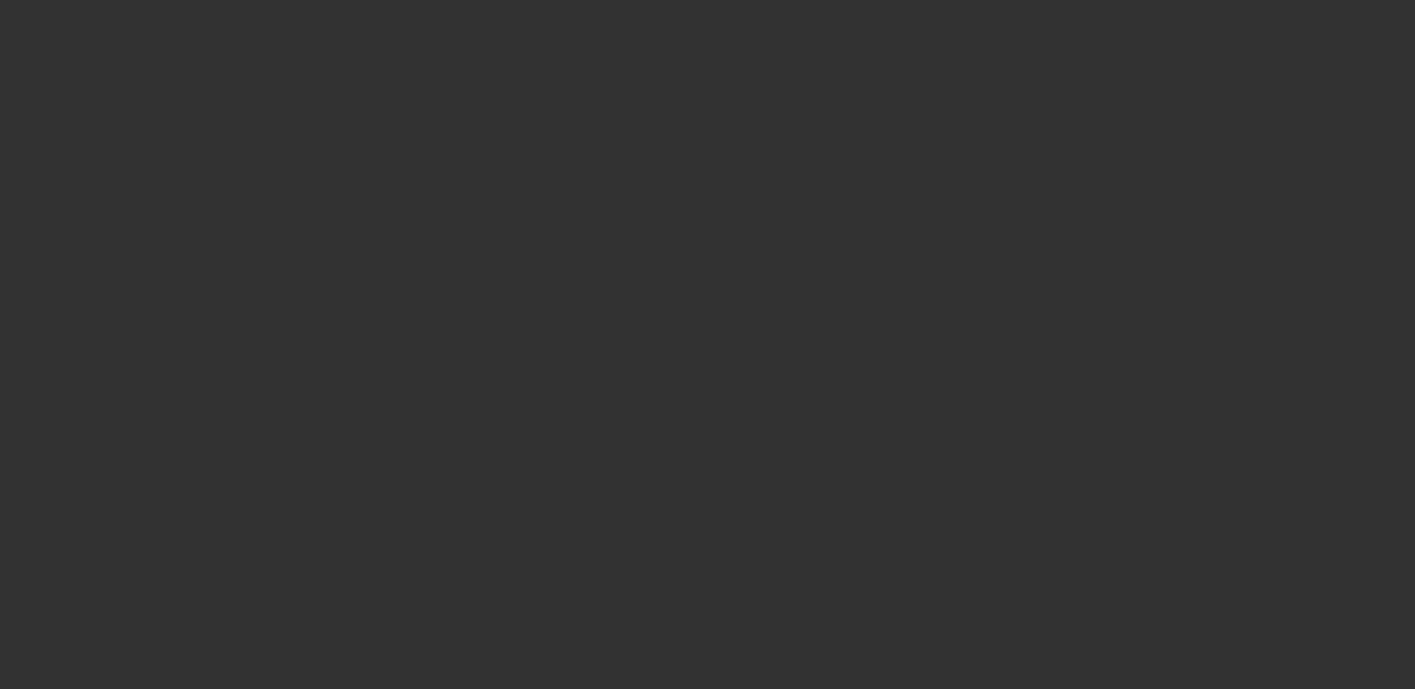
select select "0"
select select "0.1"
select select "4"
select select "0.2"
select select "0"
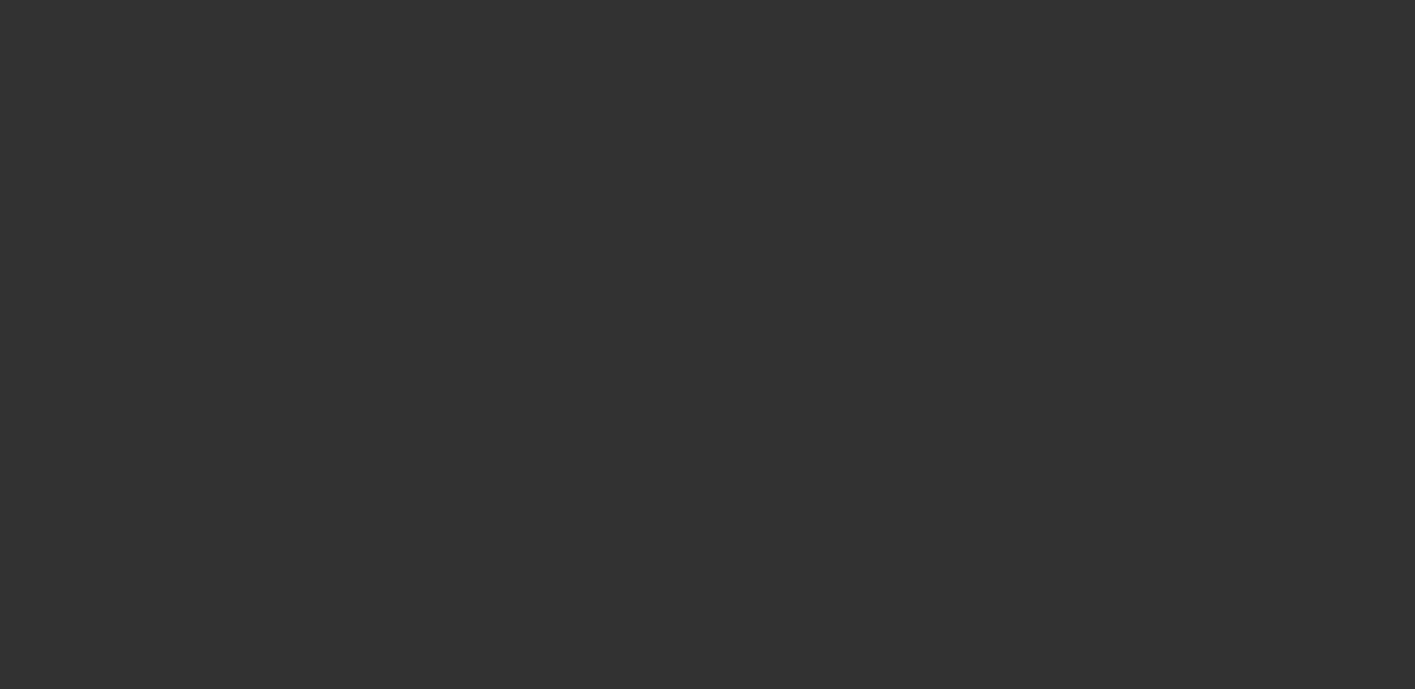
select select "0.1"
select select "4"
select select "0.2"
select select "0"
select select "0.1"
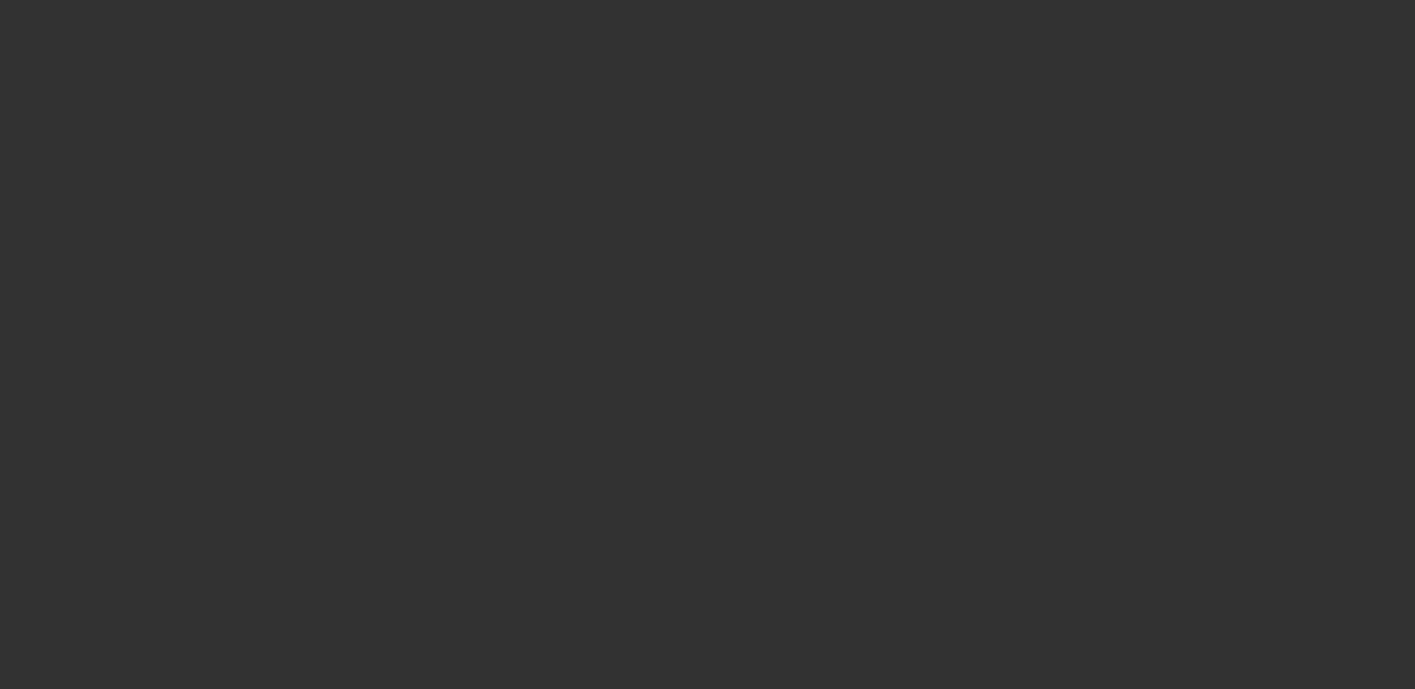
select select "4"
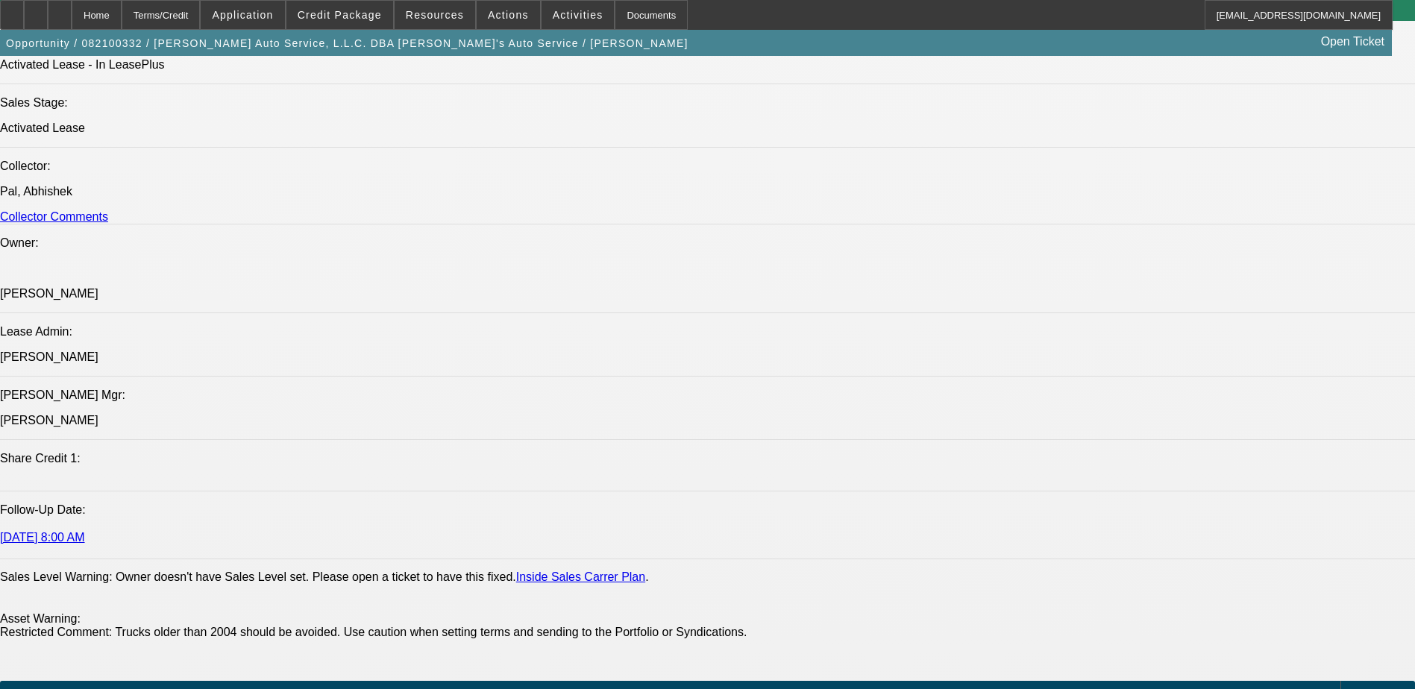
scroll to position [1566, 0]
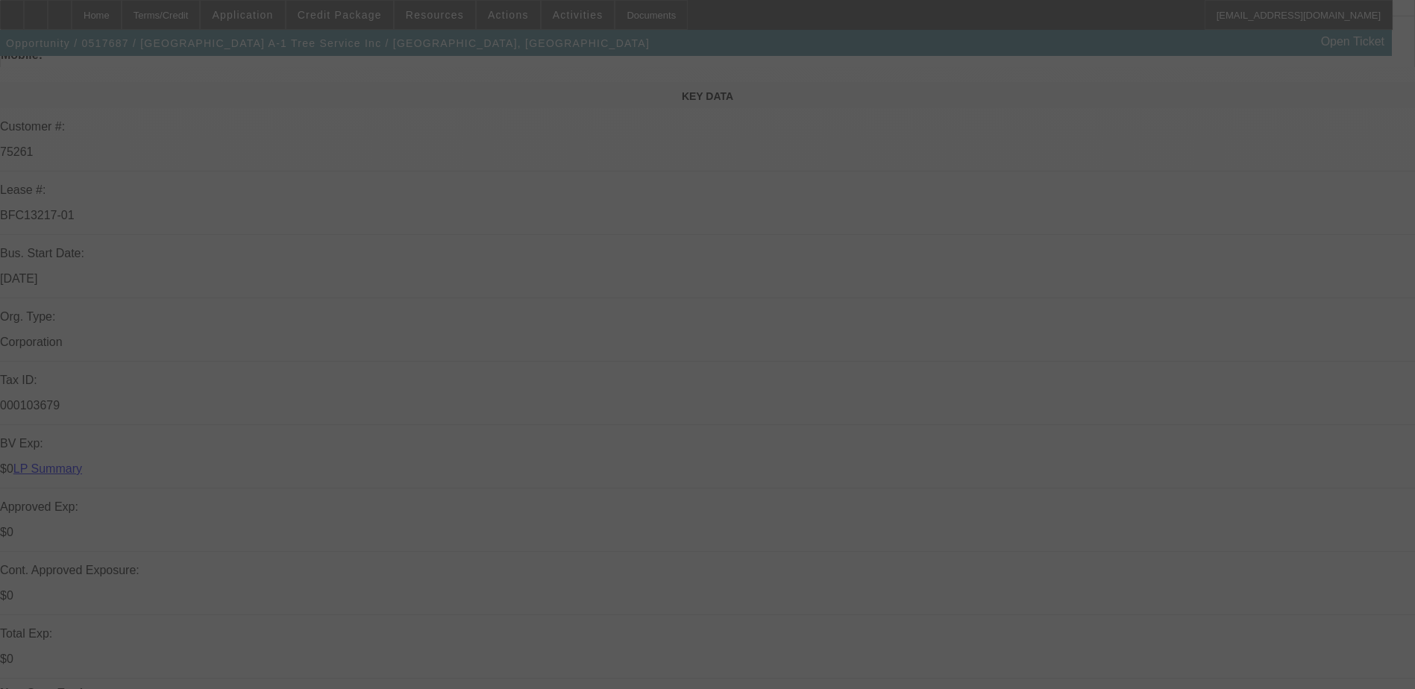
scroll to position [298, 0]
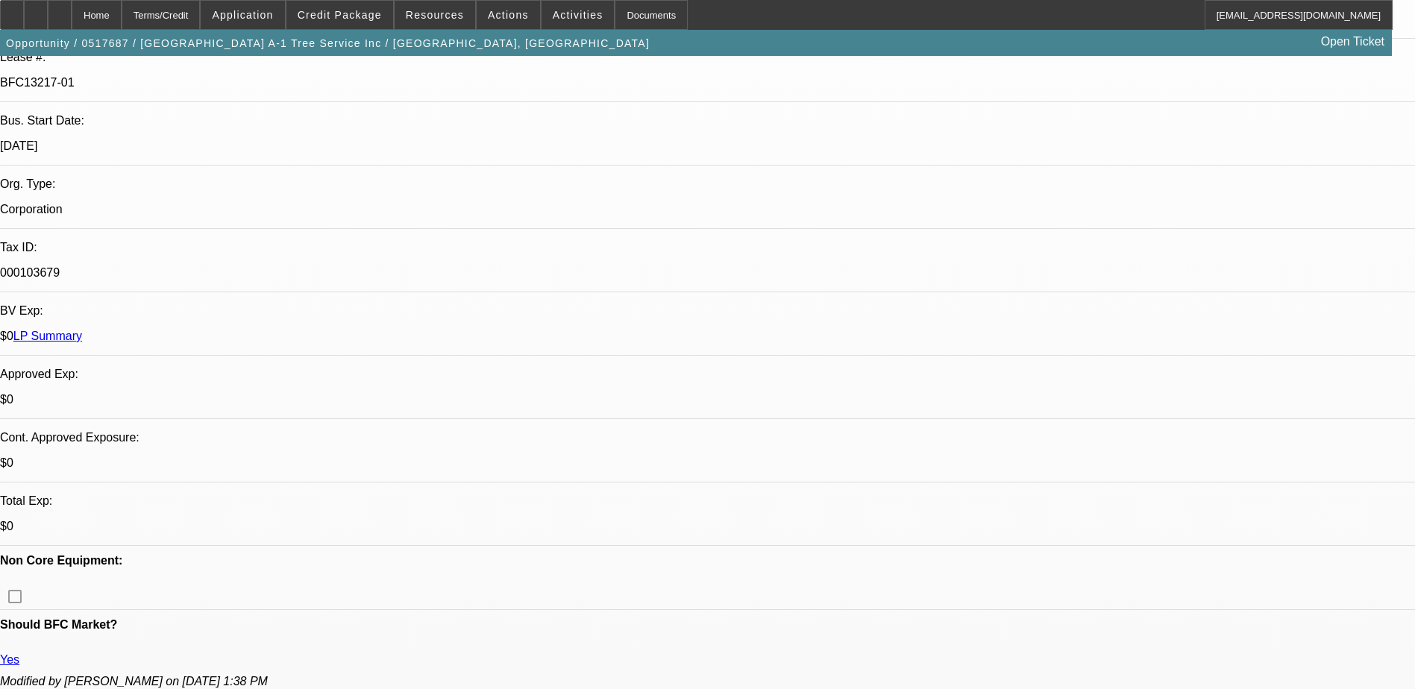
select select "0"
select select "2"
select select "0"
select select "2"
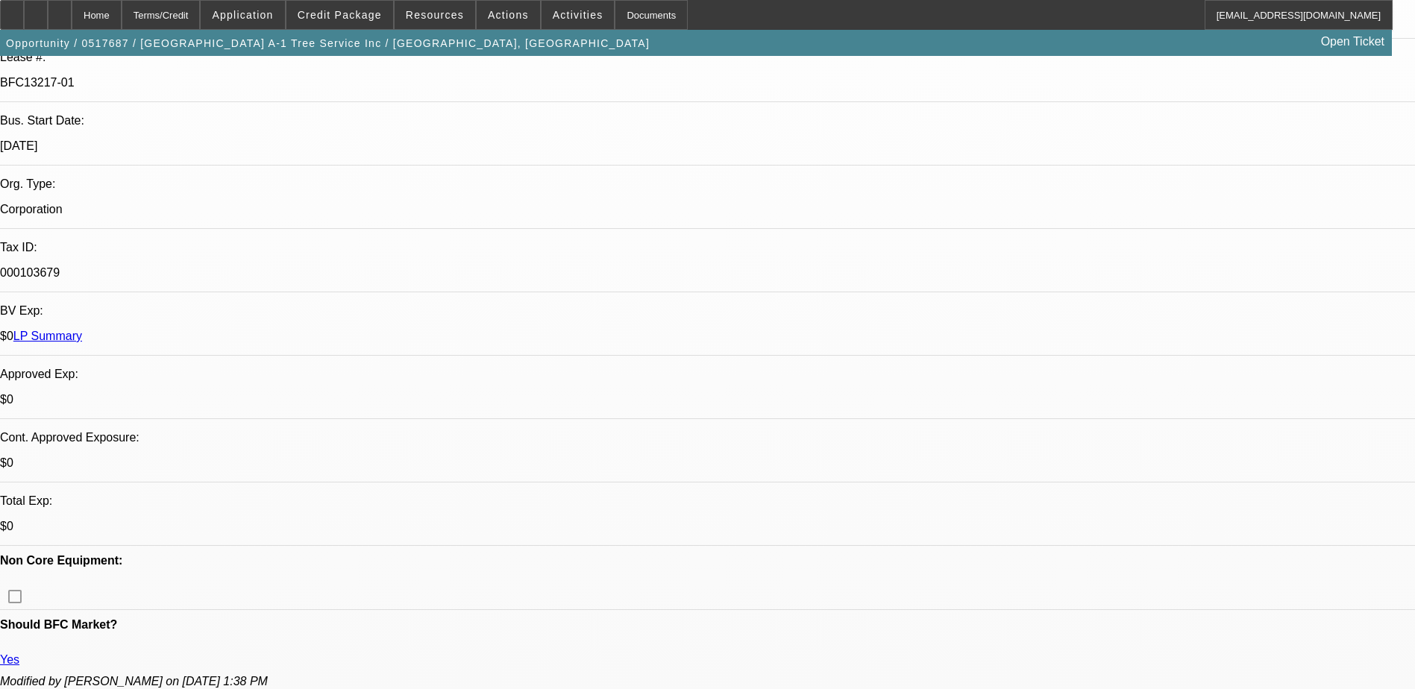
select select "0"
select select "2"
select select "0"
select select "1"
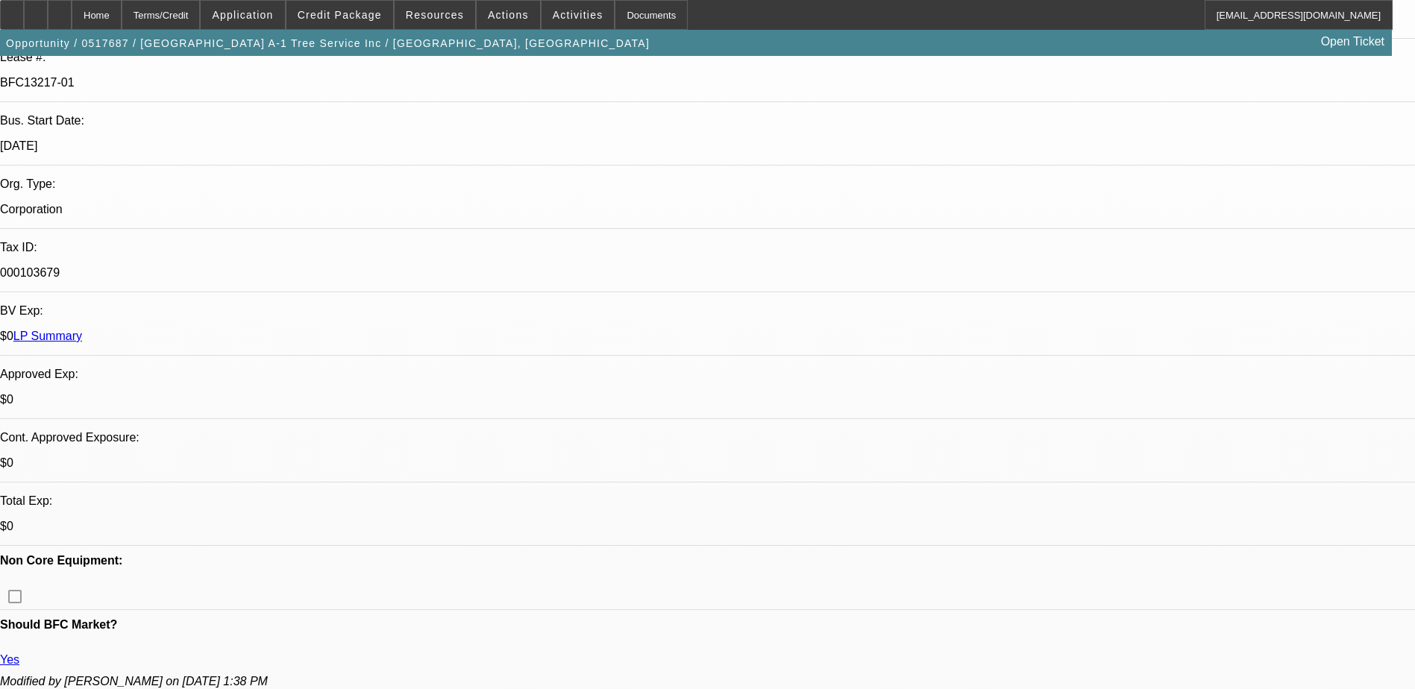
select select "2"
select select "6"
select select "1"
select select "2"
select select "6"
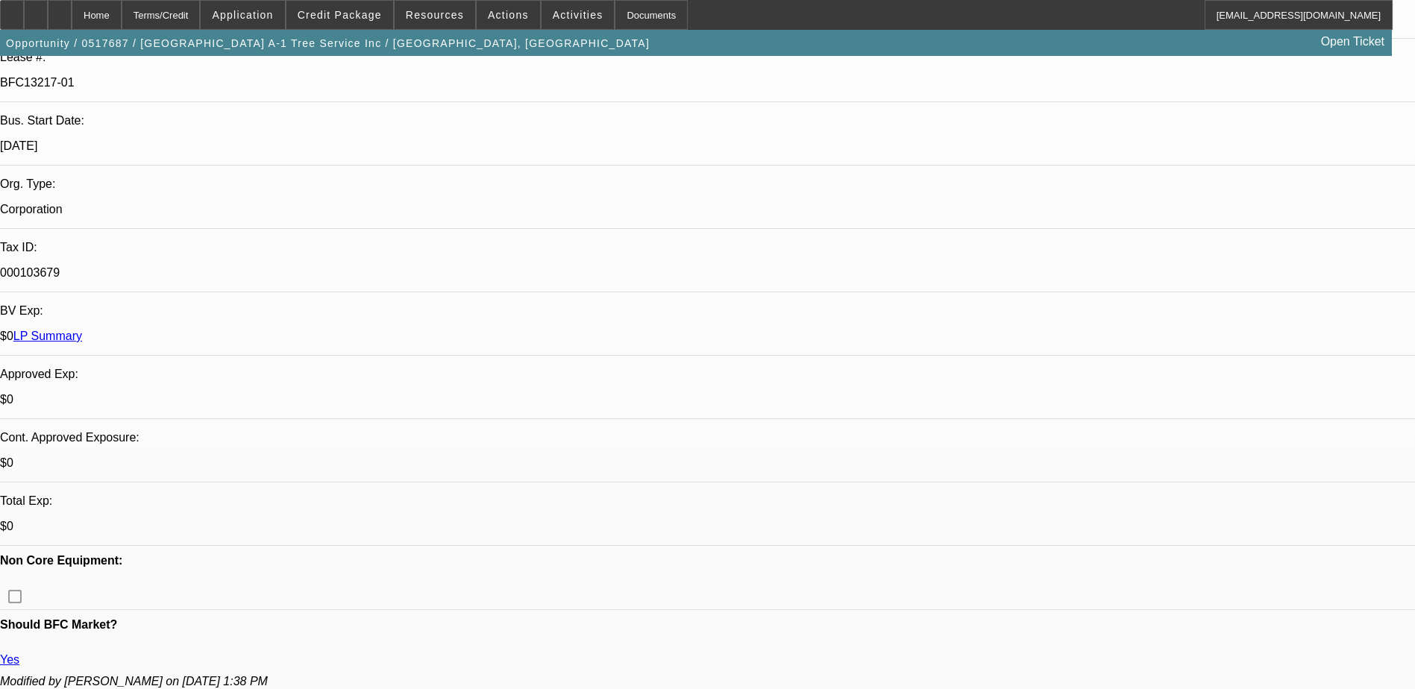
select select "1"
select select "2"
select select "6"
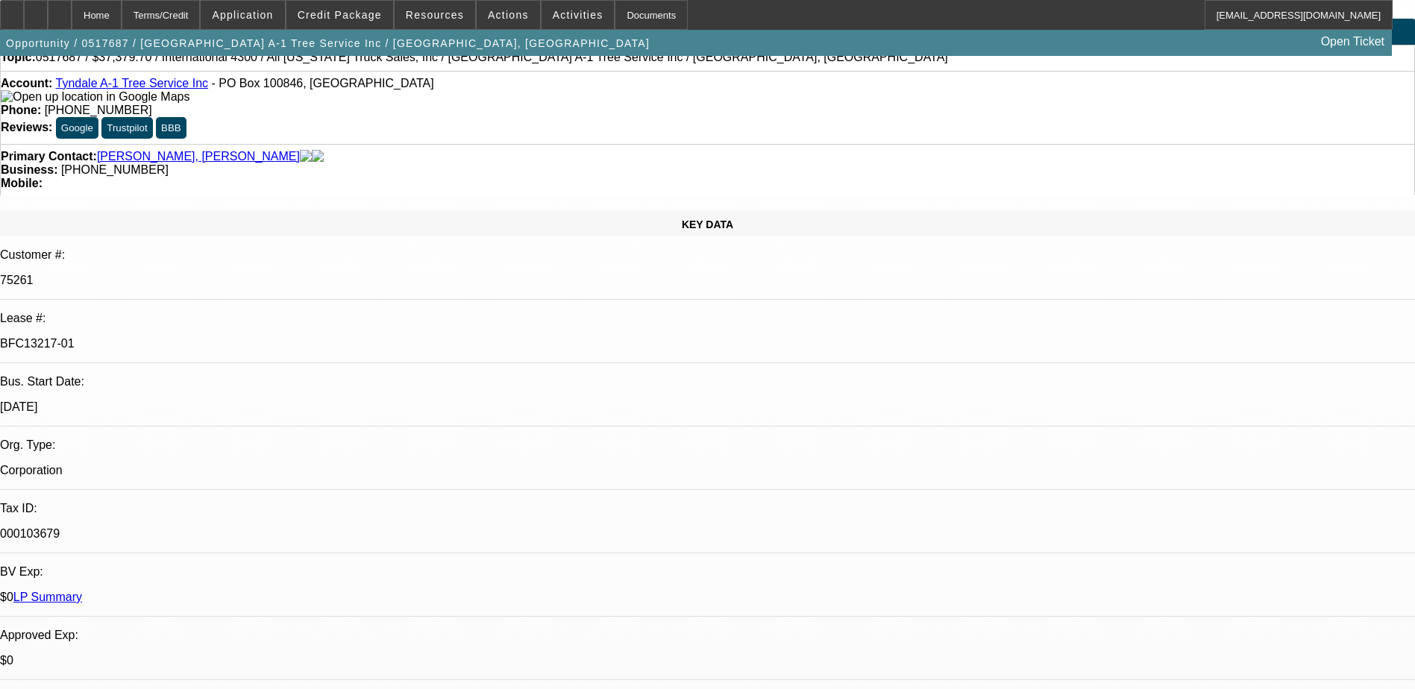
scroll to position [0, 0]
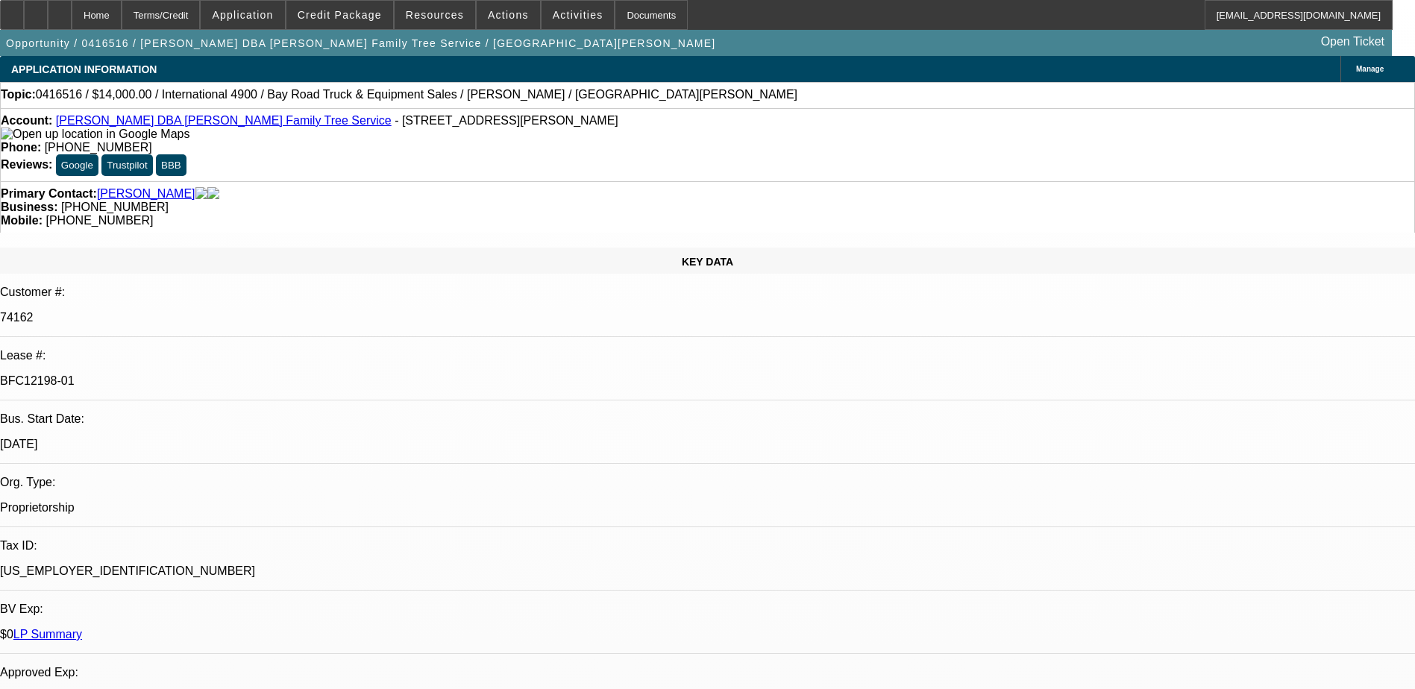
select select "0"
select select "2"
select select "0"
select select "2"
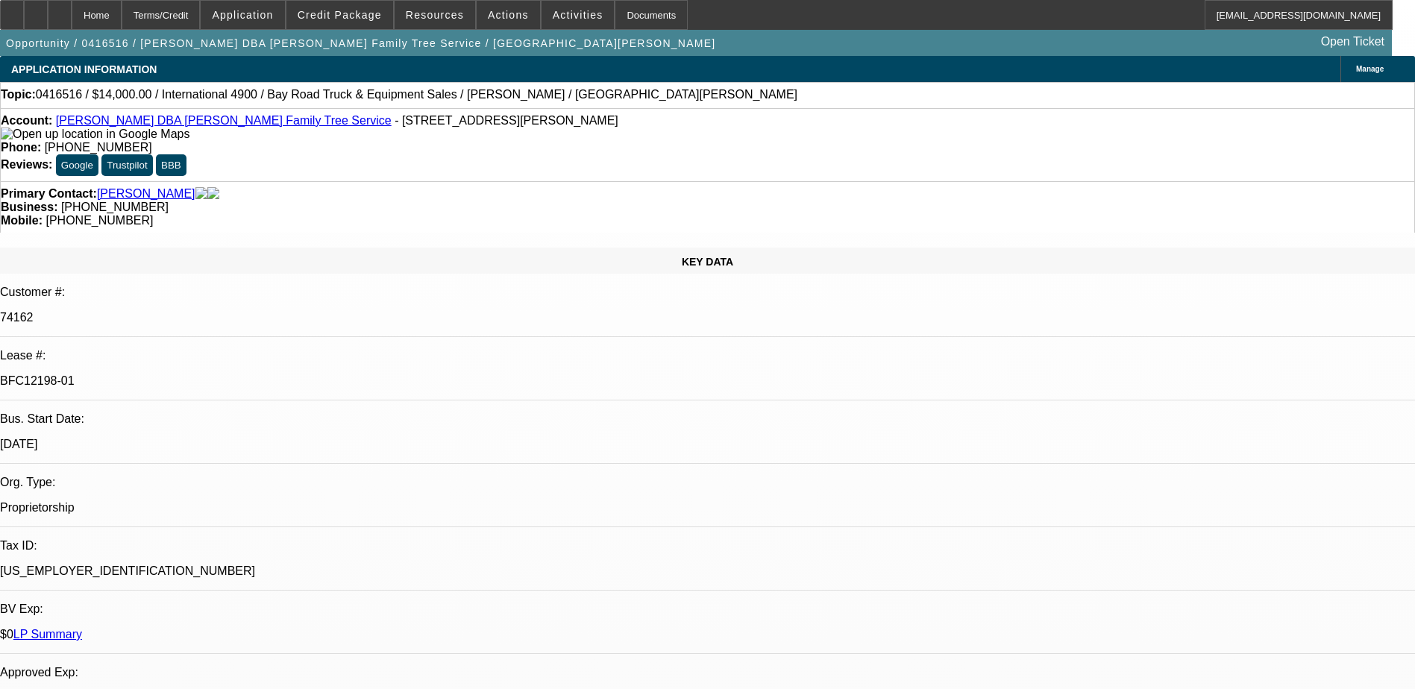
select select "0"
select select "1"
select select "2"
select select "1"
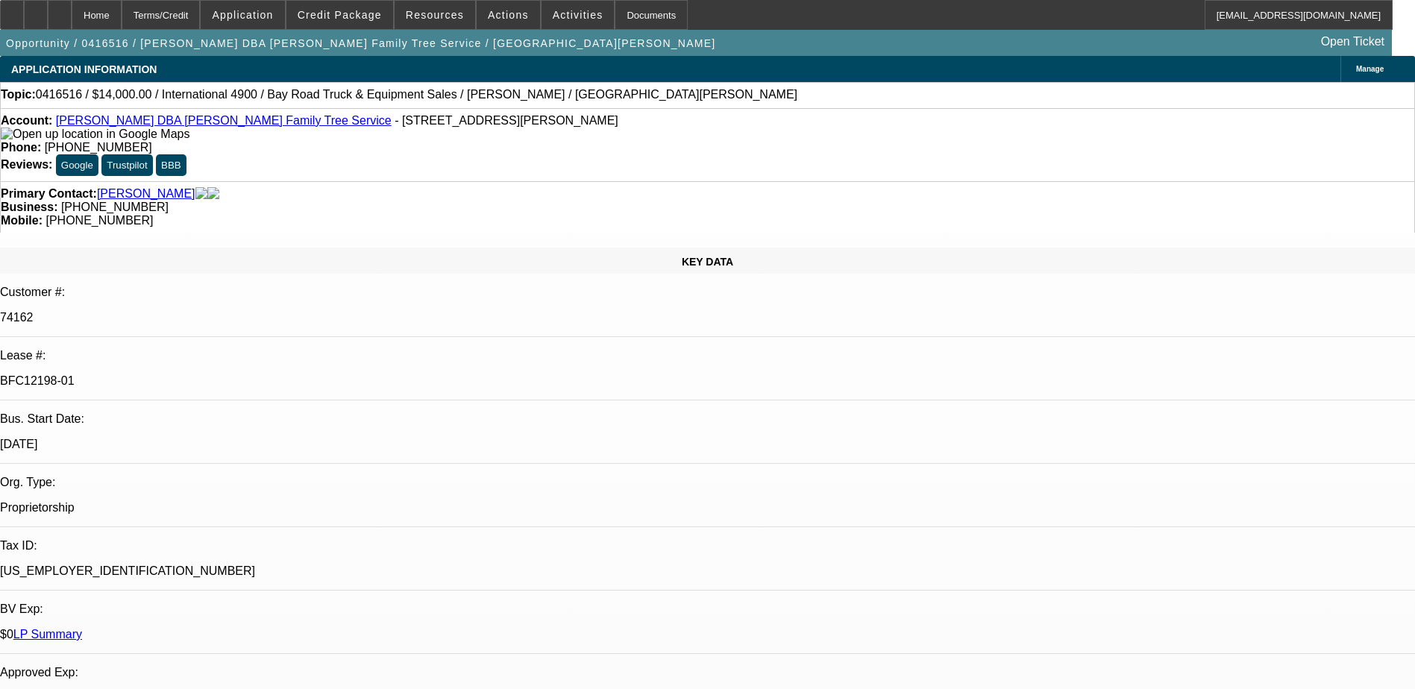
select select "2"
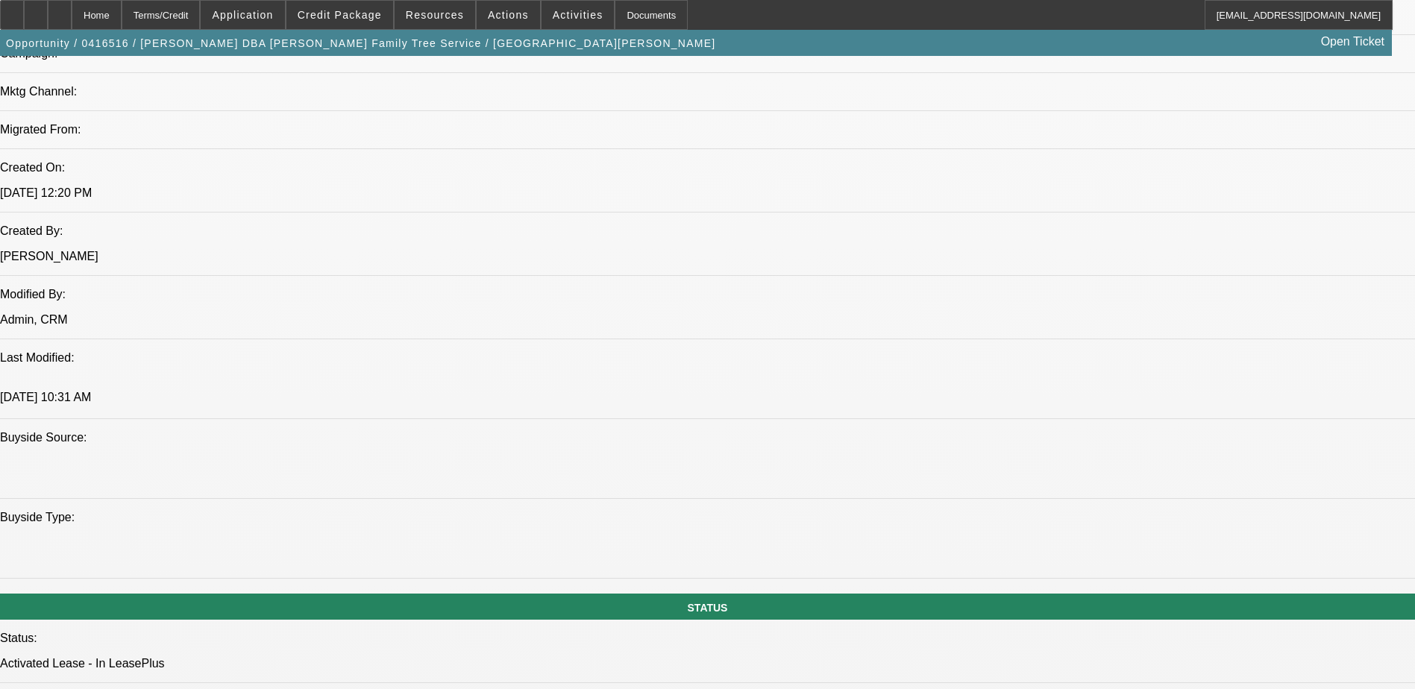
scroll to position [1417, 0]
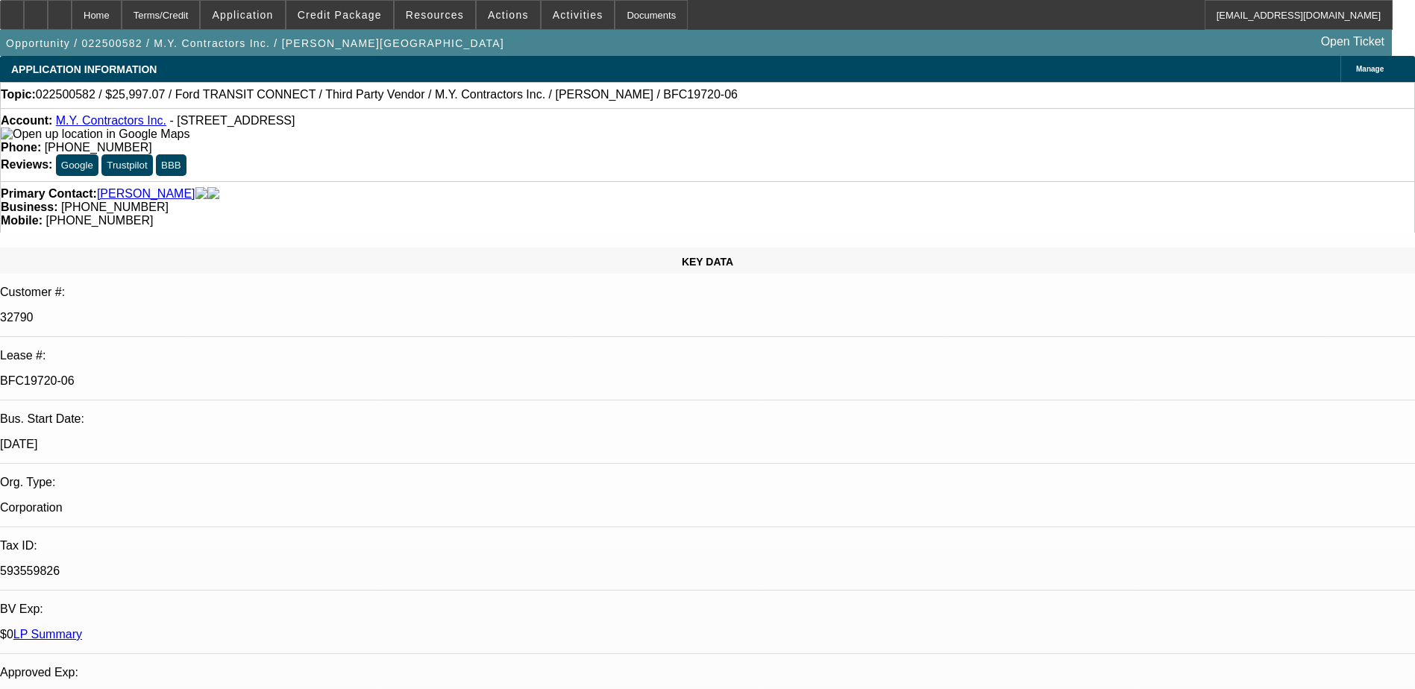
select select "0"
select select "6"
select select "0"
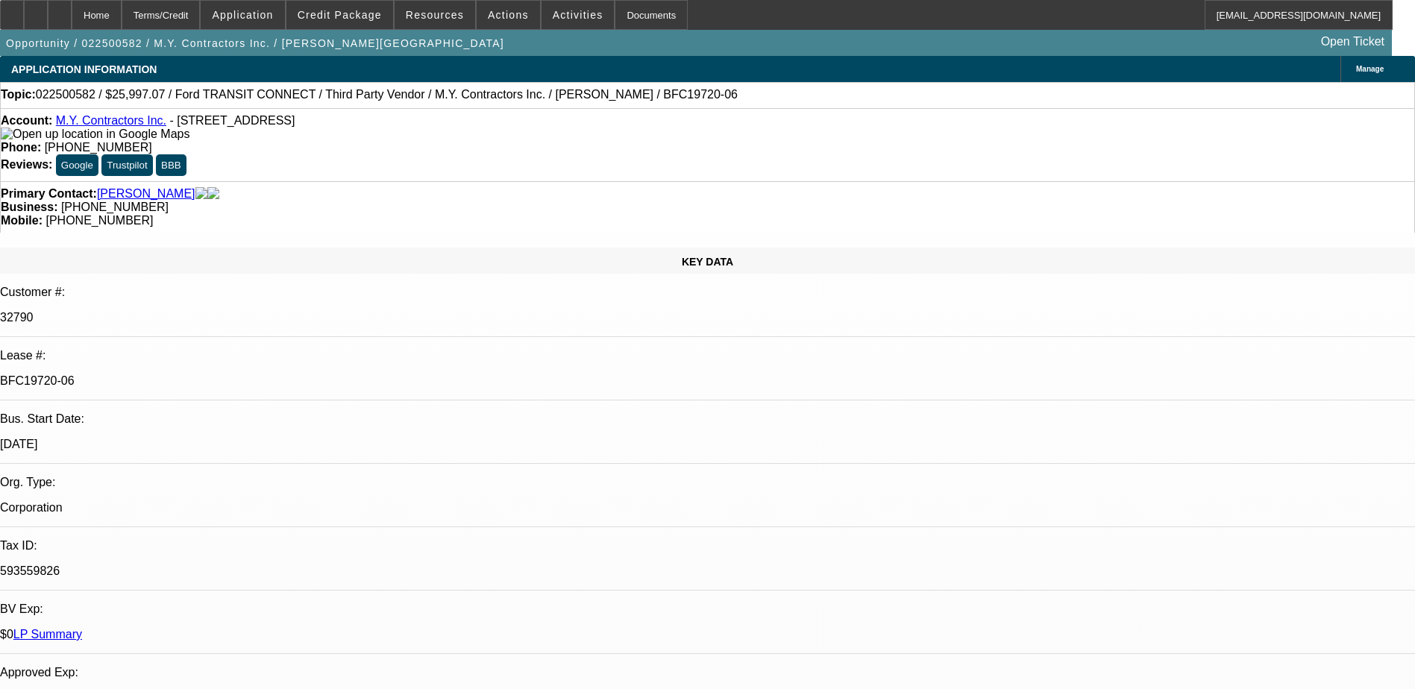
select select "0"
select select "6"
select select "0"
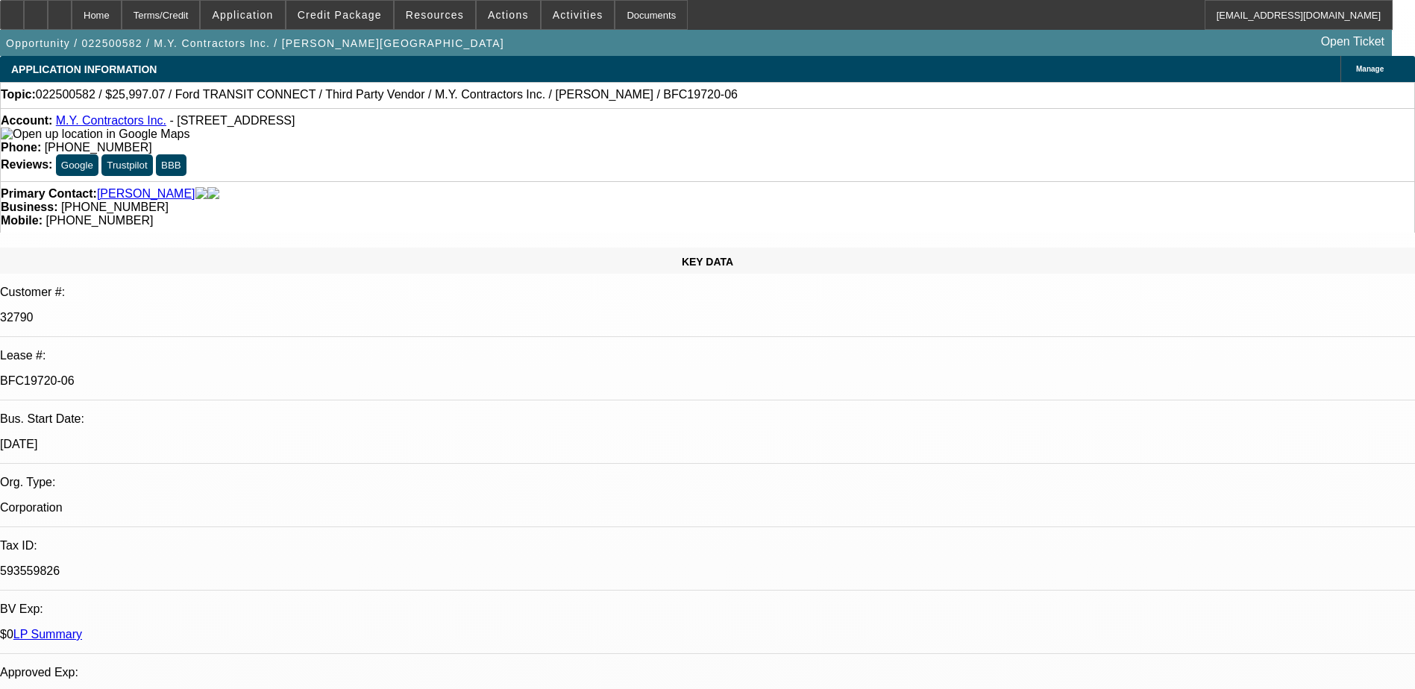
select select "0"
select select "6"
select select "0"
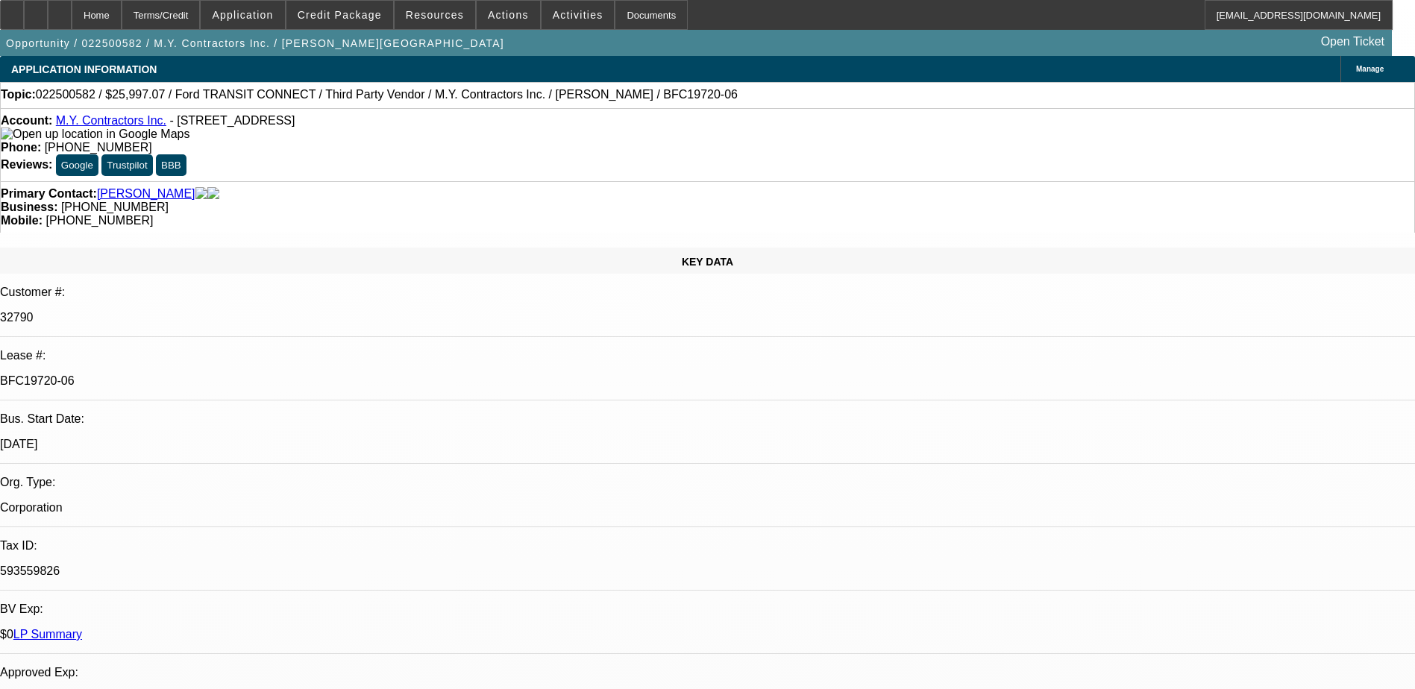
select select "6"
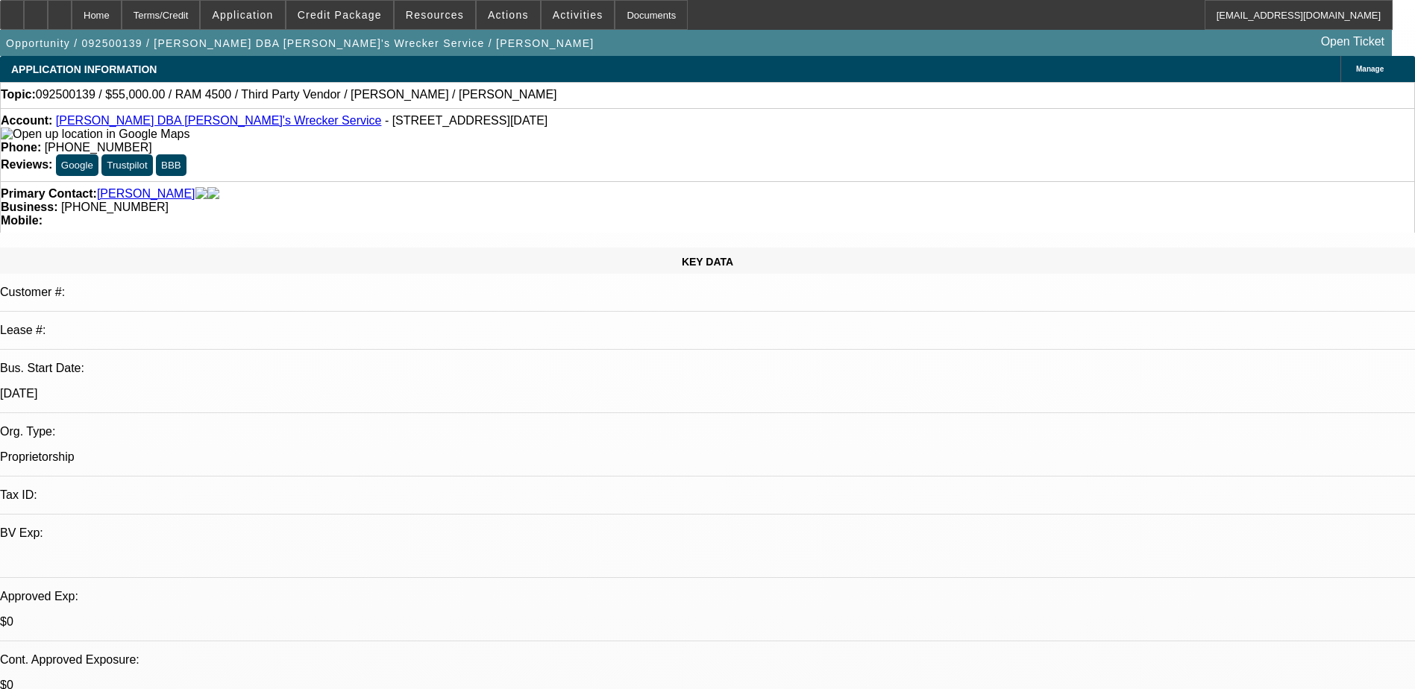
select select "0"
select select "2"
select select "0.1"
select select "4"
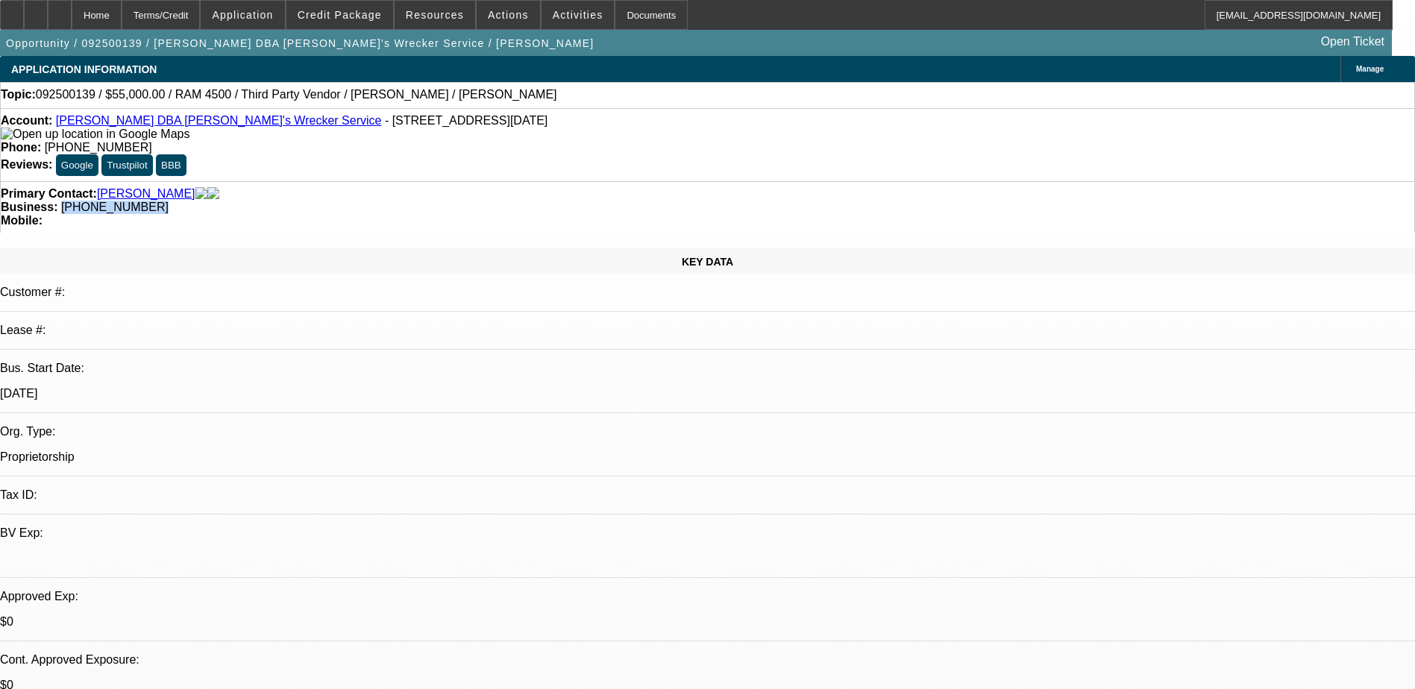
drag, startPoint x: 608, startPoint y: 165, endPoint x: 531, endPoint y: 173, distance: 77.3
click at [531, 181] on div "Primary Contact: Mokoro, Andrew Business: (832) 877-4102 Mobile:" at bounding box center [707, 206] width 1415 height 51
copy span "(832) 877-4102"
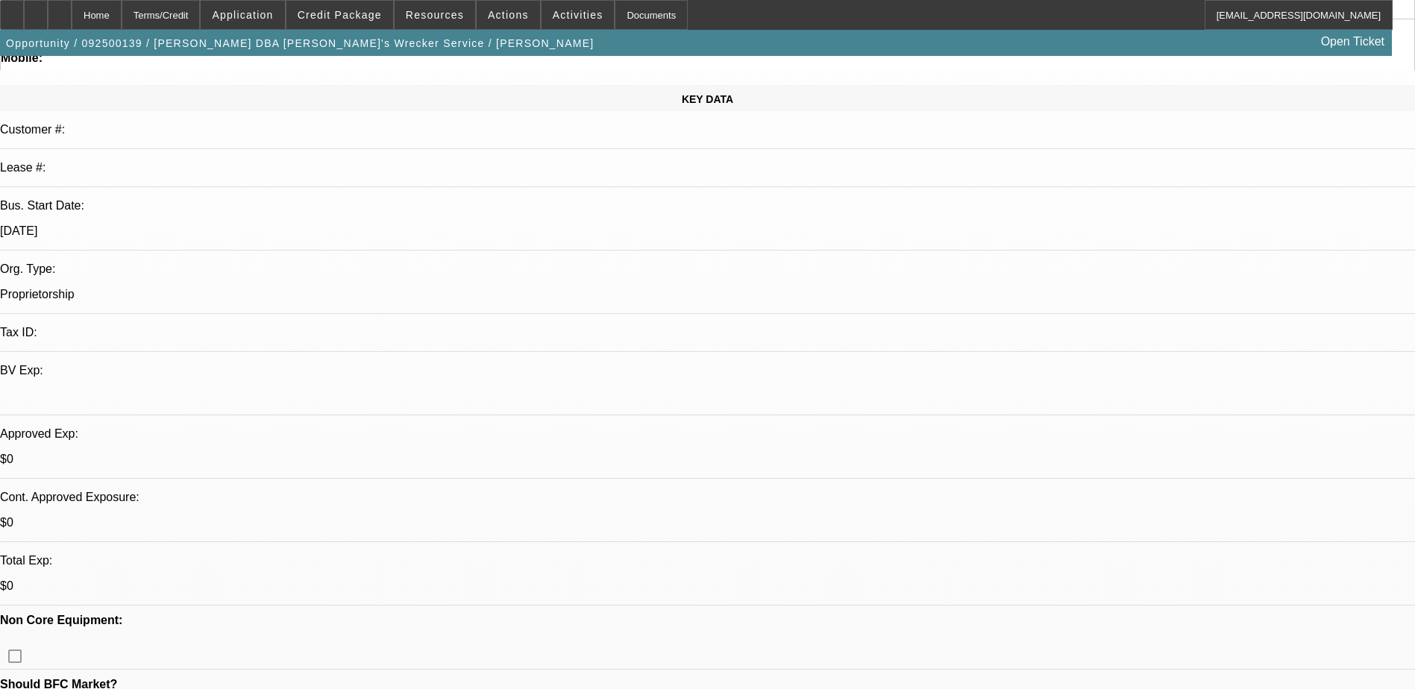
scroll to position [298, 0]
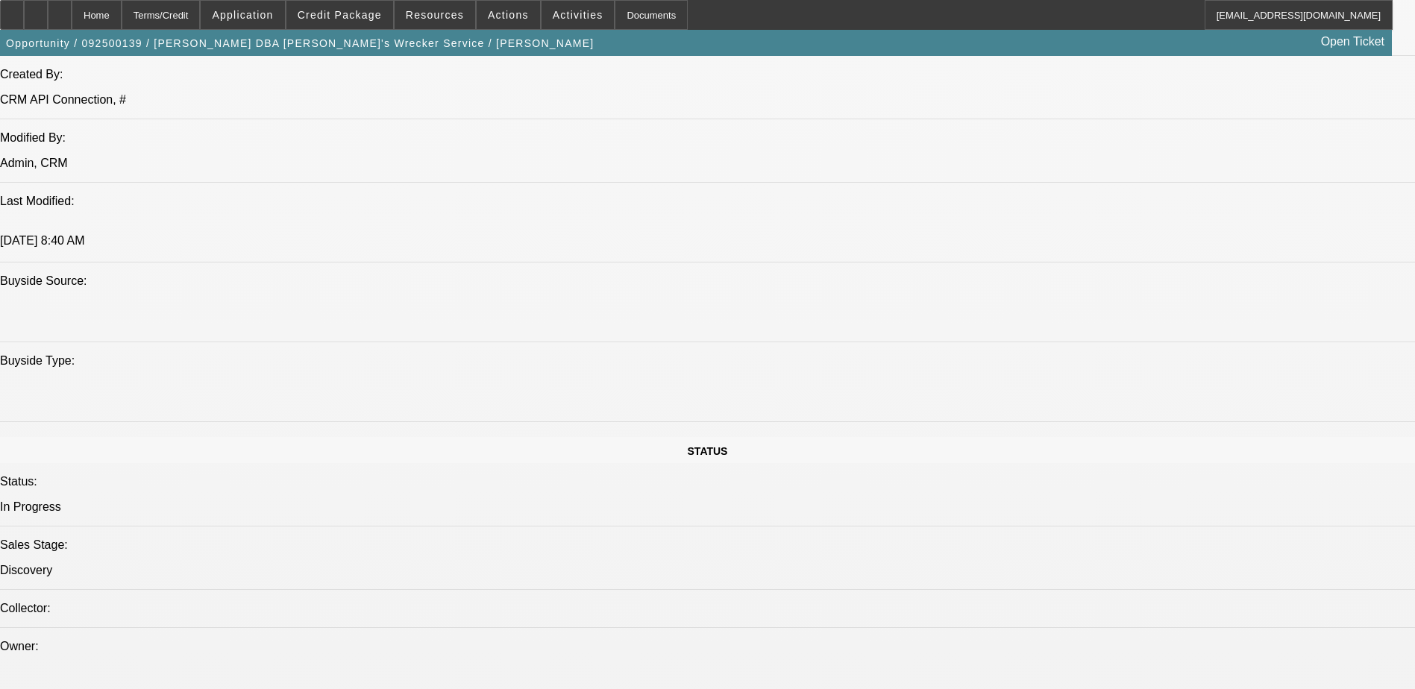
scroll to position [1641, 0]
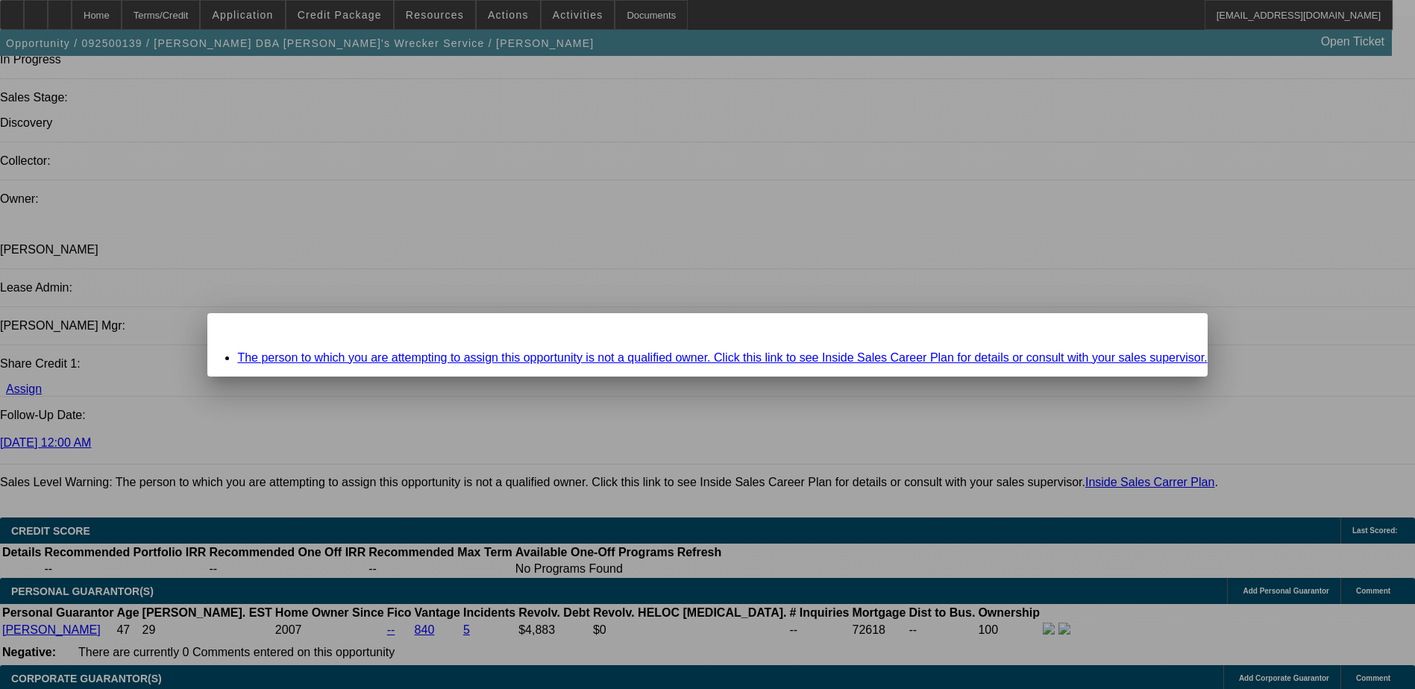
click at [1178, 330] on span "Close" at bounding box center [1188, 326] width 20 height 8
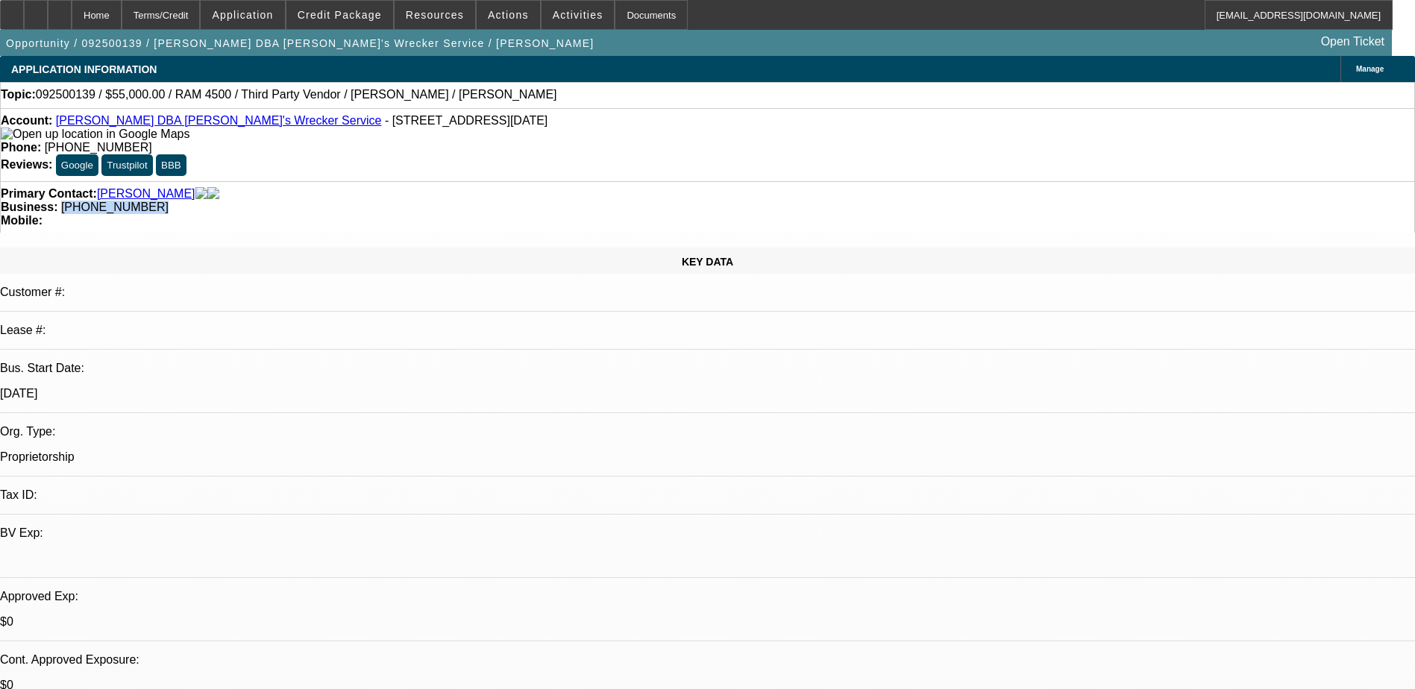
drag, startPoint x: 607, startPoint y: 169, endPoint x: 531, endPoint y: 175, distance: 76.4
click at [531, 181] on div "Primary Contact: Mokoro, Andrew Business: (832) 877-4102 Mobile:" at bounding box center [707, 206] width 1415 height 51
copy span "(832) 877-4102"
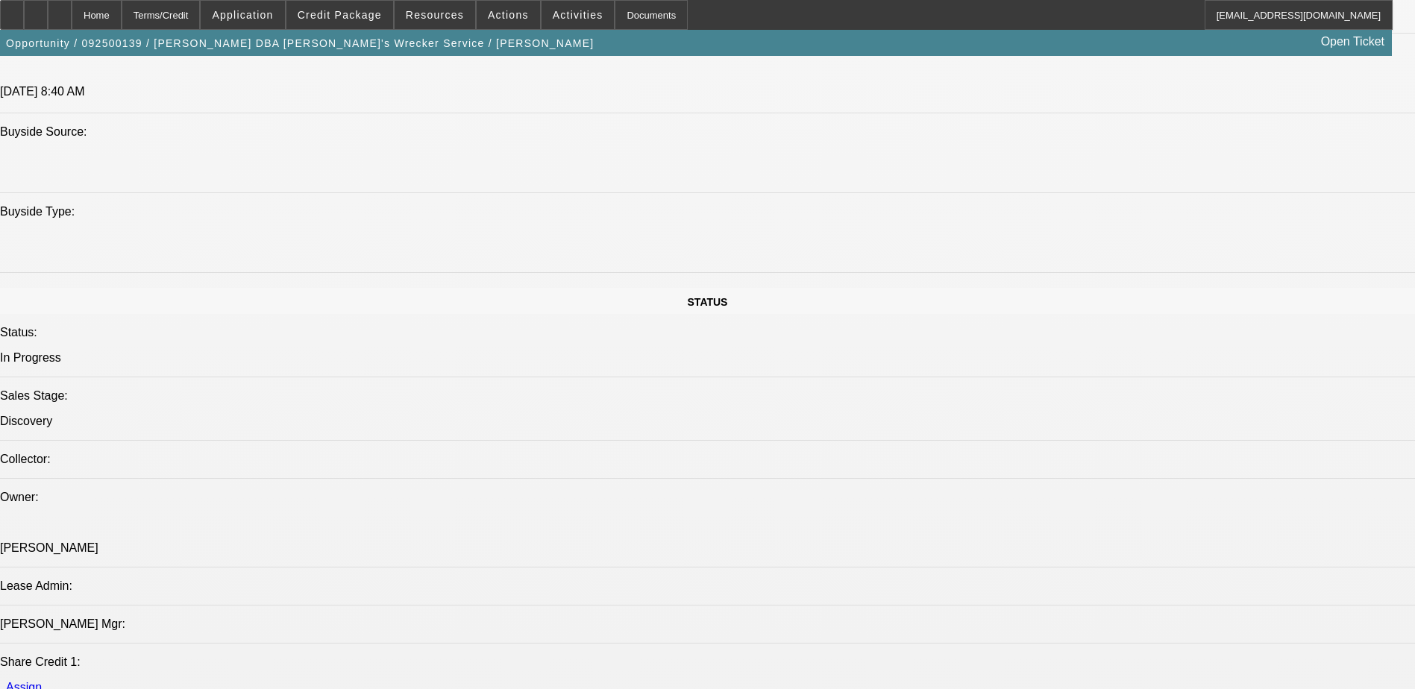
scroll to position [1119, 0]
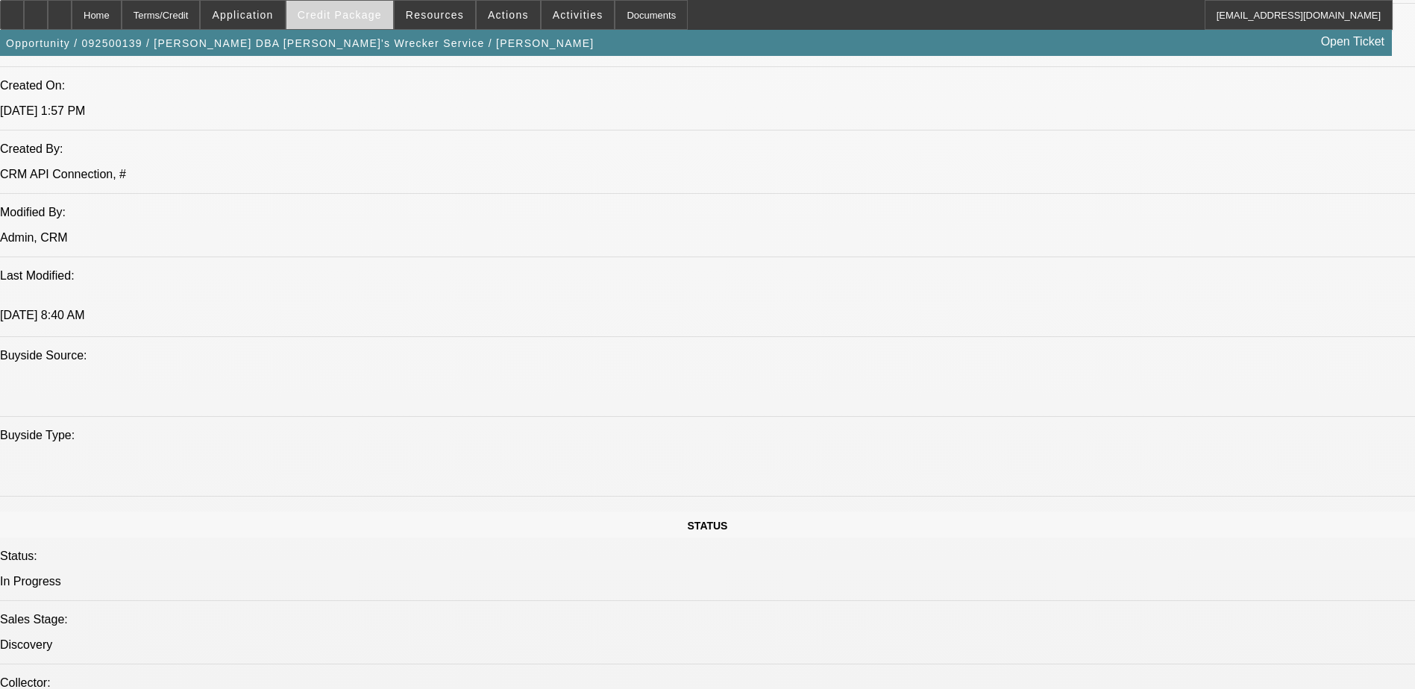
click at [372, 13] on span "Credit Package" at bounding box center [340, 15] width 84 height 12
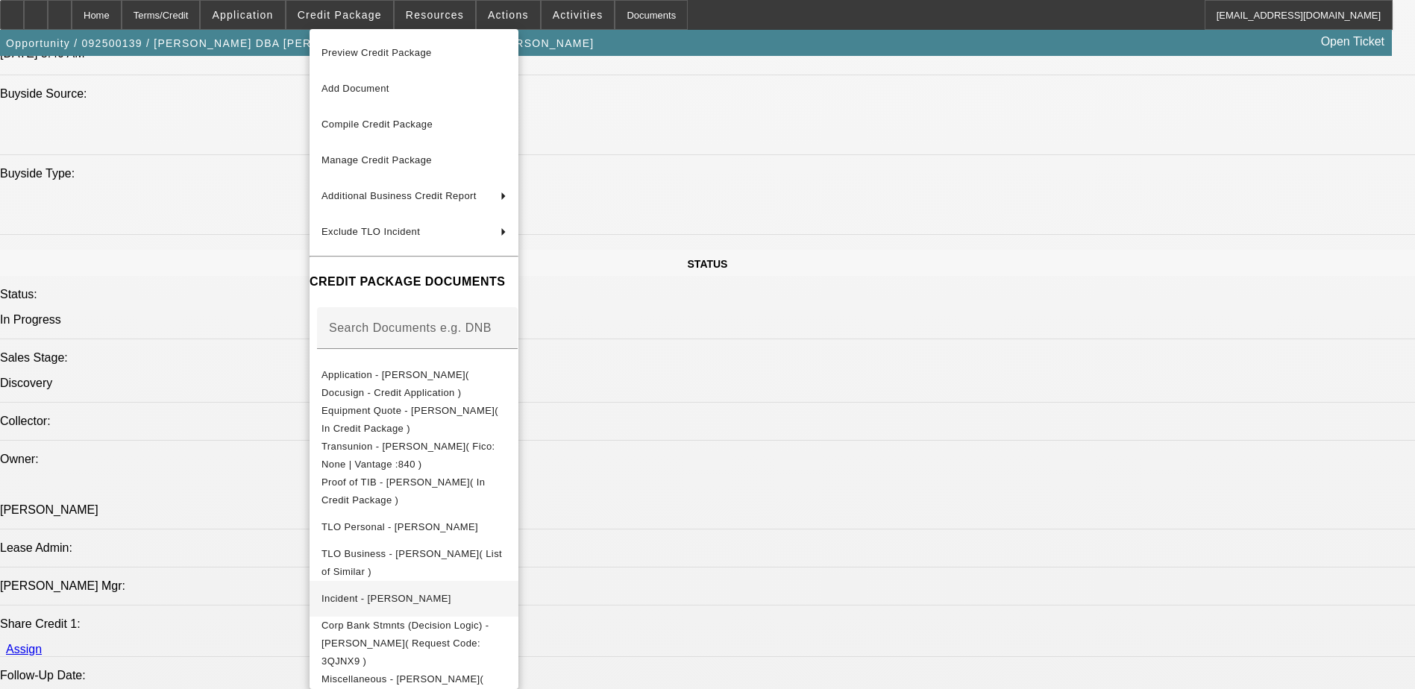
scroll to position [1492, 0]
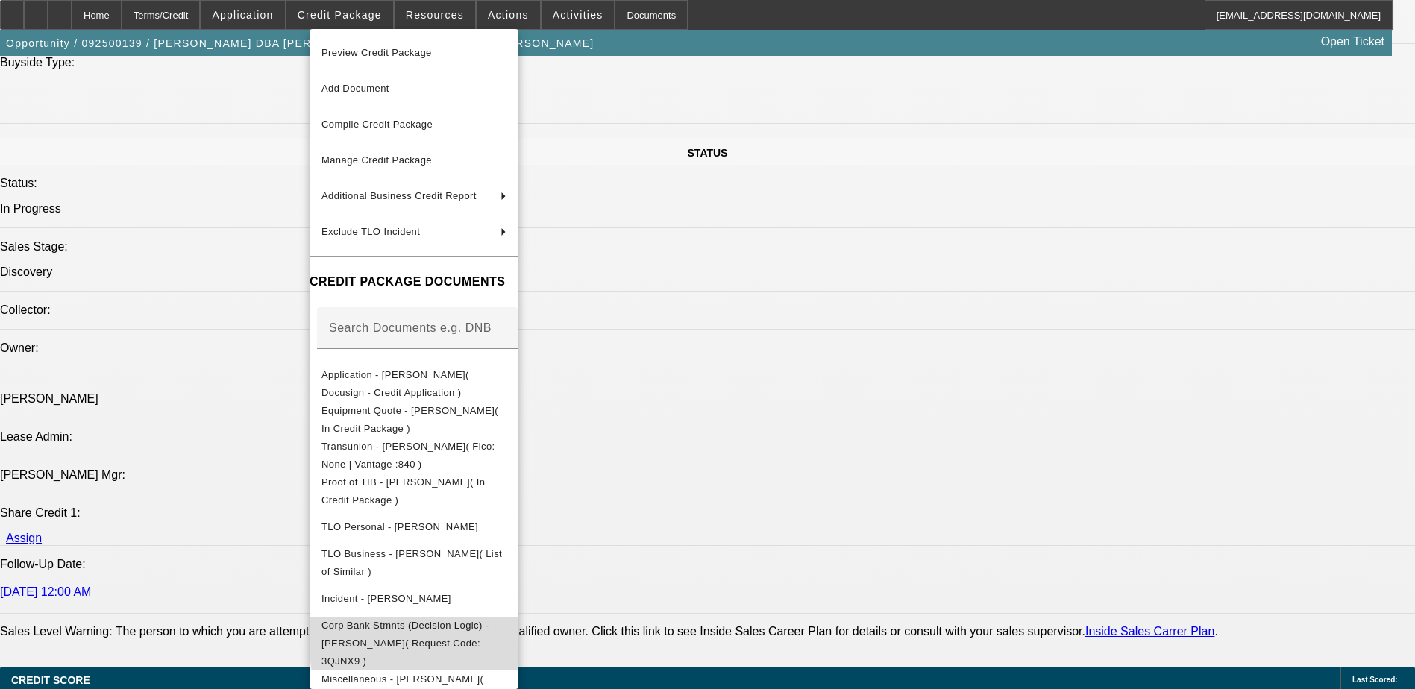
click at [489, 630] on span "Corp Bank Stmnts (Decision Logic) - Andrew Mokoro( Request Code: 3QJNX9 )" at bounding box center [404, 643] width 167 height 47
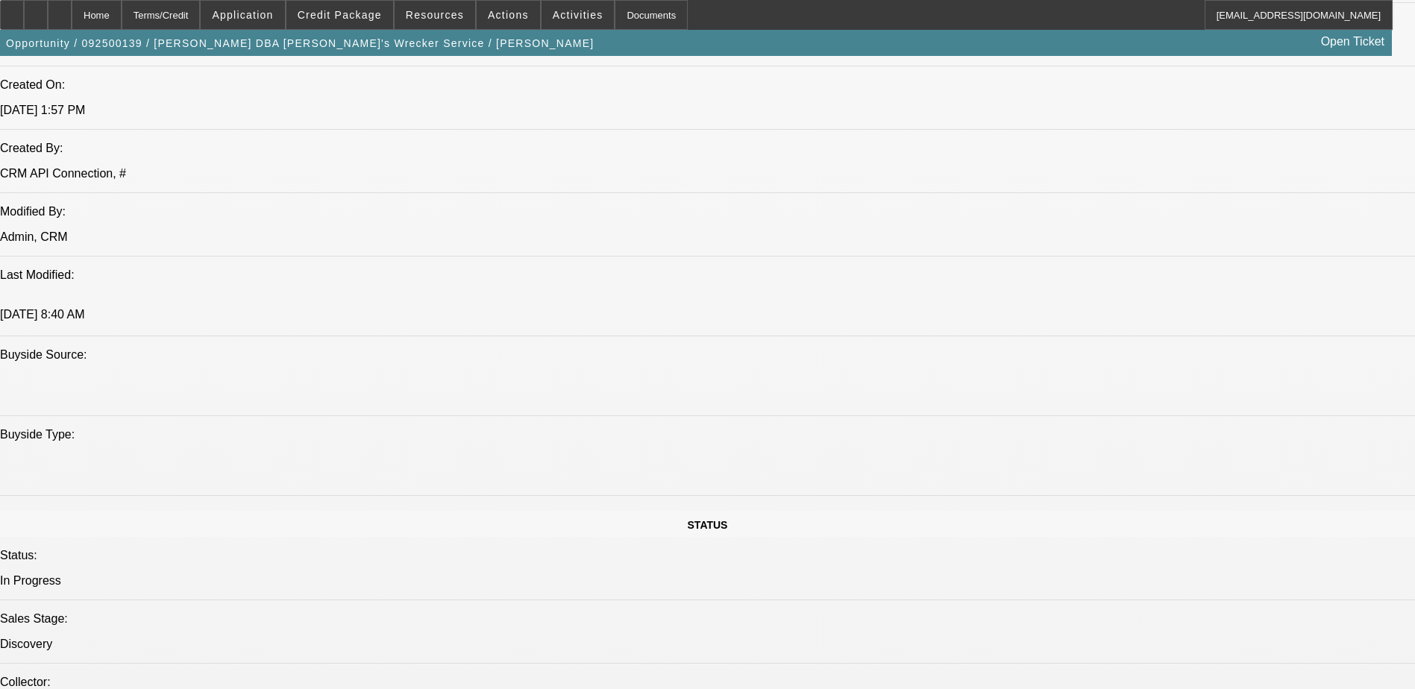
scroll to position [1119, 0]
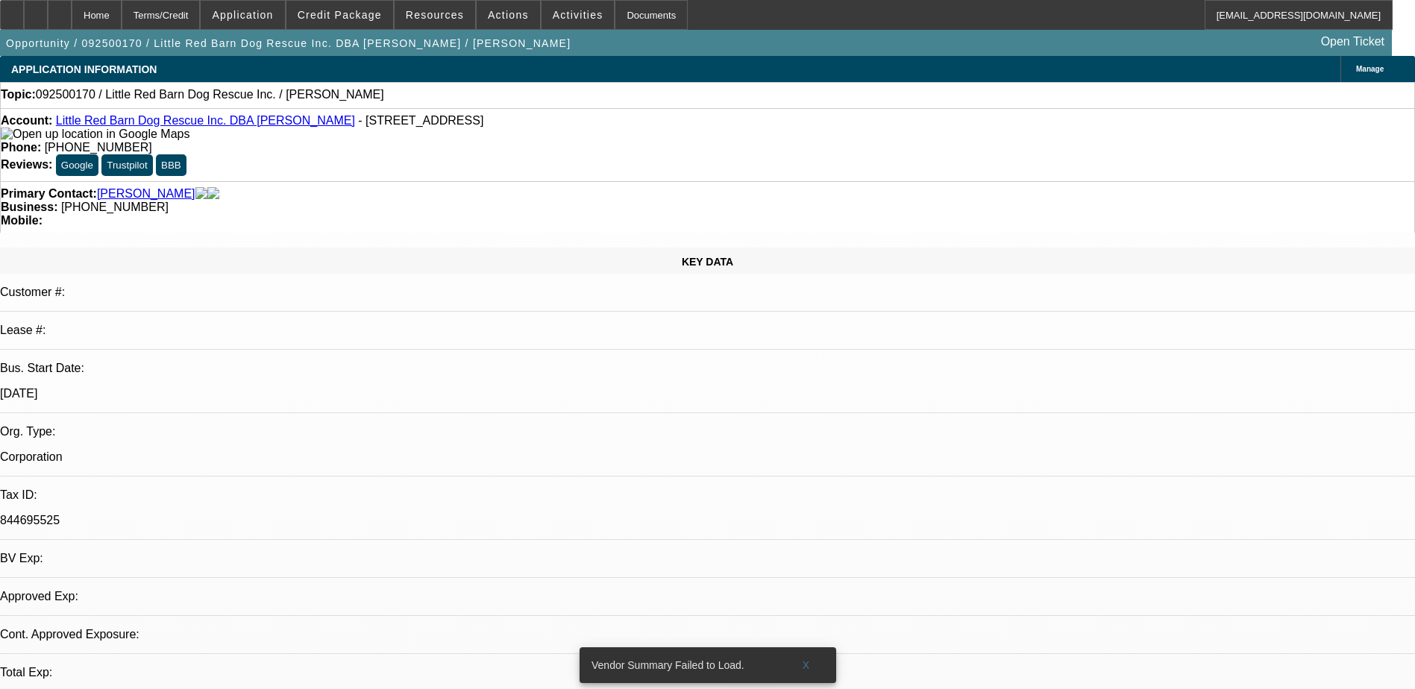
select select "0"
select select "2"
select select "0.1"
select select "4"
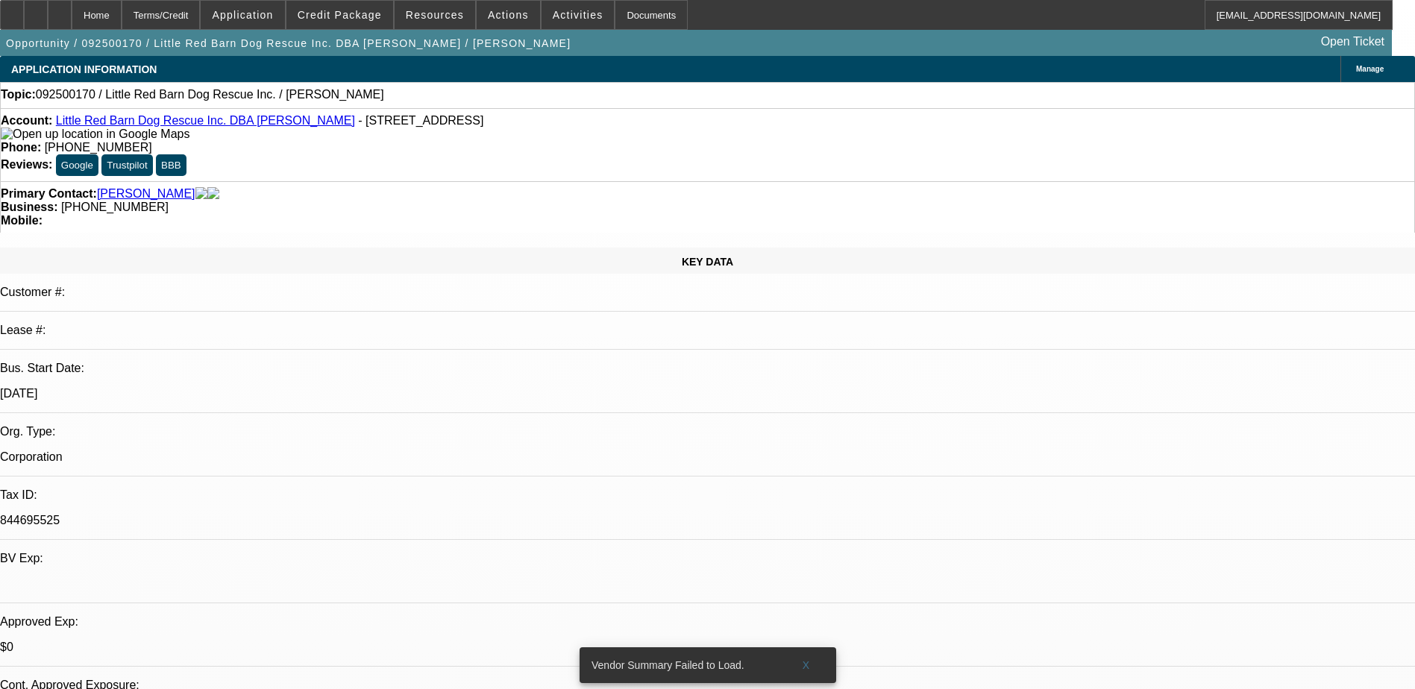
click at [185, 125] on link "Little Red Barn Dog Rescue Inc. DBA [PERSON_NAME]" at bounding box center [205, 120] width 299 height 13
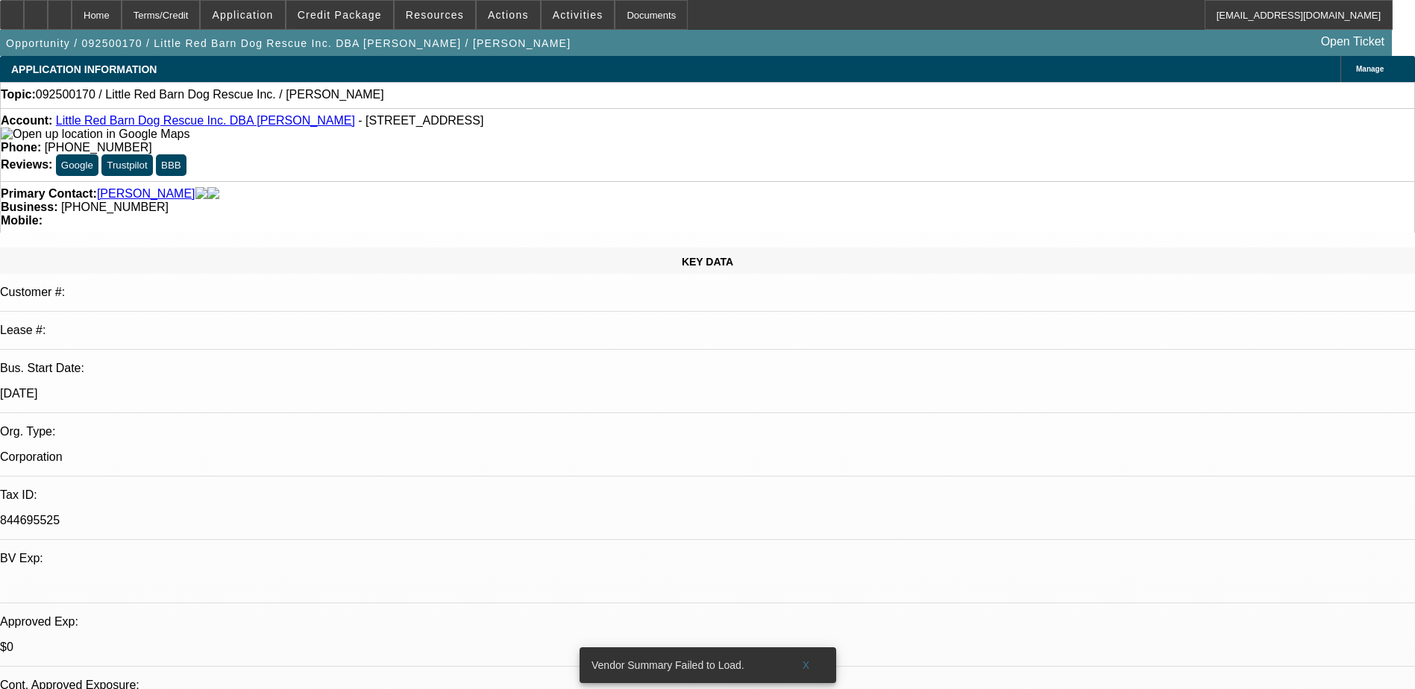
click at [224, 127] on link "Little Red Barn Dog Rescue Inc. DBA [PERSON_NAME]" at bounding box center [205, 120] width 299 height 13
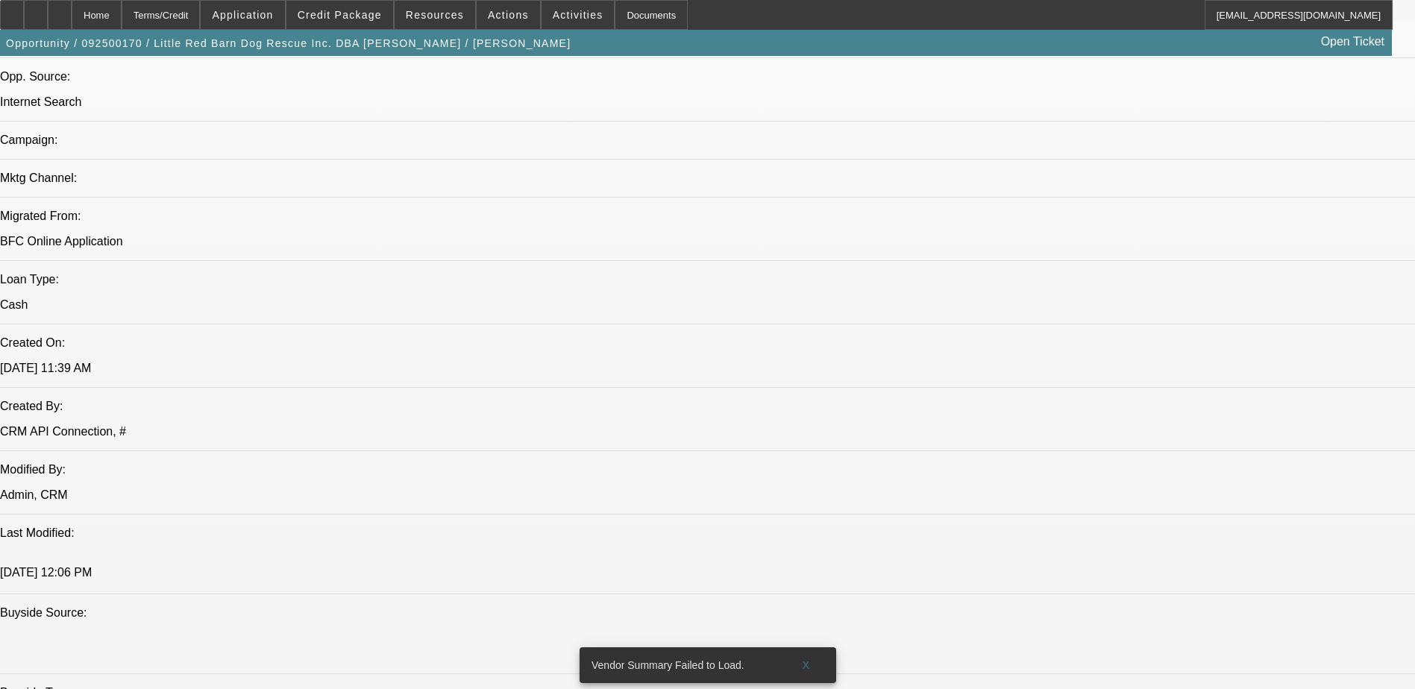
scroll to position [821, 0]
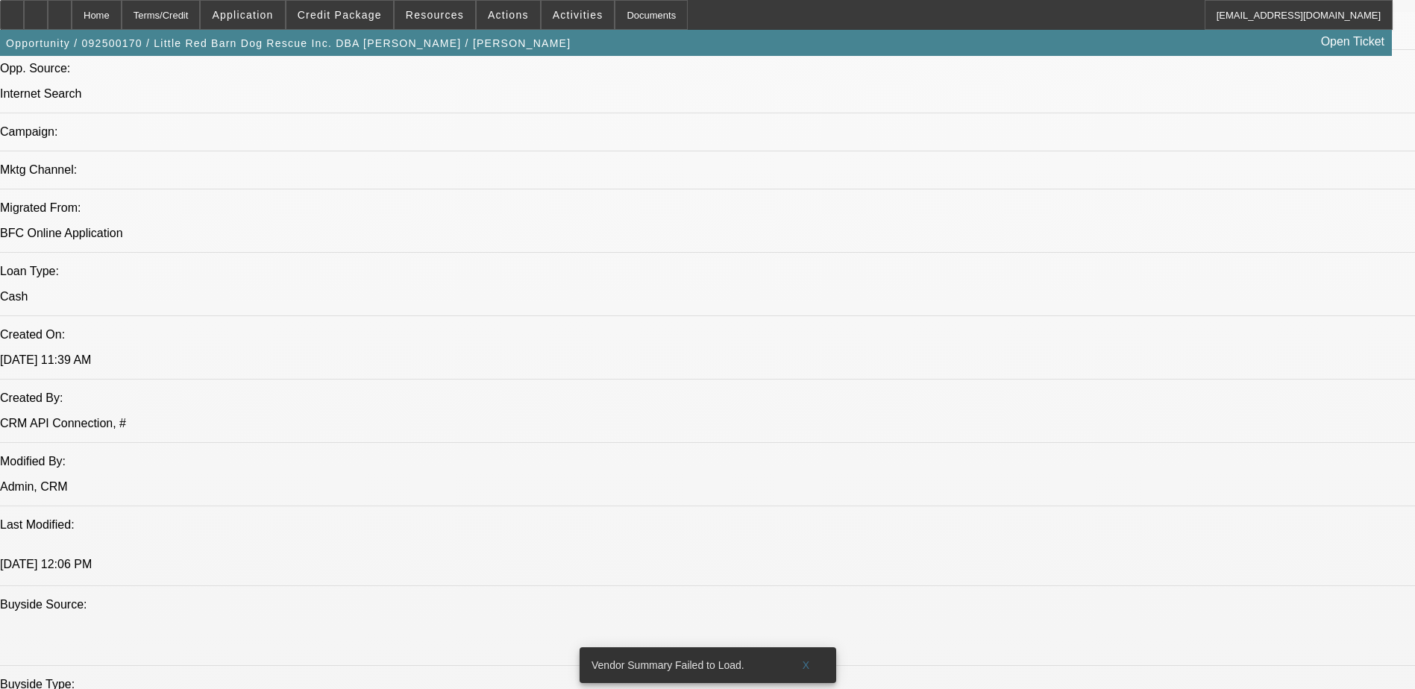
scroll to position [821, 0]
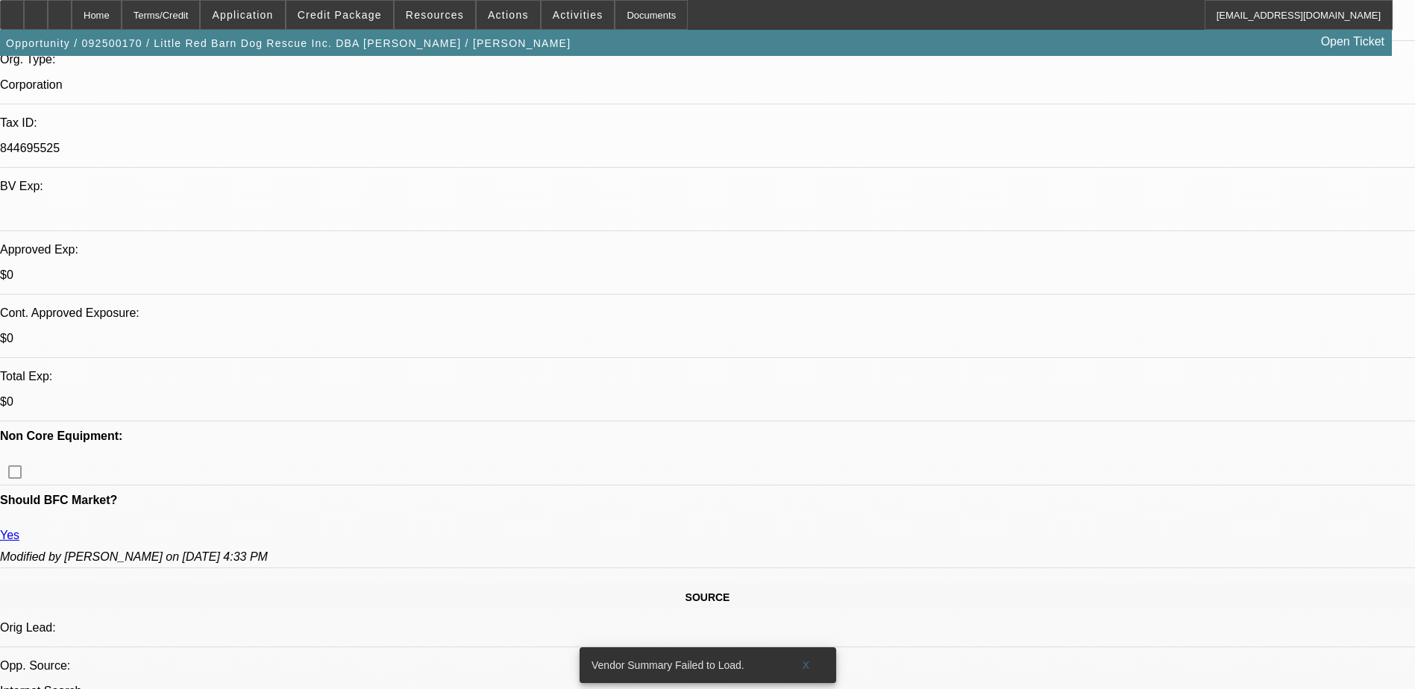
scroll to position [373, 0]
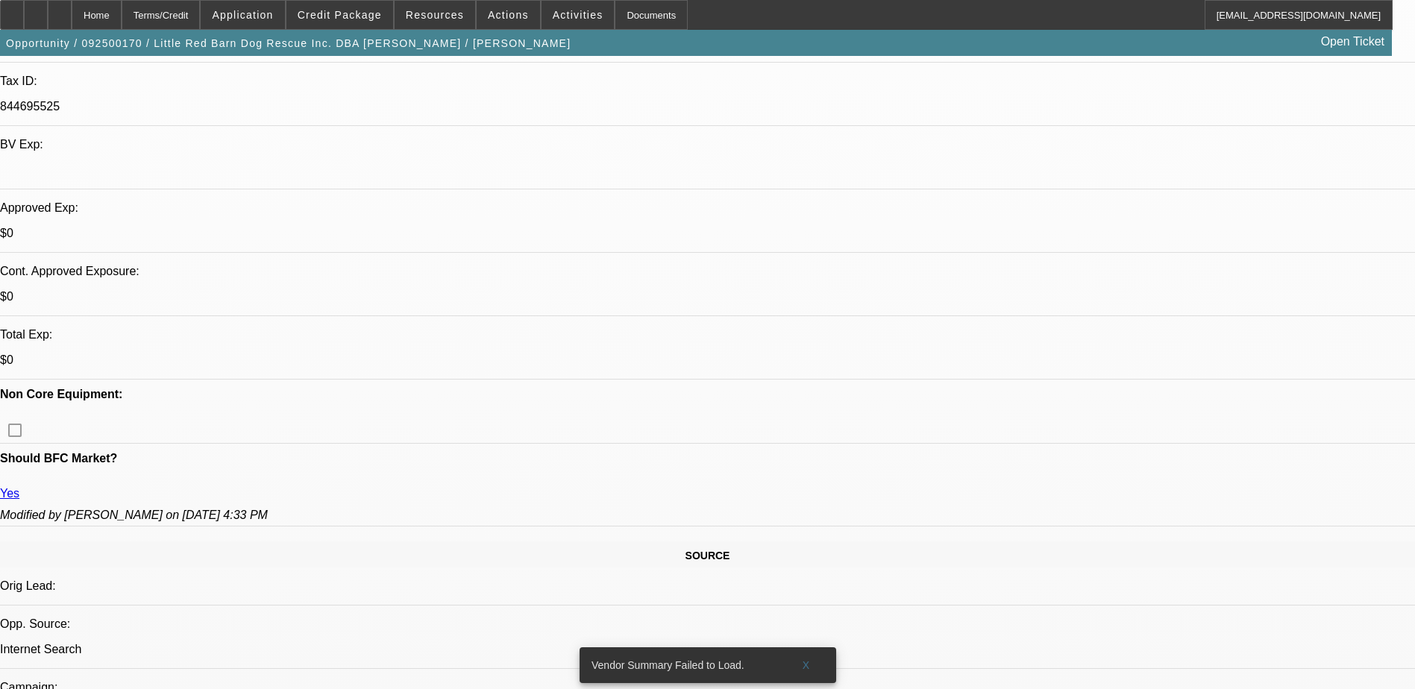
scroll to position [448, 0]
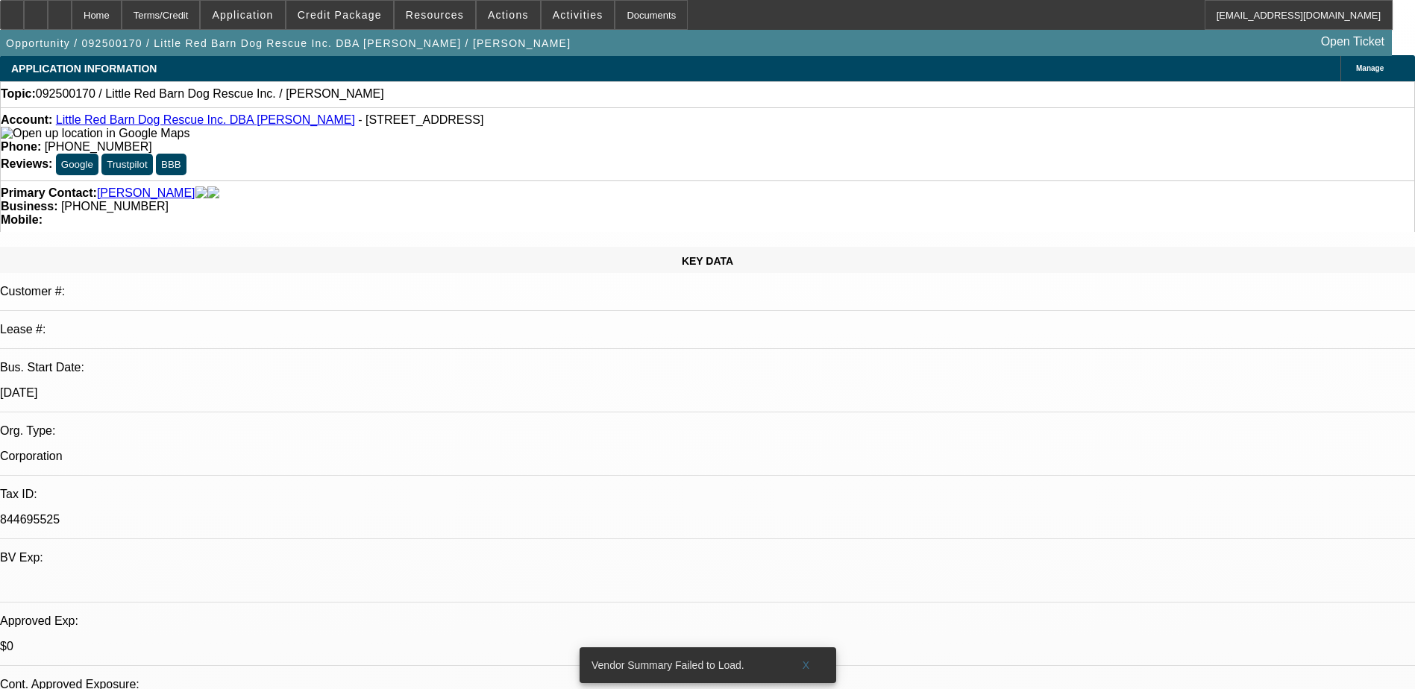
scroll to position [0, 0]
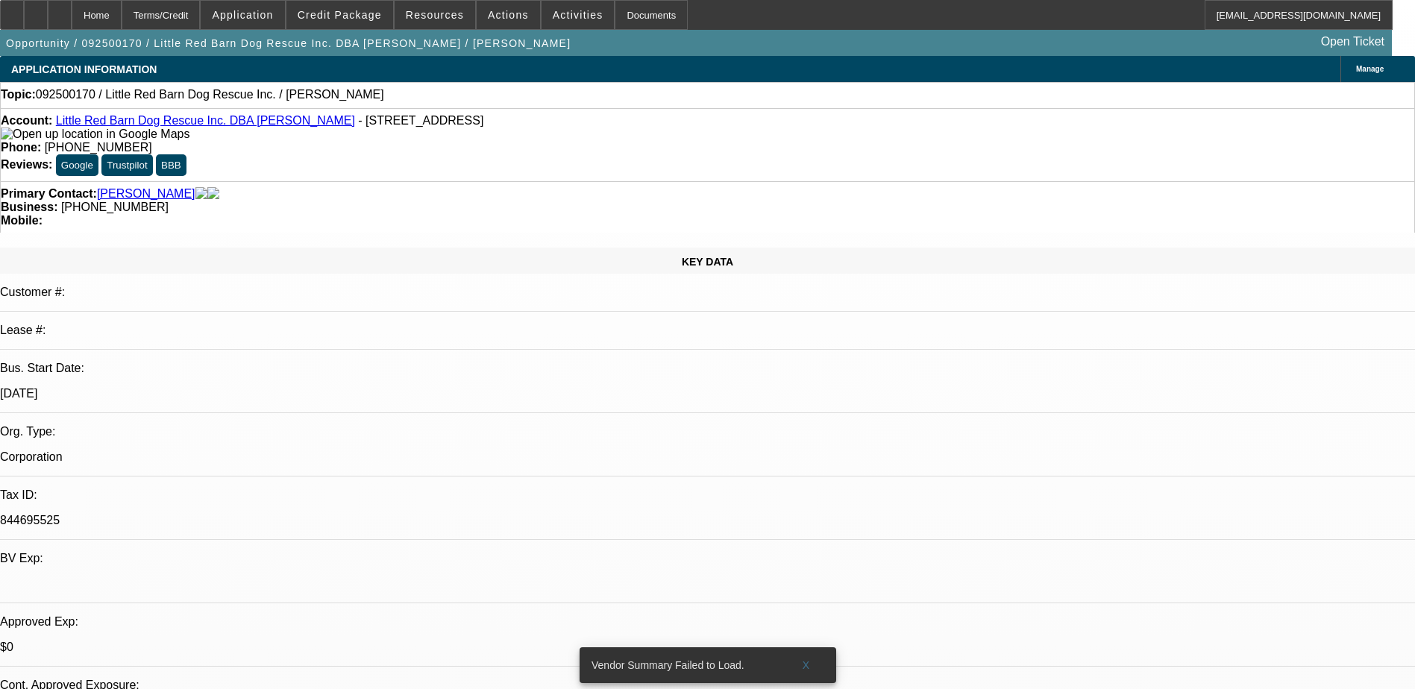
click at [98, 154] on button "Google" at bounding box center [77, 165] width 43 height 22
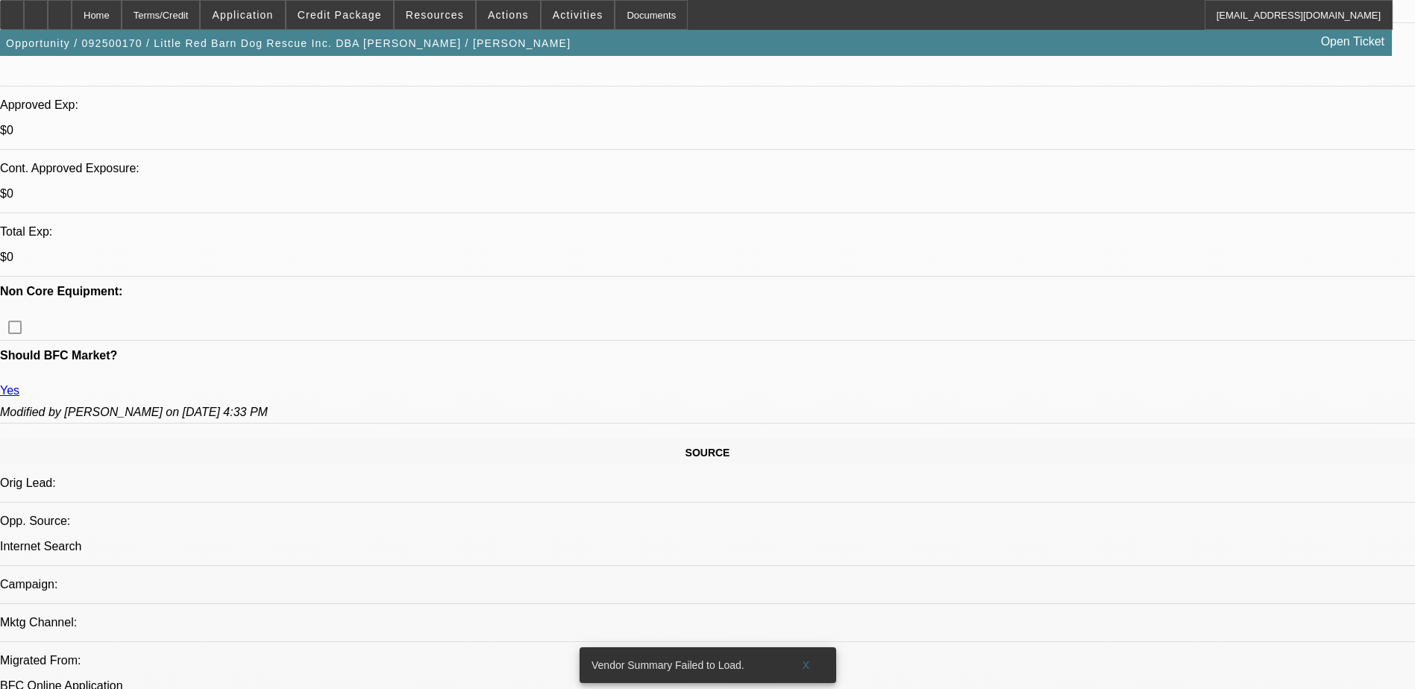
scroll to position [746, 0]
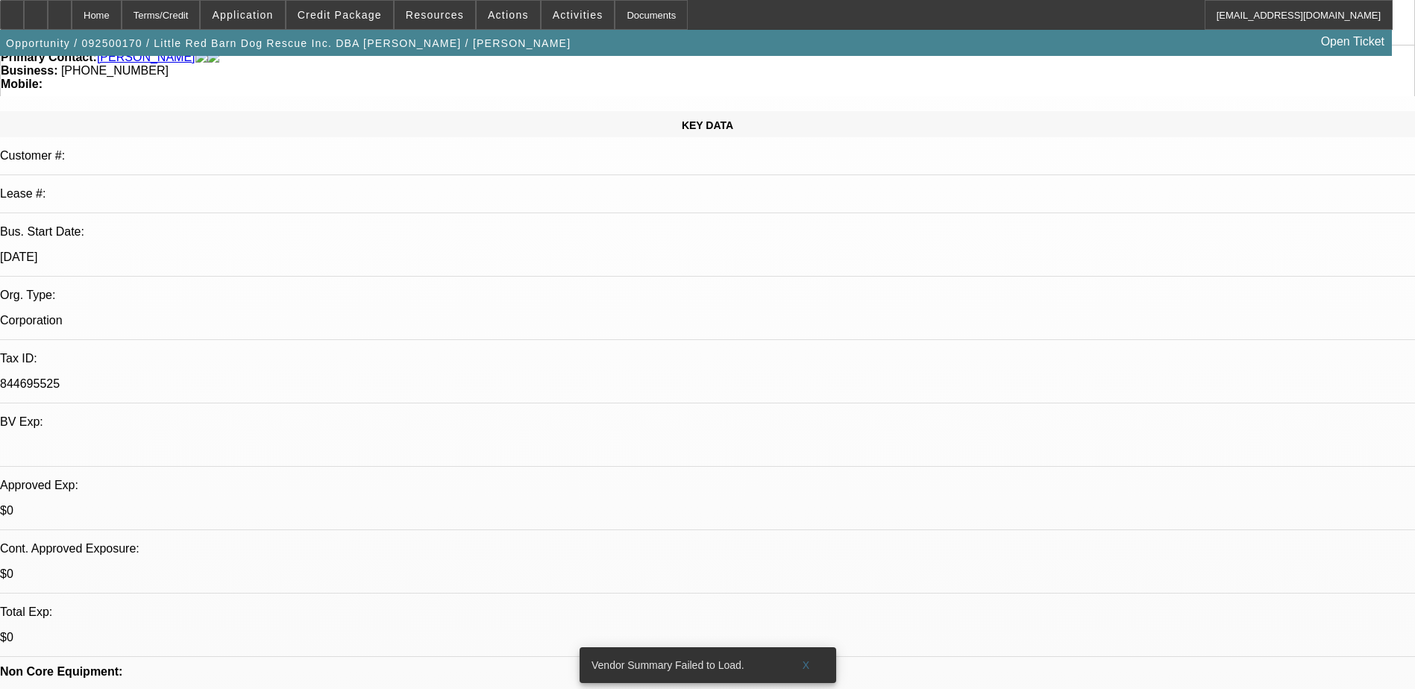
scroll to position [0, 0]
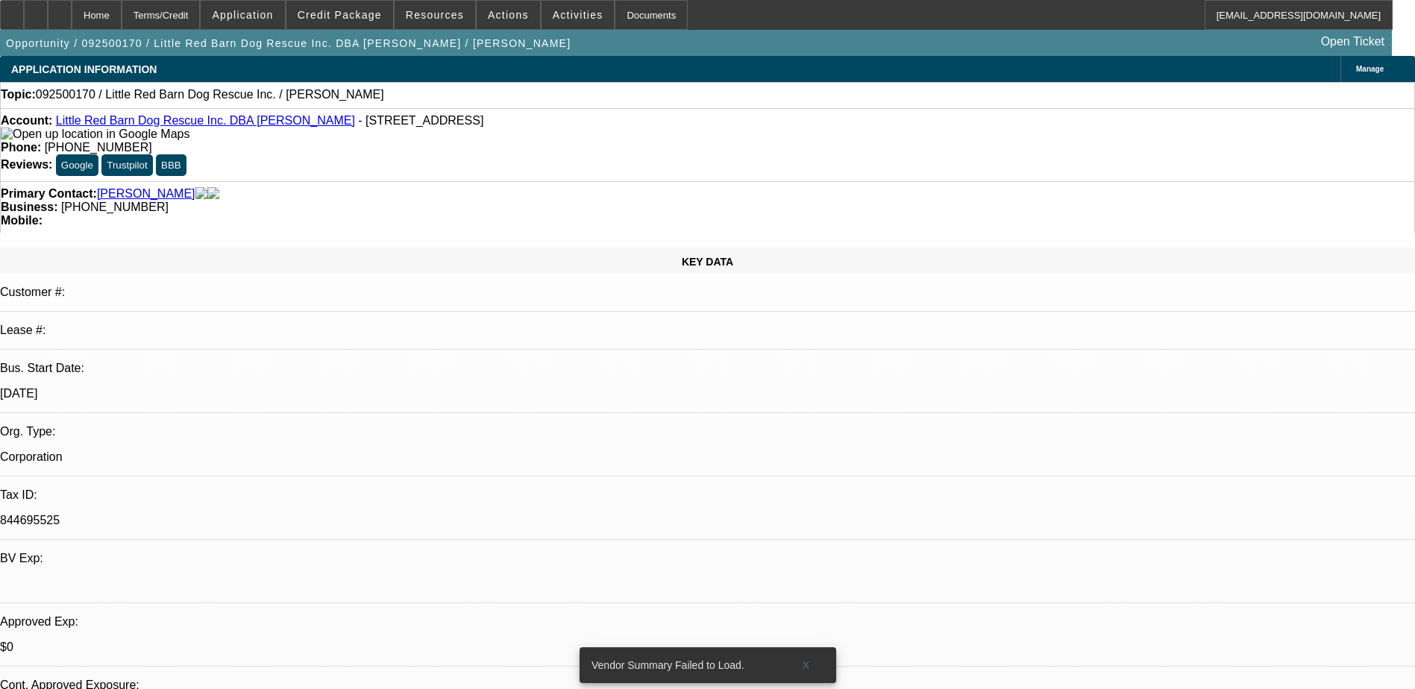
click at [98, 154] on button "Google" at bounding box center [77, 165] width 43 height 22
click at [220, 126] on link "Little Red Barn Dog Rescue Inc. DBA [PERSON_NAME]" at bounding box center [205, 120] width 299 height 13
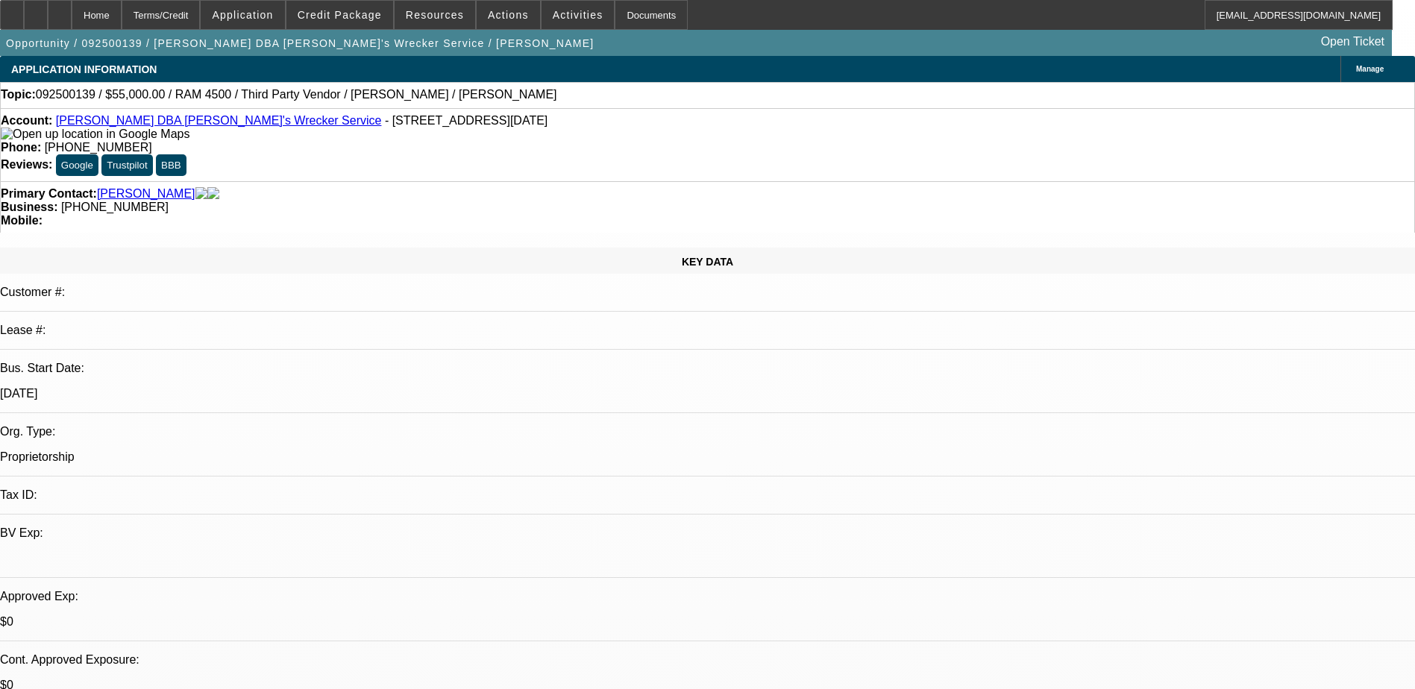
select select "0"
select select "2"
select select "0.1"
select select "4"
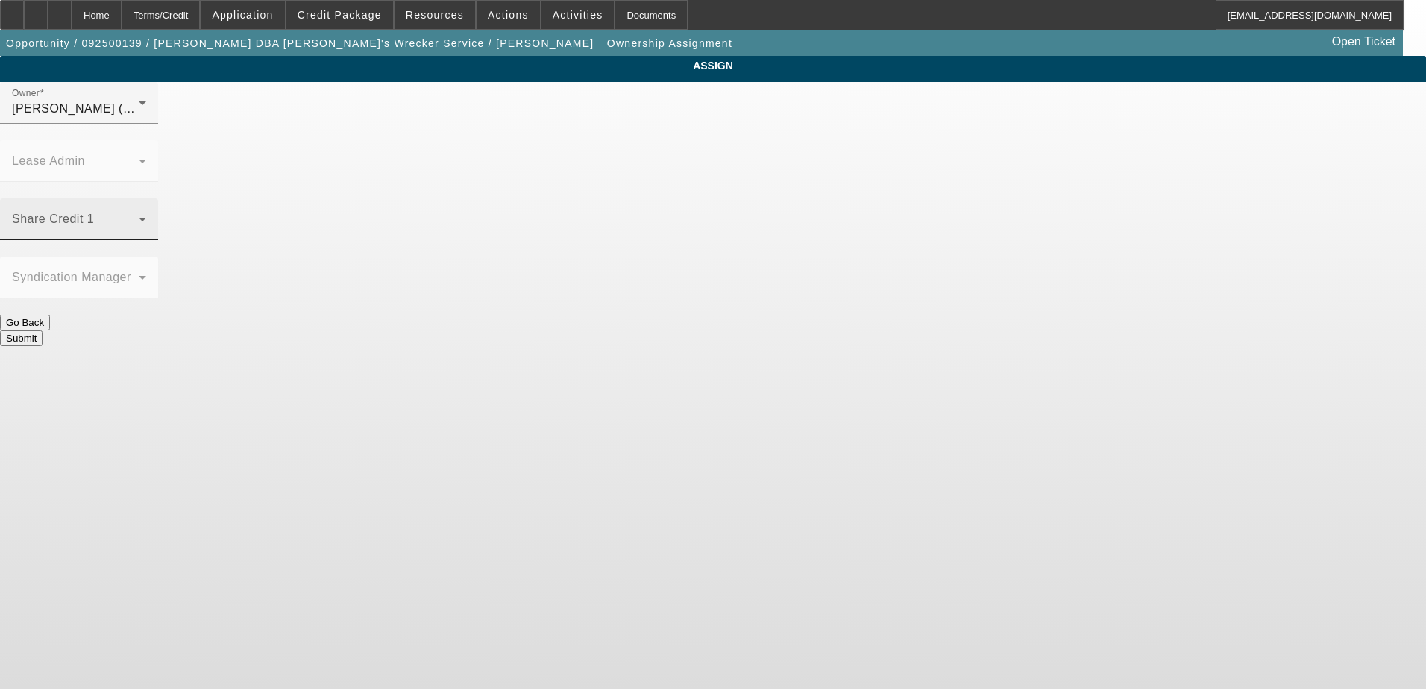
click at [139, 216] on span at bounding box center [75, 225] width 127 height 18
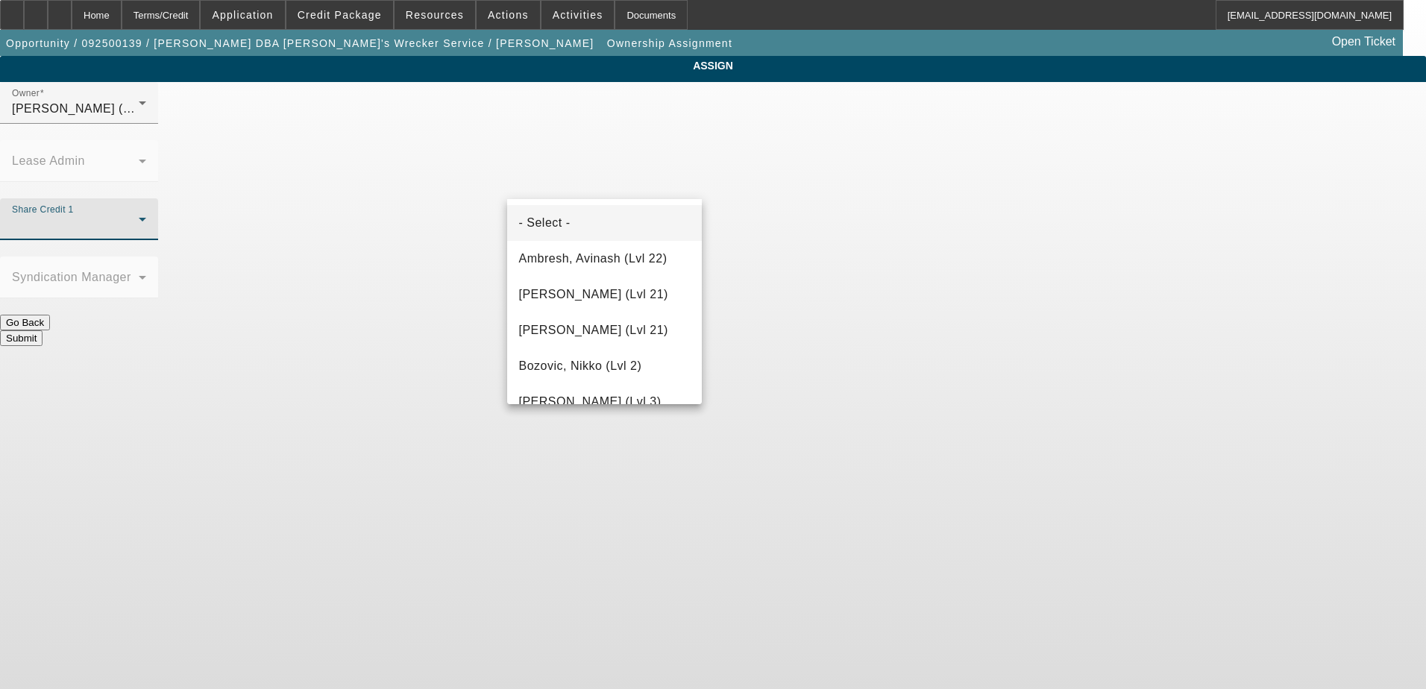
click at [726, 257] on div at bounding box center [713, 344] width 1426 height 689
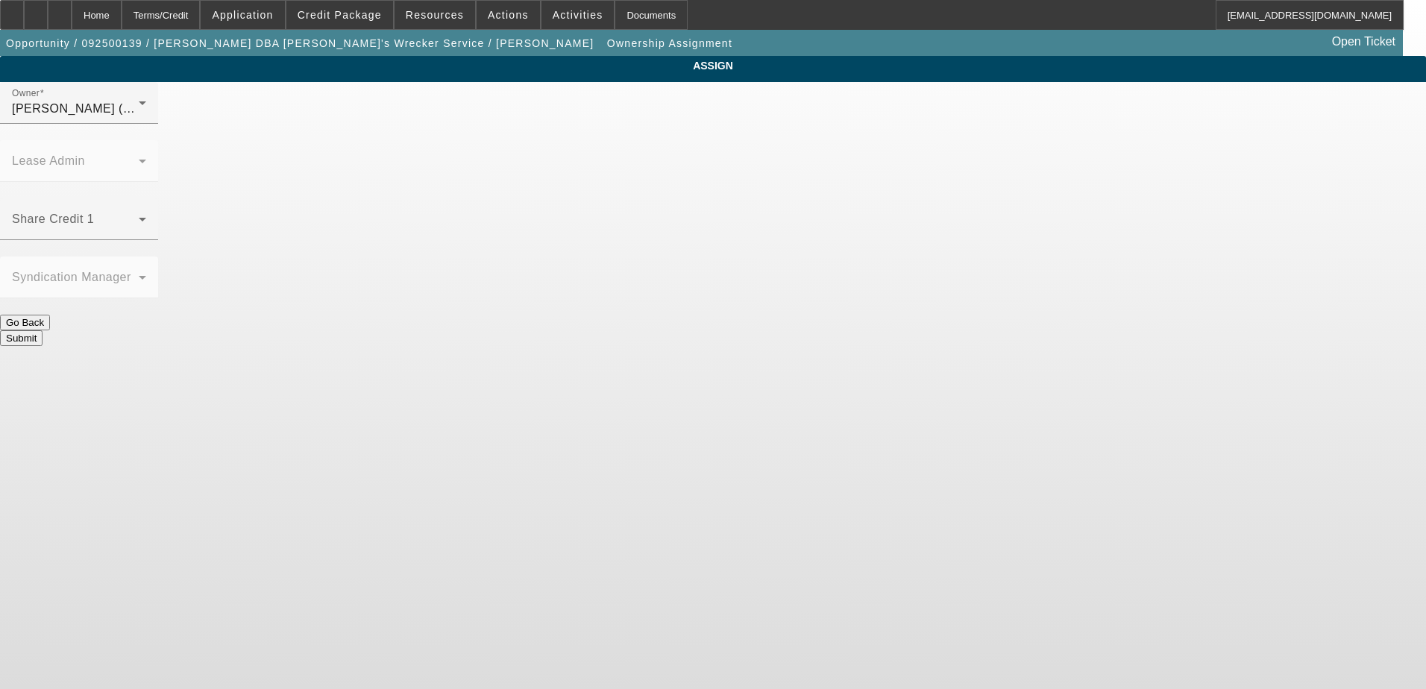
click at [50, 315] on button "Go Back" at bounding box center [25, 323] width 50 height 16
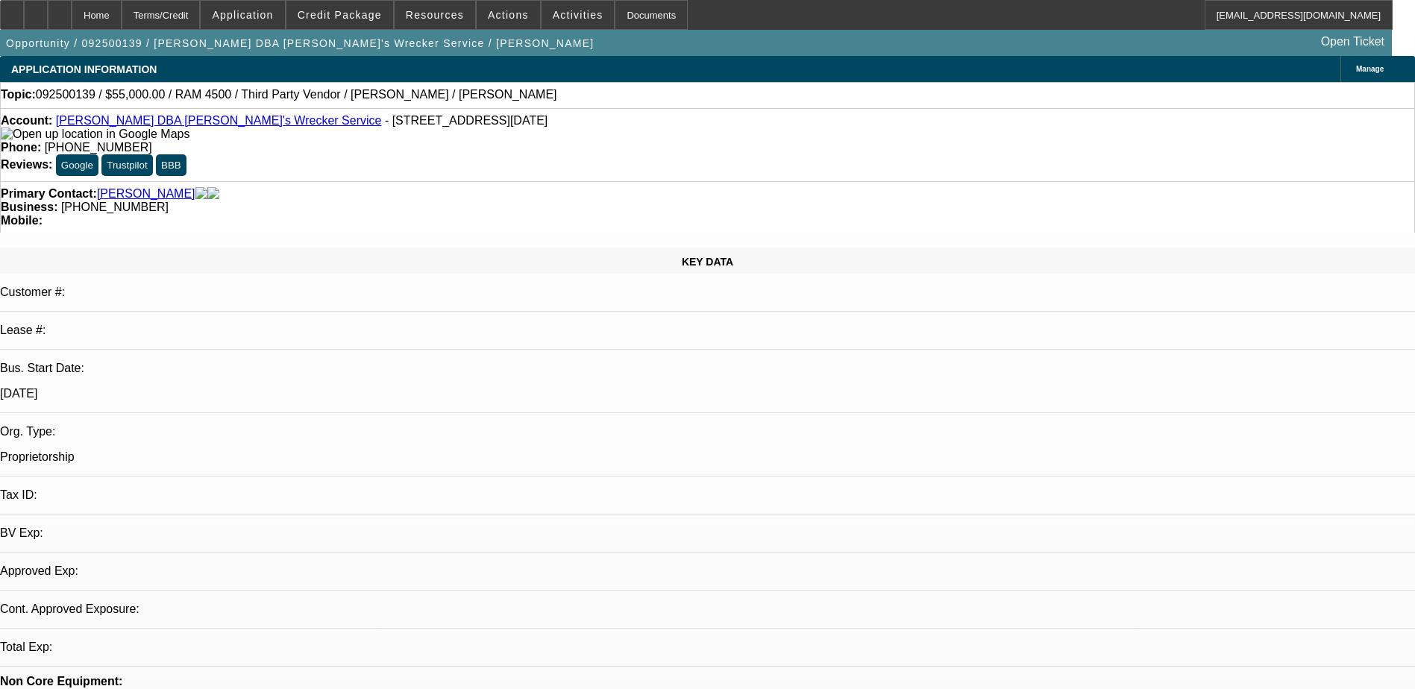
select select "0"
select select "2"
select select "0.1"
select select "4"
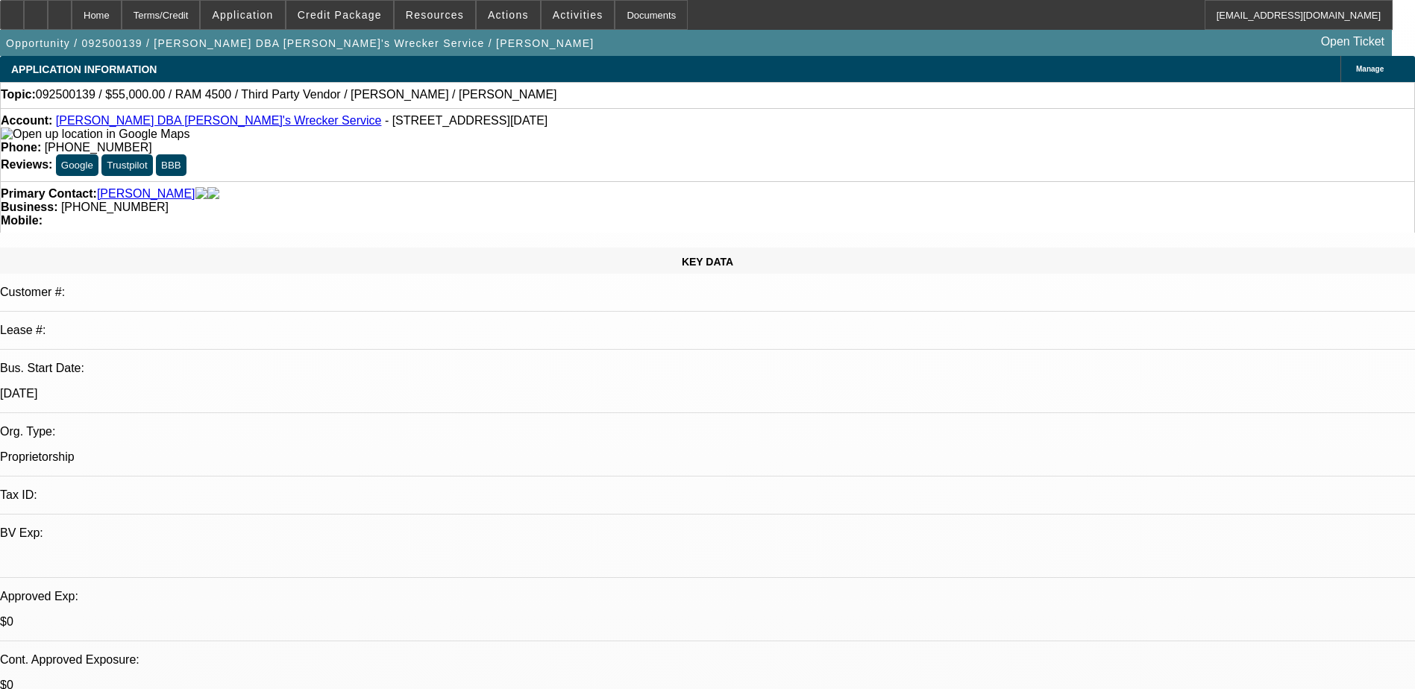
scroll to position [298, 0]
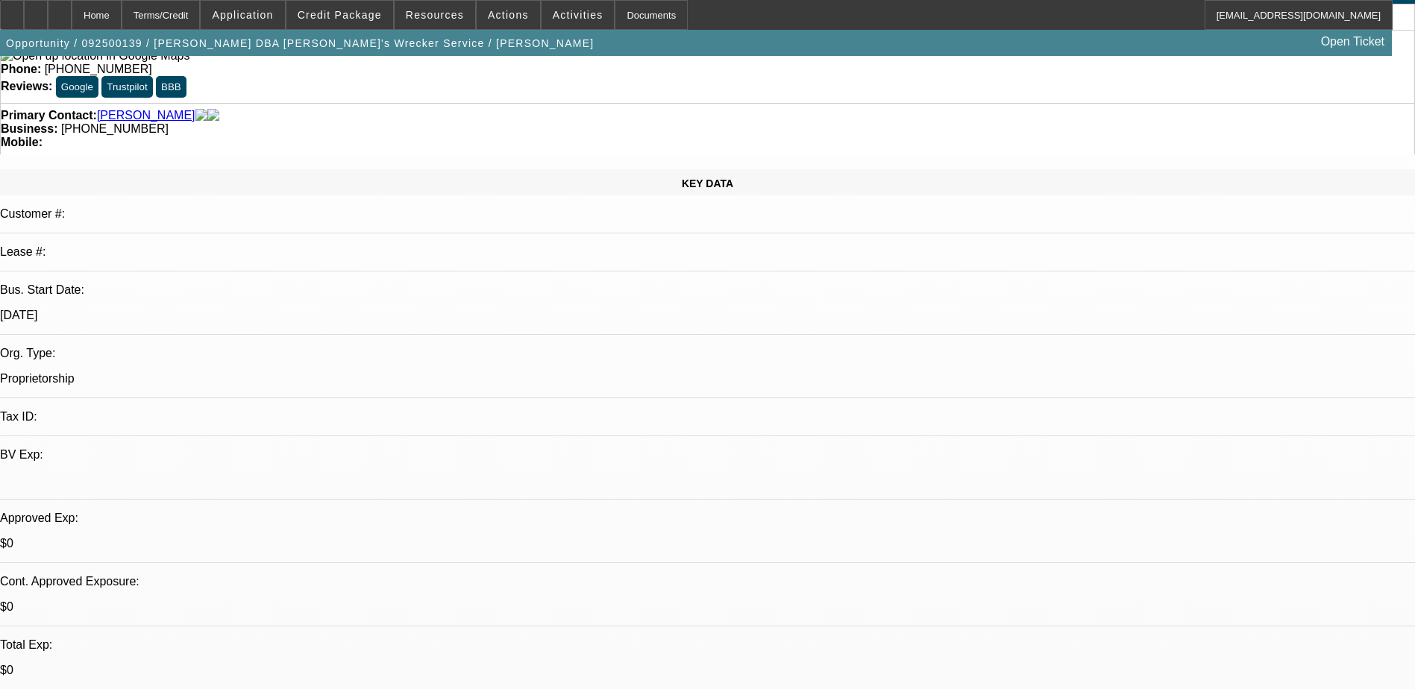
scroll to position [0, 0]
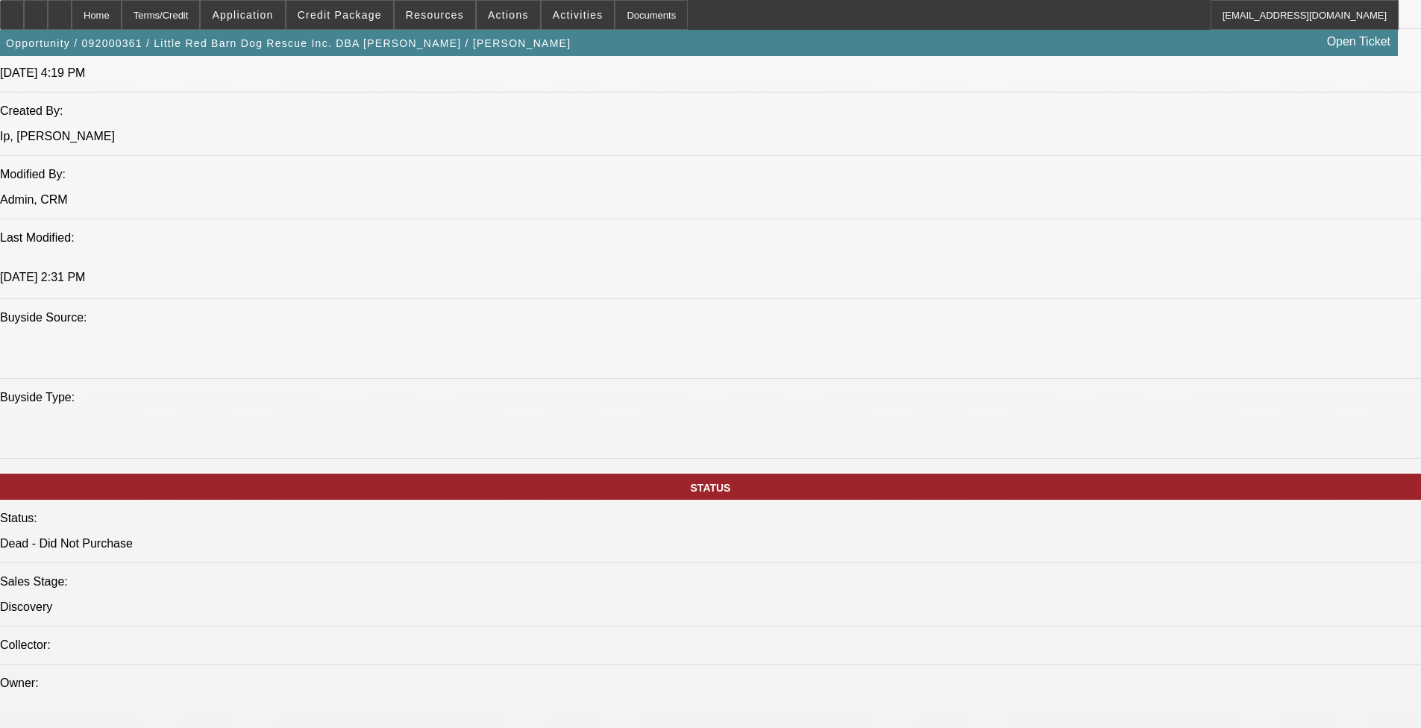
select select "0"
select select "2"
select select "0"
select select "2"
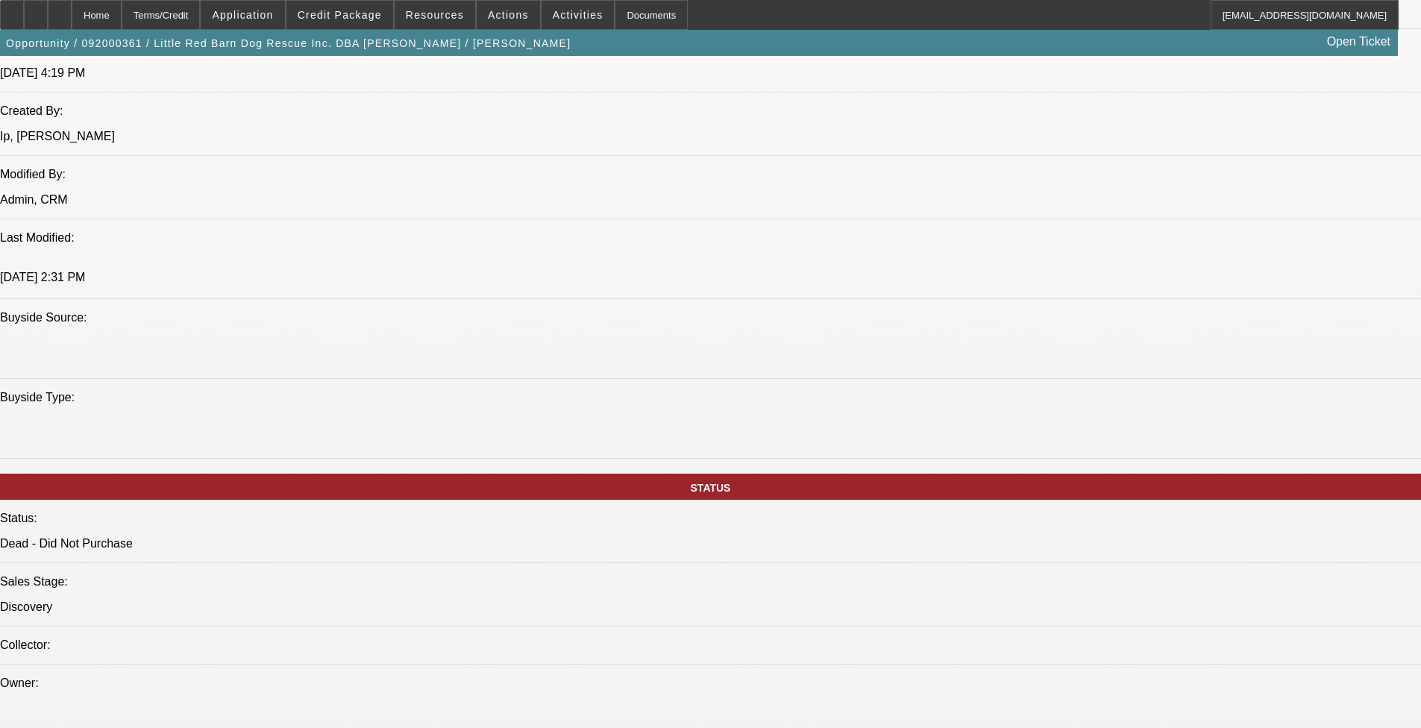
select select "0"
select select "2"
select select "0"
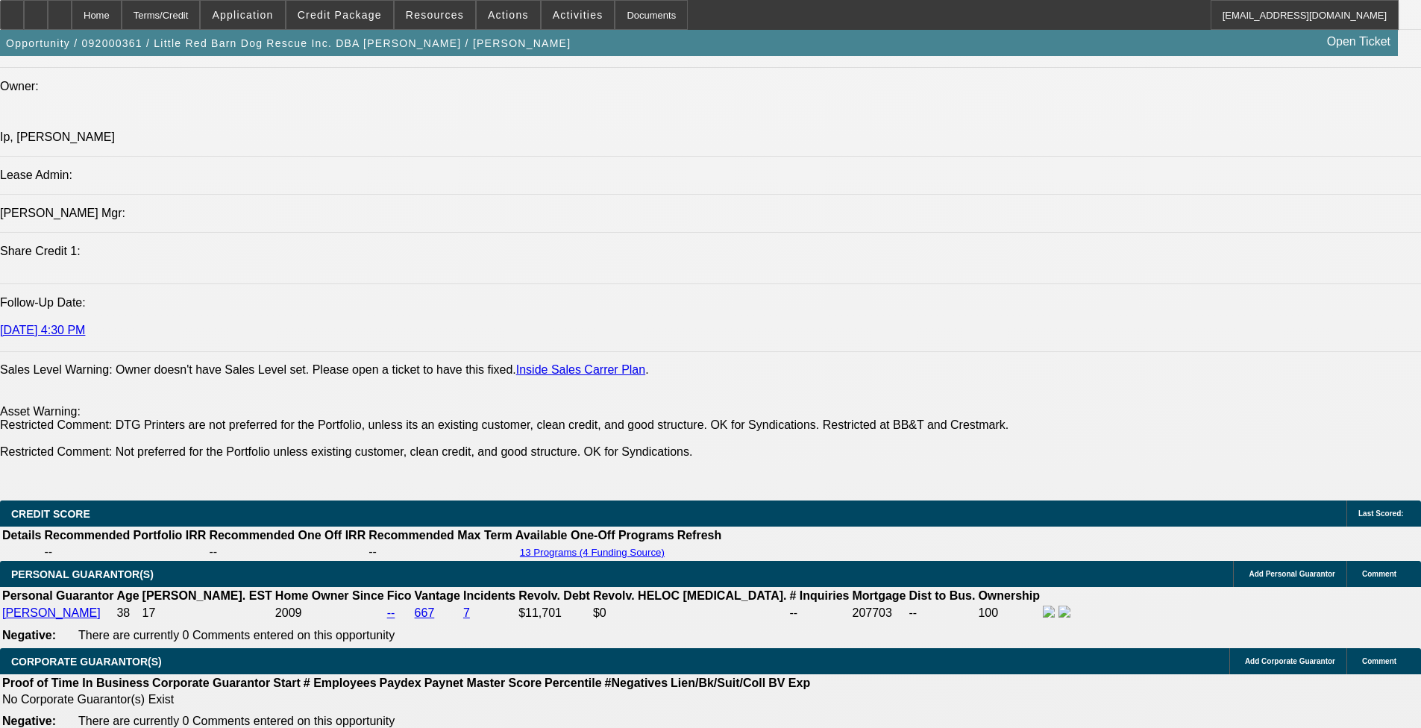
select select "1"
select select "2"
select select "6"
select select "1"
select select "2"
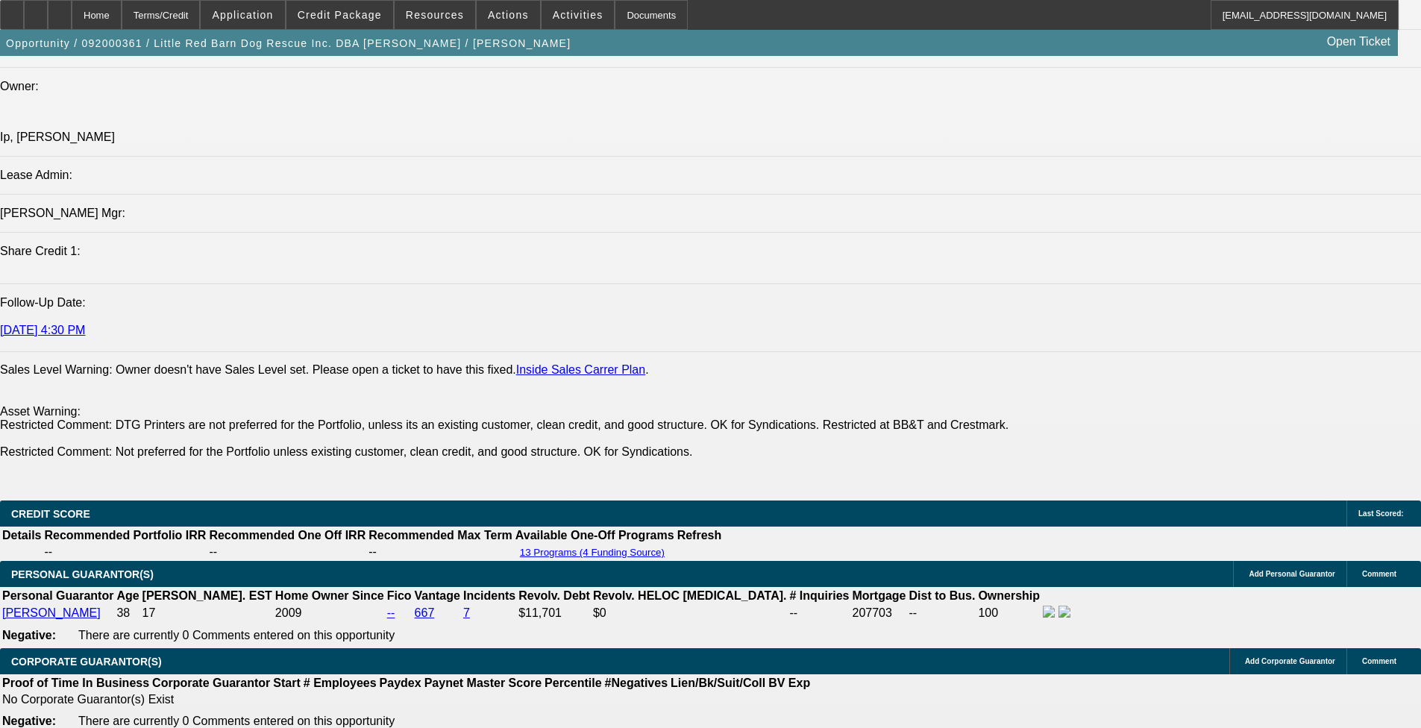
select select "6"
select select "1"
select select "2"
select select "6"
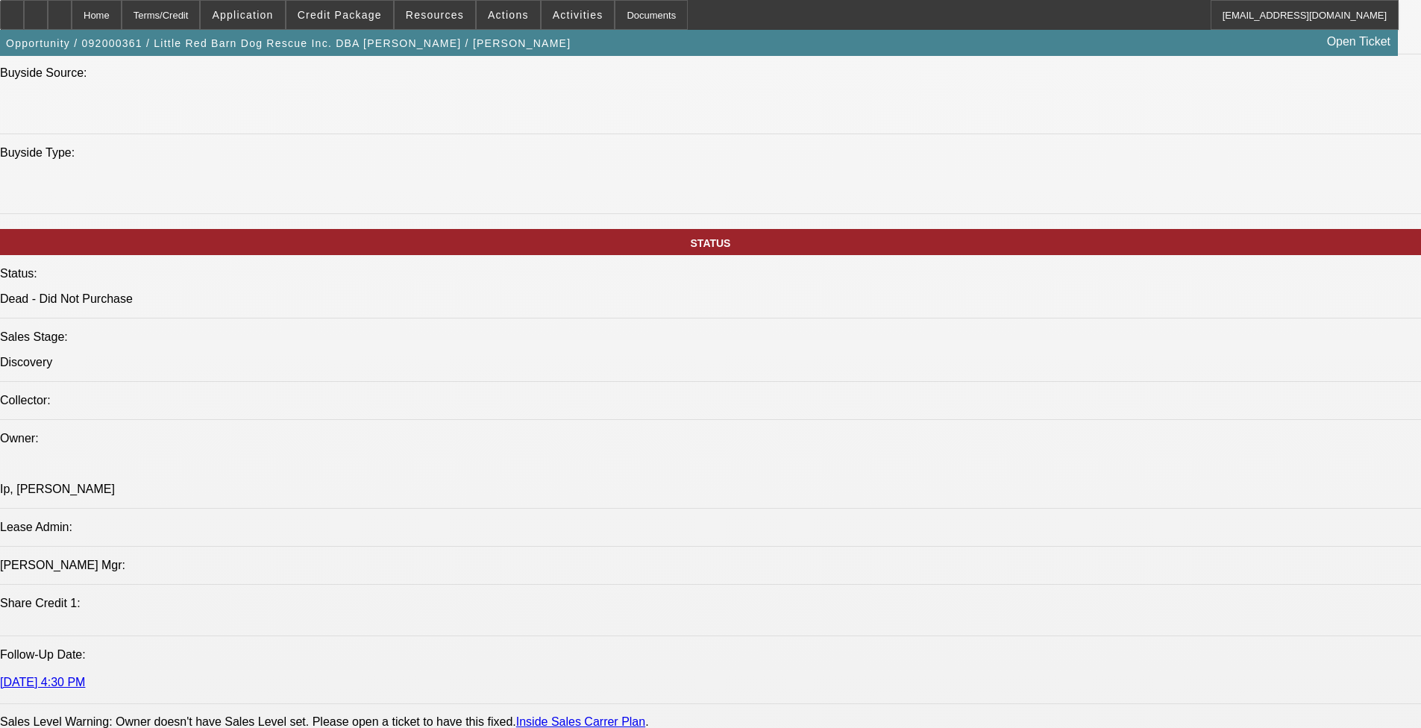
scroll to position [1492, 0]
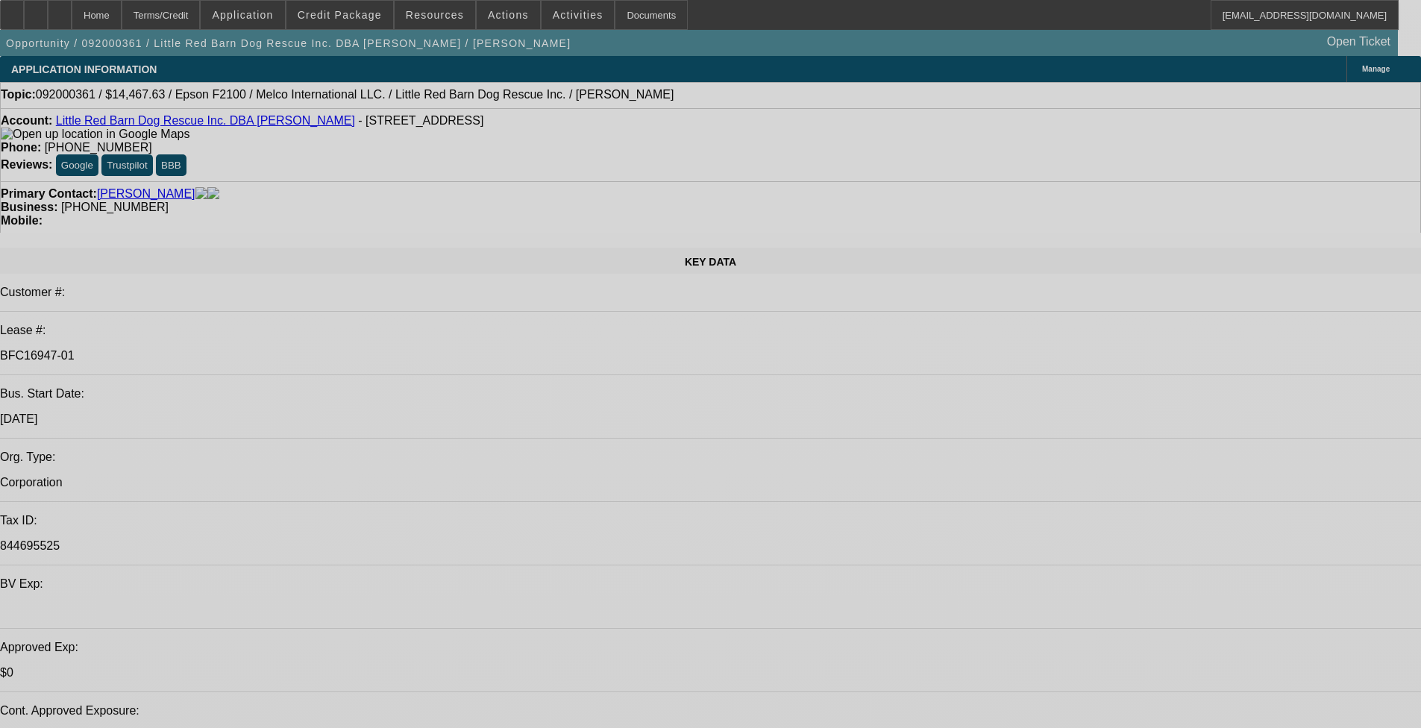
select select "0"
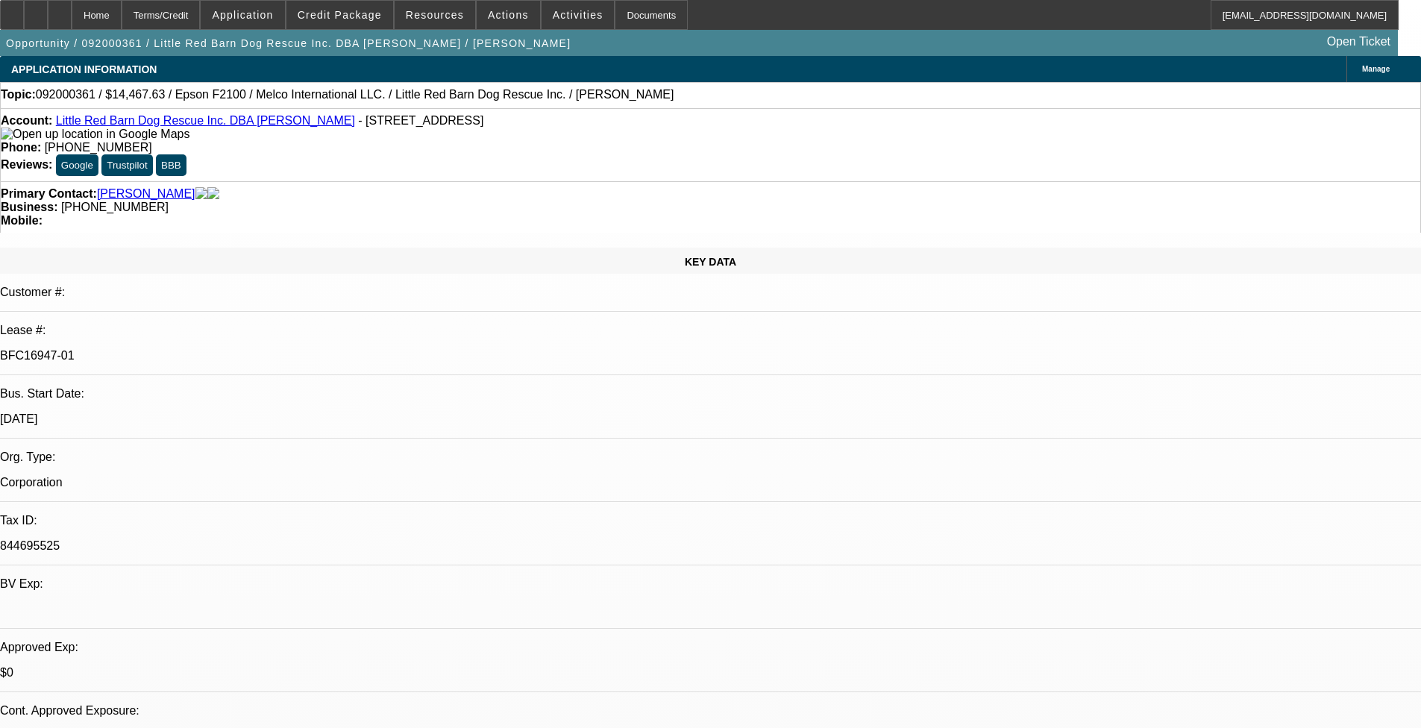
select select "2"
select select "0"
select select "2"
select select "0"
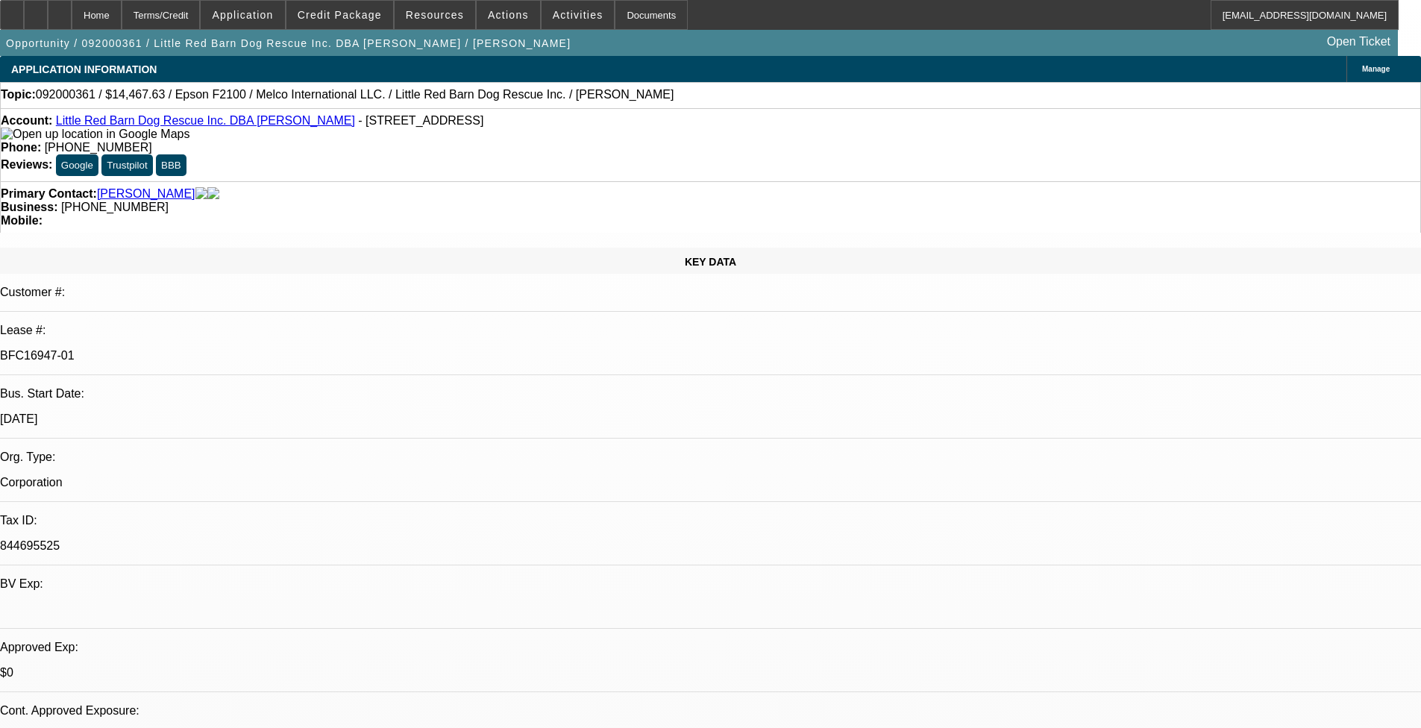
select select "0"
select select "2"
select select "0"
select select "1"
select select "2"
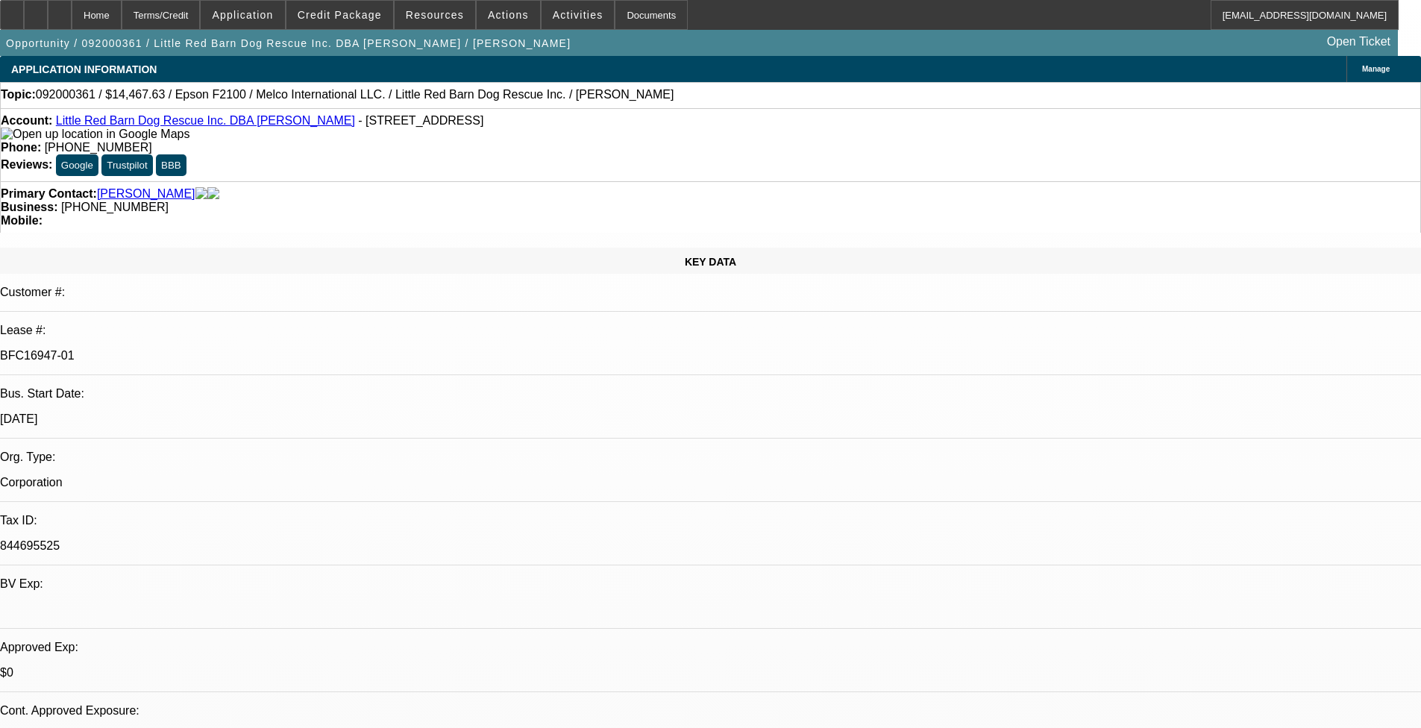
select select "6"
select select "1"
select select "2"
select select "6"
select select "1"
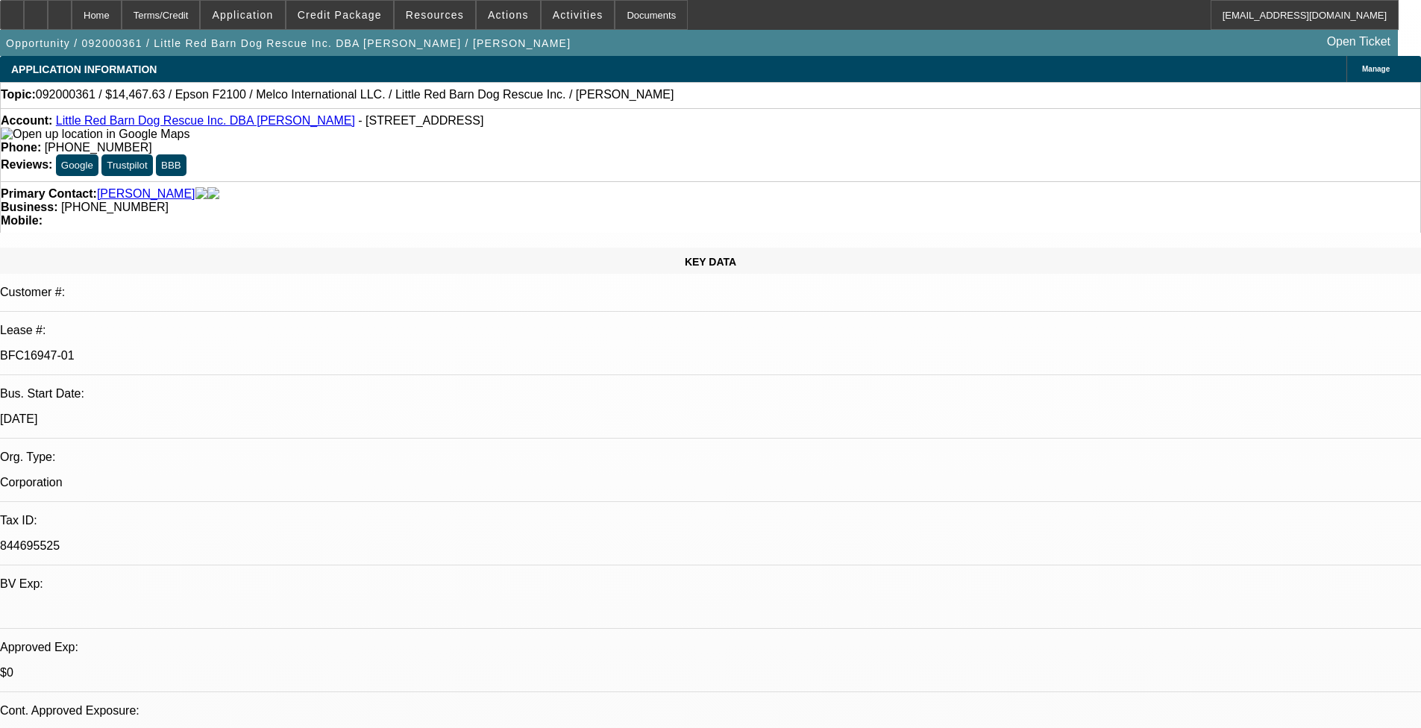
select select "2"
select select "6"
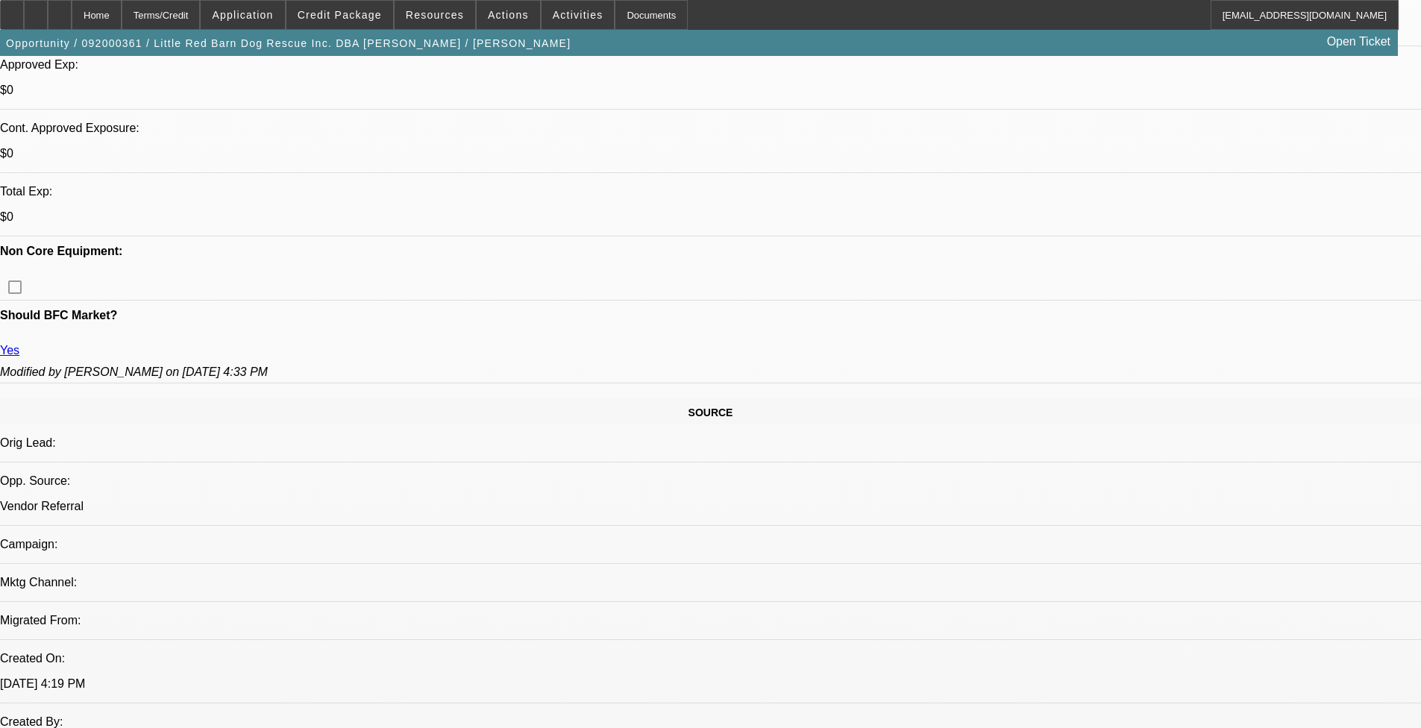
scroll to position [746, 0]
